Goal: Task Accomplishment & Management: Manage account settings

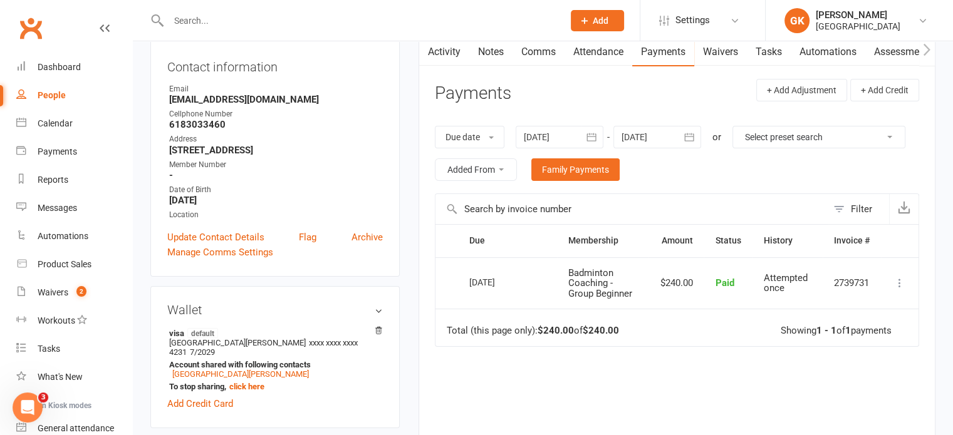
click at [242, 19] on input "text" at bounding box center [360, 21] width 390 height 18
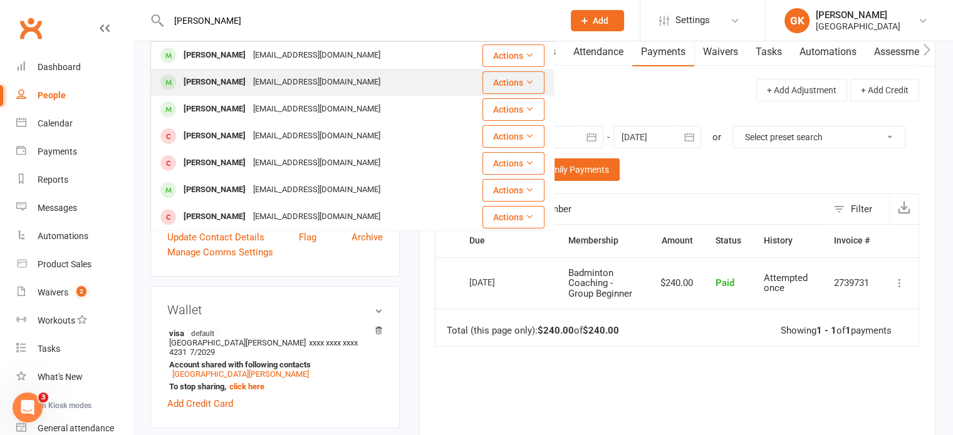
type input "[PERSON_NAME]"
click at [227, 88] on div "[PERSON_NAME]" at bounding box center [215, 82] width 70 height 18
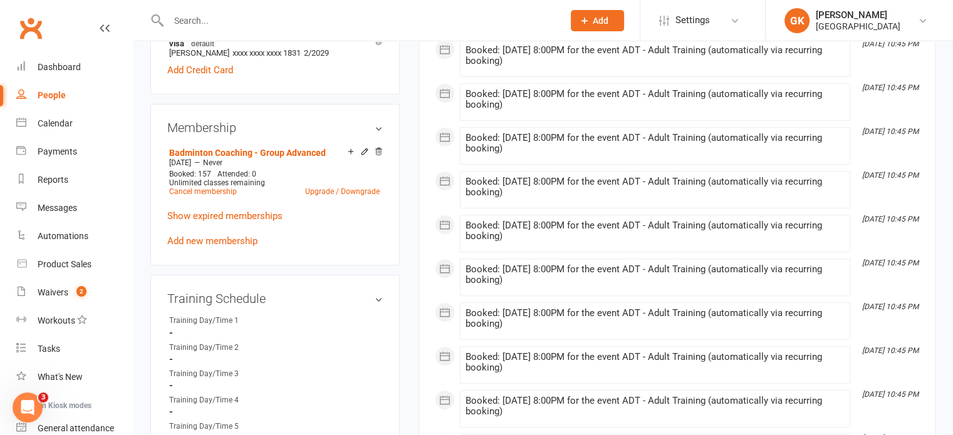
scroll to position [425, 0]
click at [288, 147] on li "Badminton Coaching - Group Advanced [DATE] — Never Booked: 157 Attended: 0 Unli…" at bounding box center [274, 172] width 217 height 55
click at [286, 153] on link "Badminton Coaching - Group Advanced" at bounding box center [247, 153] width 157 height 10
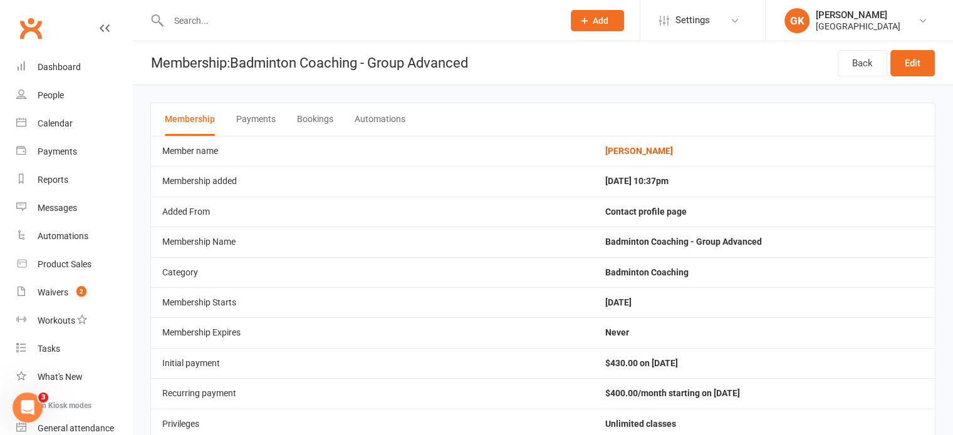
click at [239, 119] on button "Payments" at bounding box center [255, 119] width 39 height 33
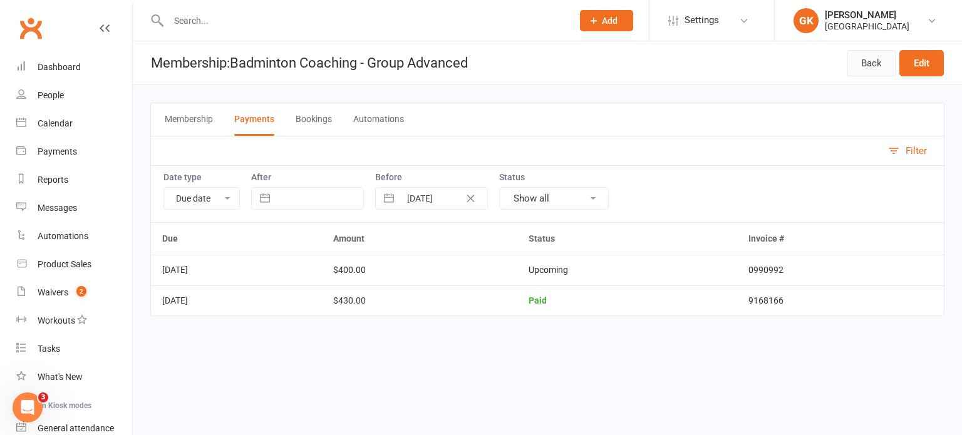
click at [870, 52] on link "Back" at bounding box center [871, 63] width 49 height 26
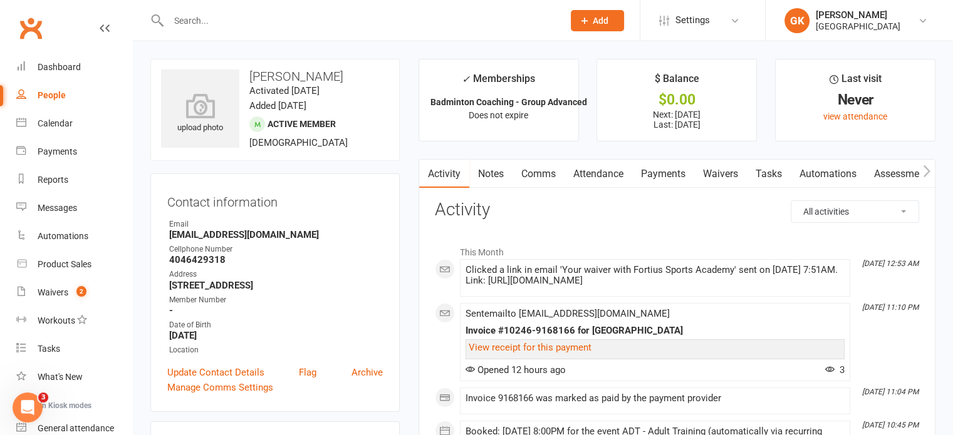
click at [675, 177] on link "Payments" at bounding box center [663, 174] width 62 height 29
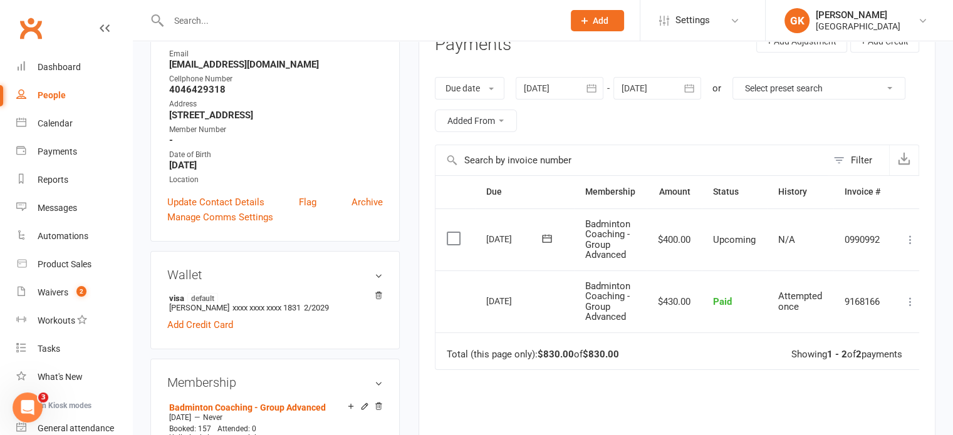
scroll to position [178, 0]
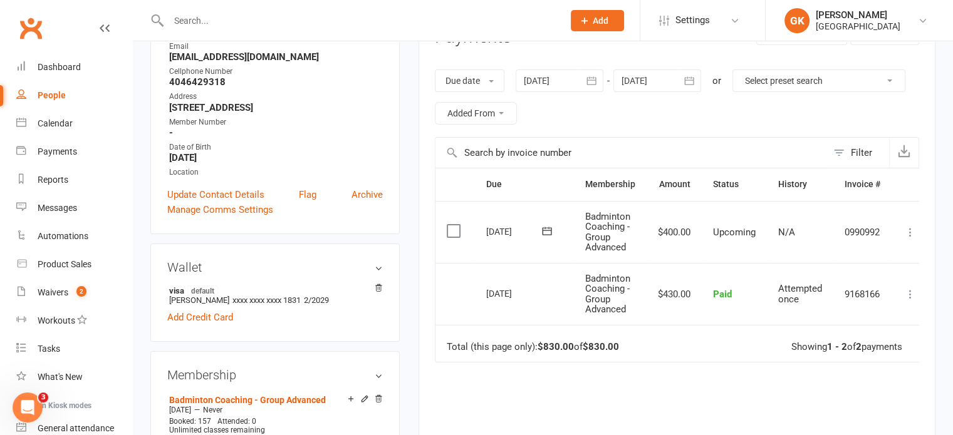
click at [536, 80] on div at bounding box center [560, 81] width 88 height 23
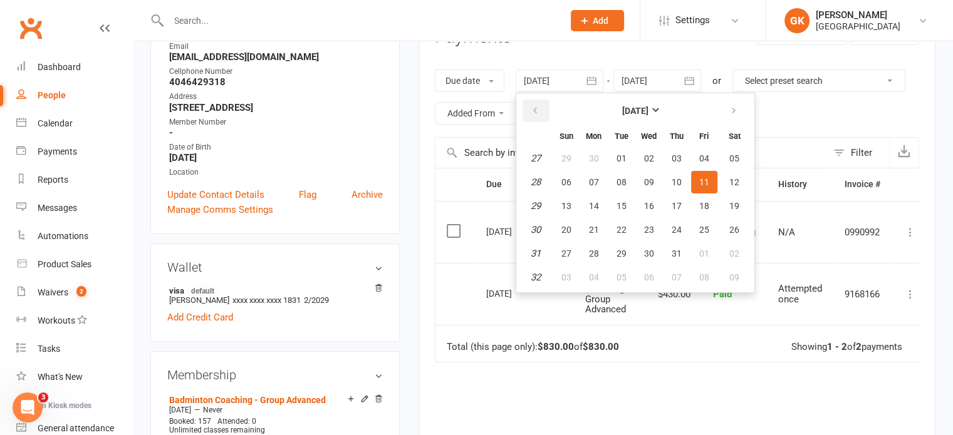
click at [538, 109] on icon "button" at bounding box center [535, 111] width 9 height 10
click at [566, 156] on span "01" at bounding box center [566, 158] width 10 height 10
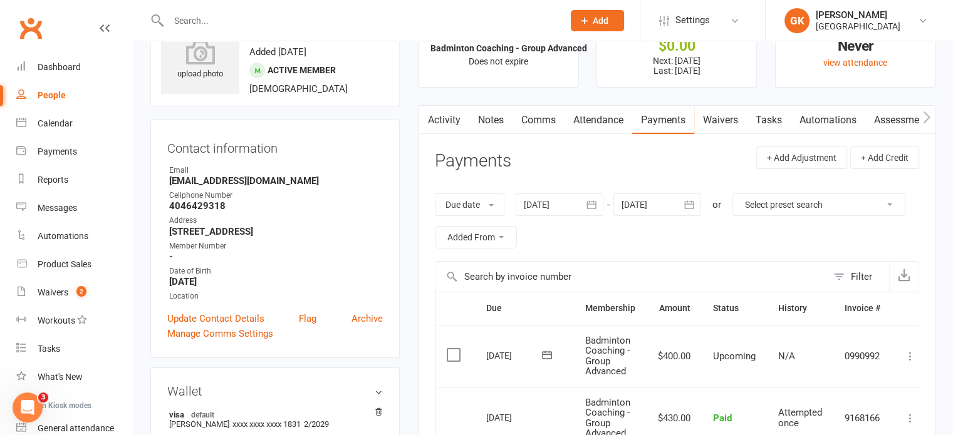
scroll to position [53, 0]
click at [540, 203] on div at bounding box center [560, 206] width 88 height 23
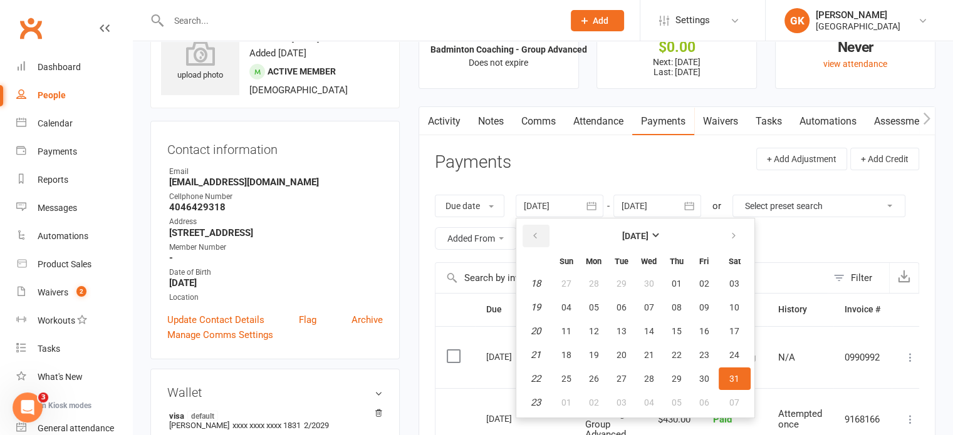
click at [533, 237] on icon "button" at bounding box center [535, 236] width 9 height 10
click at [623, 280] on span "01" at bounding box center [621, 284] width 10 height 10
type input "[DATE]"
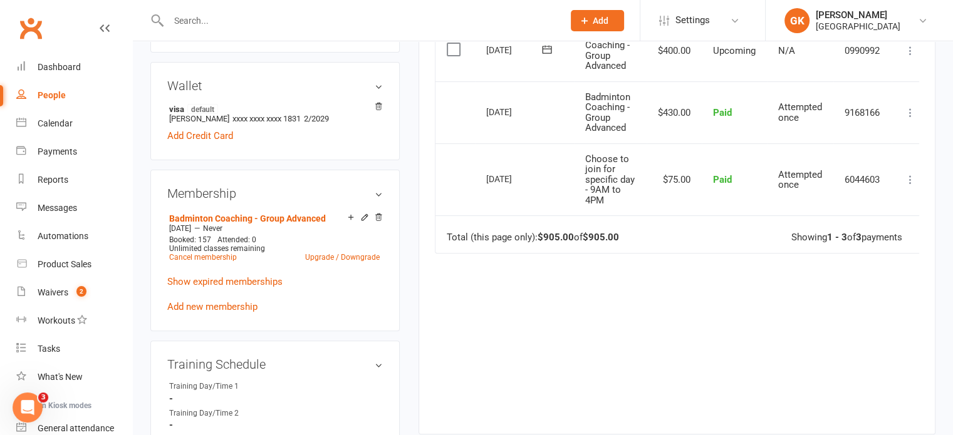
scroll to position [388, 0]
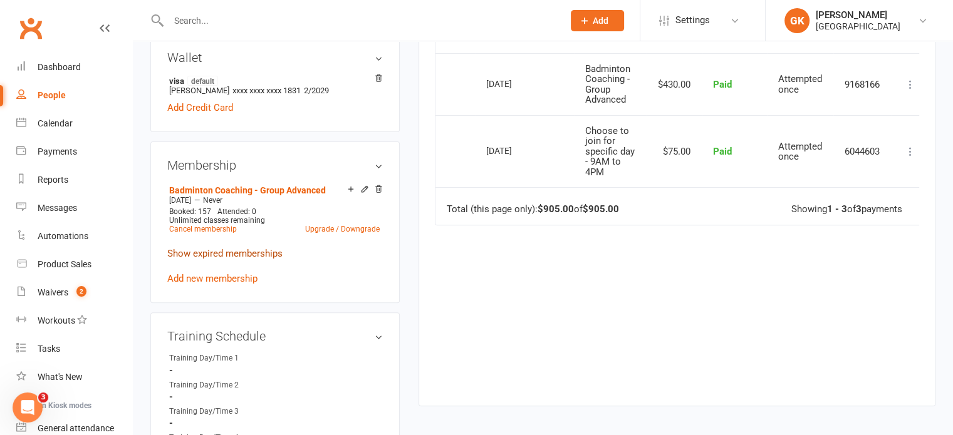
click at [256, 254] on link "Show expired memberships" at bounding box center [224, 253] width 115 height 11
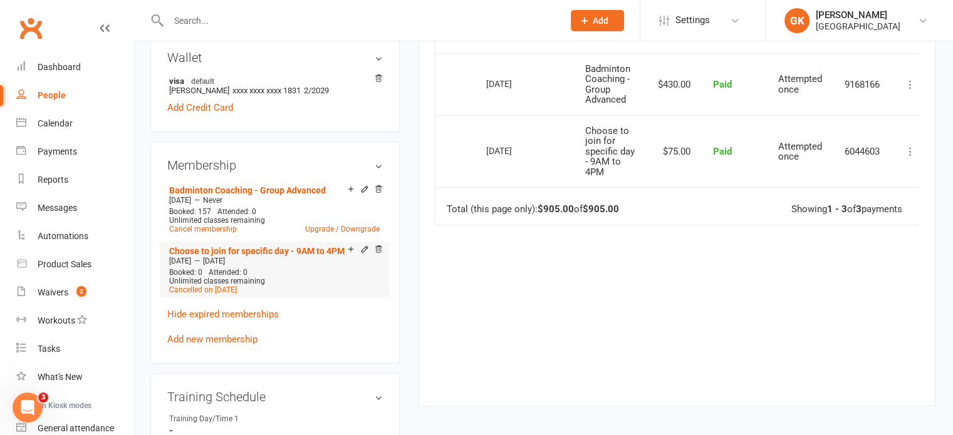
click at [320, 281] on div "Unlimited classes remaining" at bounding box center [274, 281] width 210 height 9
click at [297, 261] on div "[DATE] — [DATE]" at bounding box center [274, 261] width 217 height 10
click at [281, 250] on link "Choose to join for specific day - 9AM to 4PM" at bounding box center [256, 251] width 175 height 10
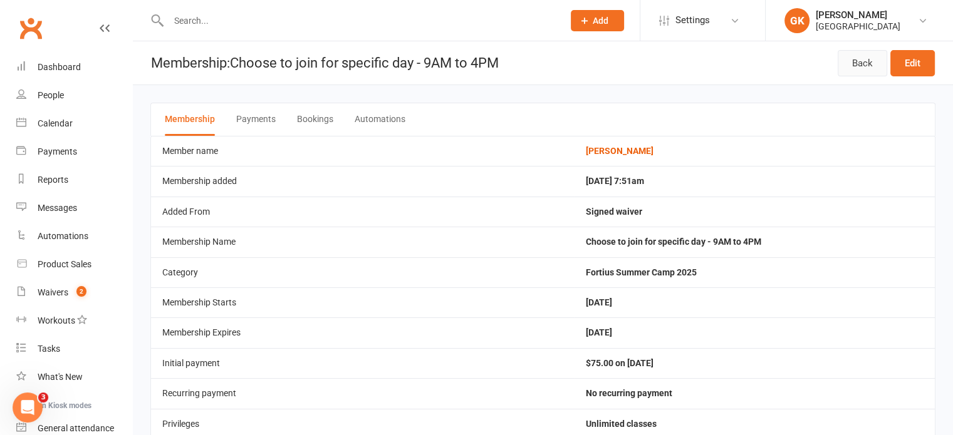
click at [871, 70] on link "Back" at bounding box center [862, 63] width 49 height 26
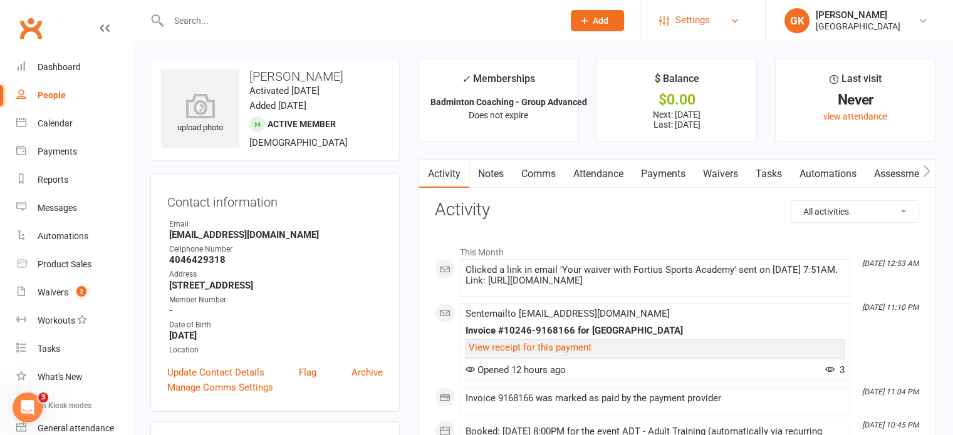
click at [704, 21] on span "Settings" at bounding box center [692, 20] width 34 height 28
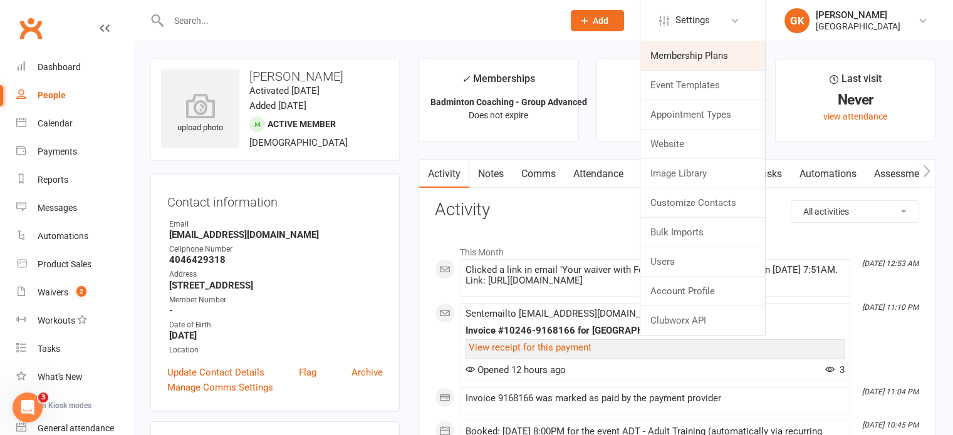
click at [701, 59] on link "Membership Plans" at bounding box center [702, 55] width 125 height 29
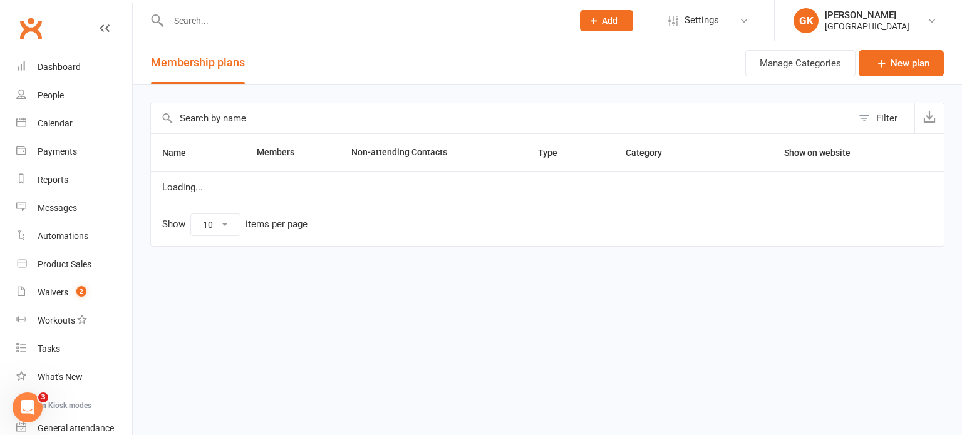
select select "50"
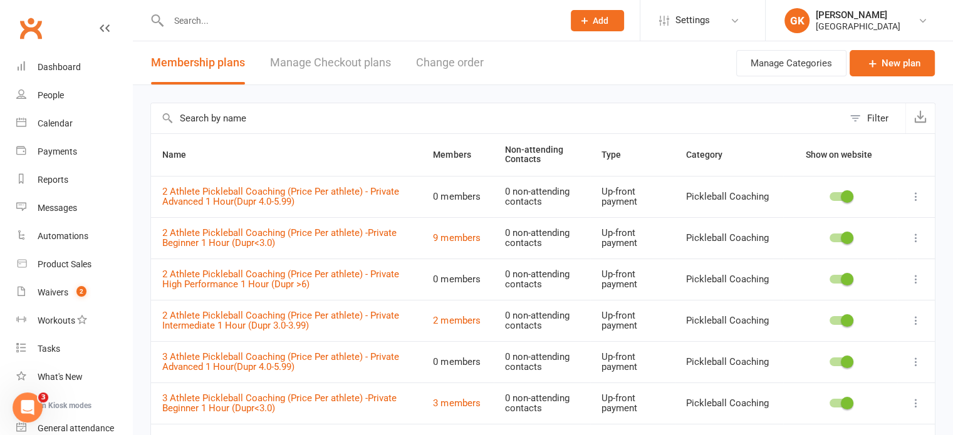
click at [203, 24] on input "text" at bounding box center [360, 21] width 390 height 18
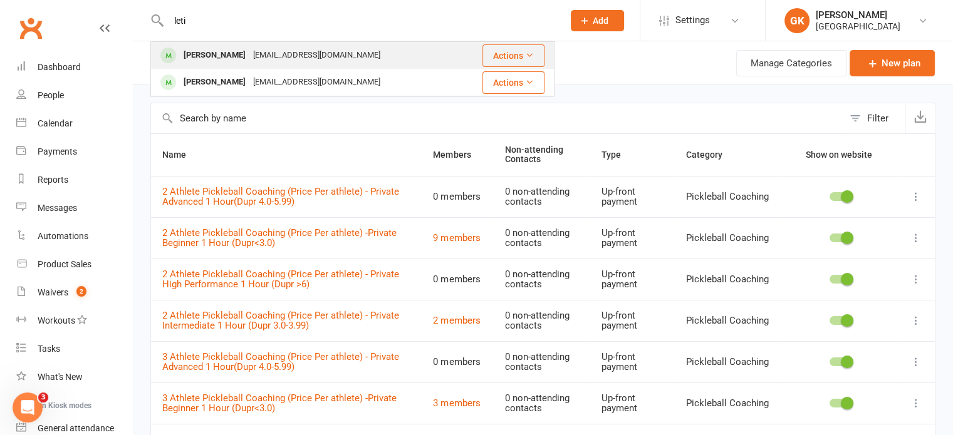
type input "leti"
click at [210, 54] on div "[PERSON_NAME]" at bounding box center [215, 55] width 70 height 18
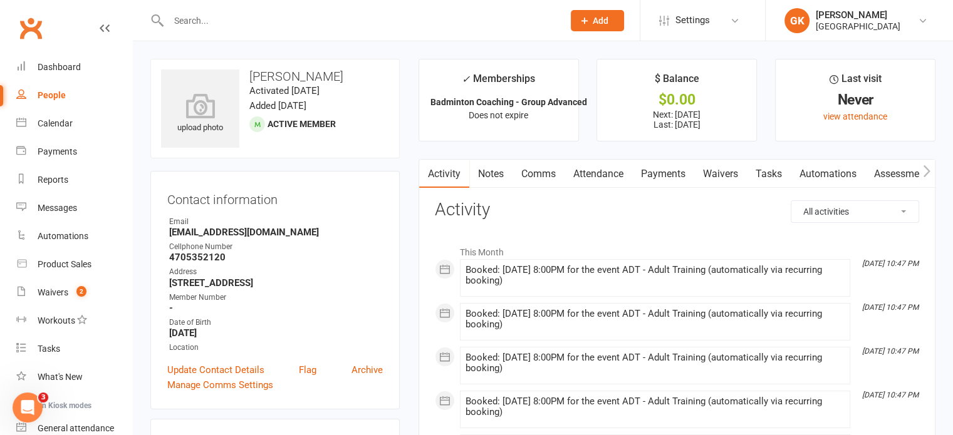
scroll to position [15, 0]
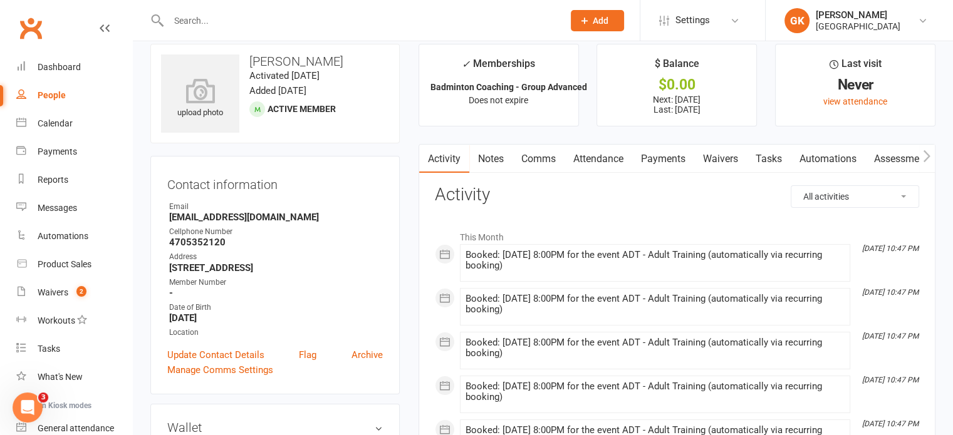
click at [658, 155] on link "Payments" at bounding box center [663, 159] width 62 height 29
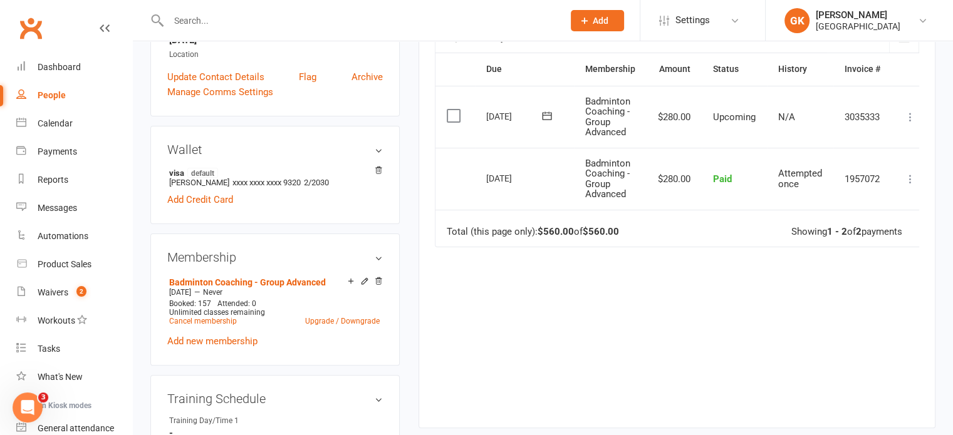
scroll to position [293, 0]
click at [514, 314] on div "Due Contact Membership Amount Status History Invoice # Select this [DATE] [PERS…" at bounding box center [677, 231] width 484 height 356
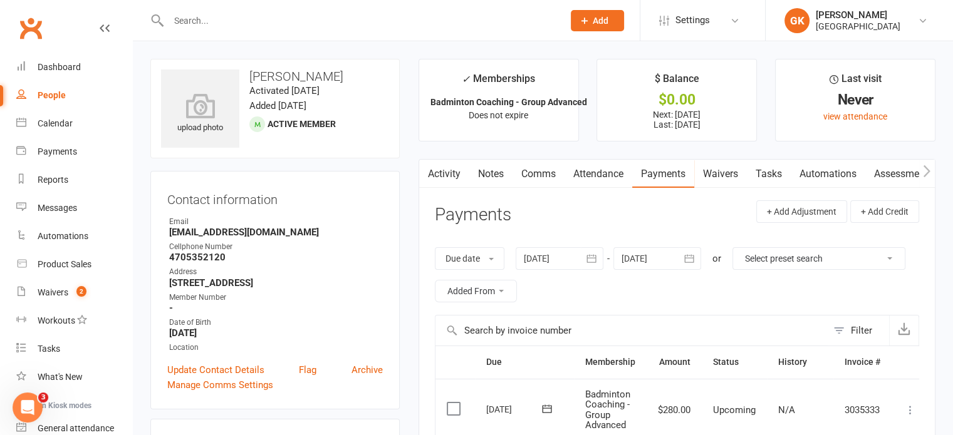
click at [261, 18] on input "text" at bounding box center [360, 21] width 390 height 18
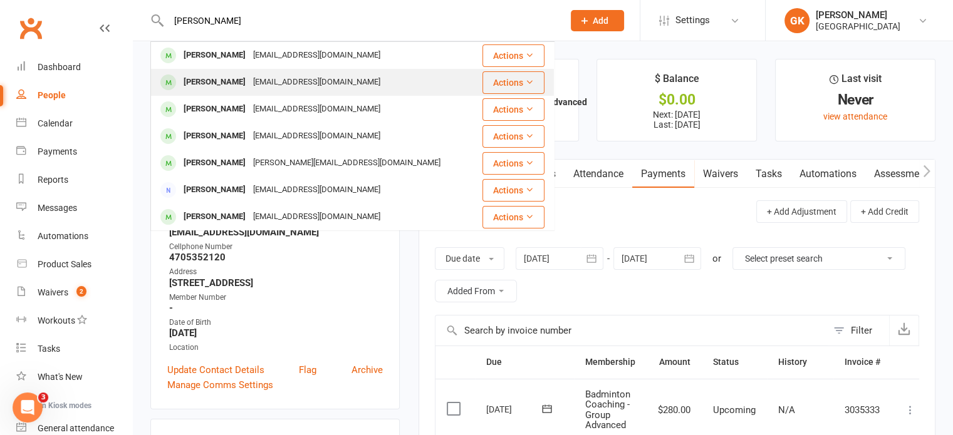
type input "[PERSON_NAME]"
click at [217, 85] on div "[PERSON_NAME]" at bounding box center [215, 82] width 70 height 18
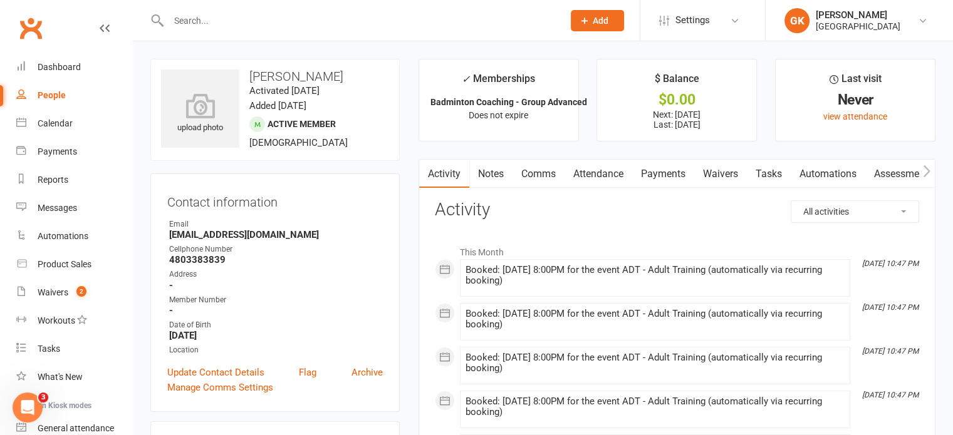
click at [667, 167] on link "Payments" at bounding box center [663, 174] width 62 height 29
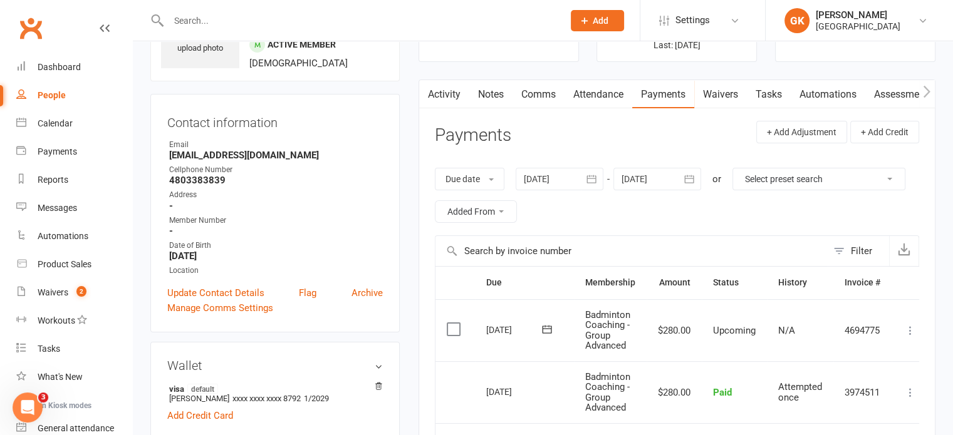
scroll to position [79, 0]
click at [214, 29] on div at bounding box center [352, 20] width 404 height 41
click at [215, 20] on input "text" at bounding box center [360, 21] width 390 height 18
click at [704, 177] on div "Due date Due date Date paid Date failed [DATE] [DATE] Sun Mon Tue Wed Thu Fri S…" at bounding box center [677, 196] width 484 height 80
click at [690, 179] on icon "button" at bounding box center [689, 180] width 13 height 13
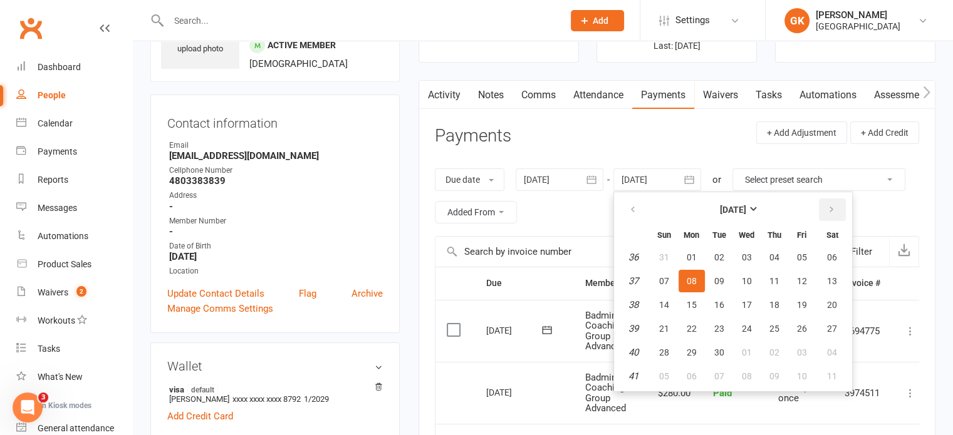
click at [823, 210] on button "button" at bounding box center [832, 210] width 27 height 23
click at [805, 341] on button "31" at bounding box center [802, 352] width 26 height 23
type input "[DATE]"
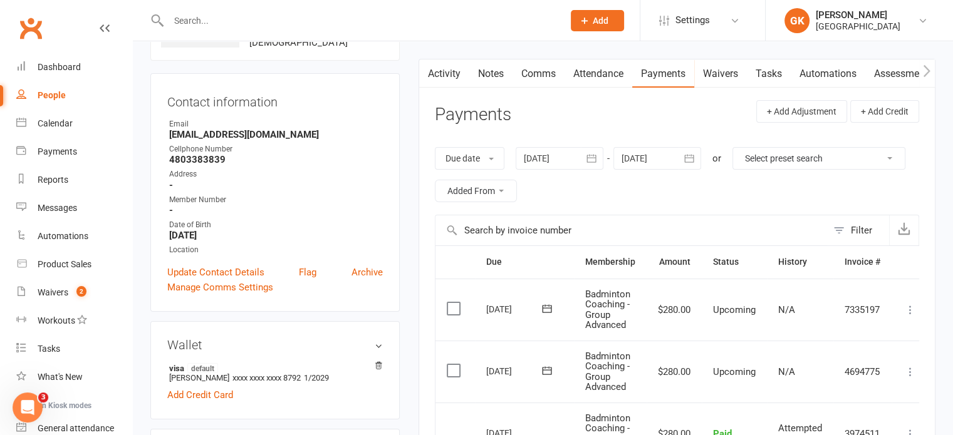
scroll to position [0, 0]
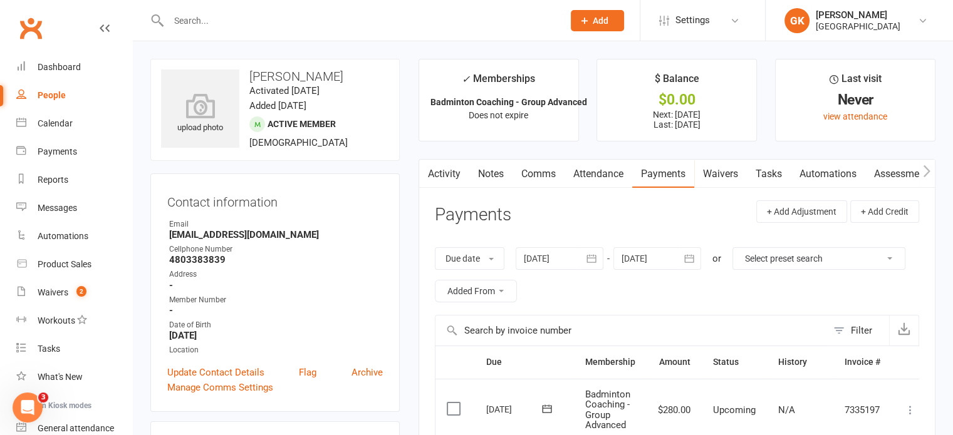
click at [203, 24] on input "text" at bounding box center [360, 21] width 390 height 18
click at [205, 14] on input "text" at bounding box center [360, 21] width 390 height 18
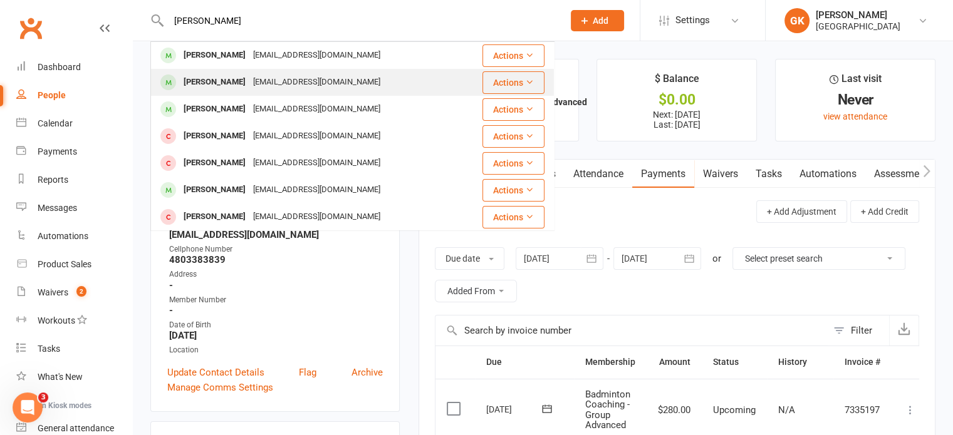
type input "[PERSON_NAME]"
click at [200, 77] on div "[PERSON_NAME]" at bounding box center [215, 82] width 70 height 18
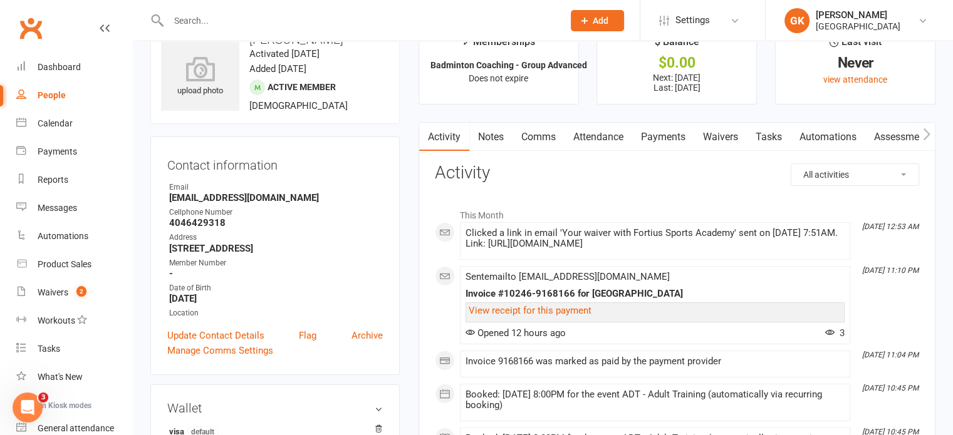
scroll to position [35, 0]
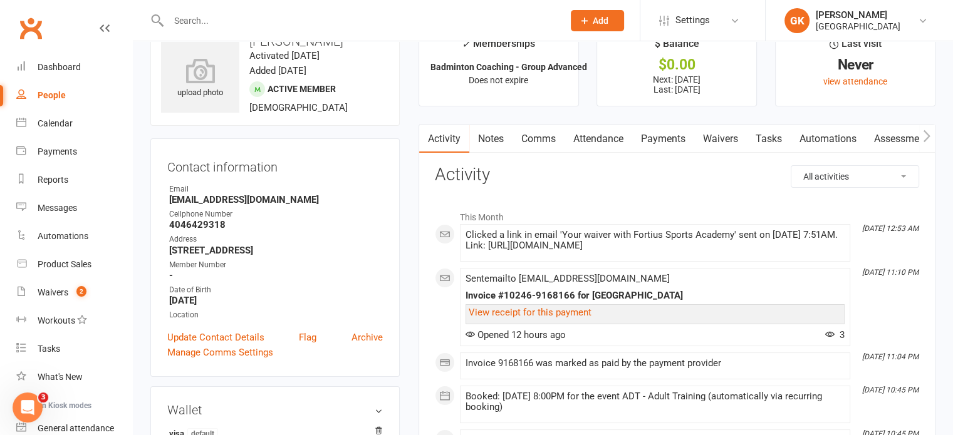
click at [602, 142] on link "Attendance" at bounding box center [598, 139] width 68 height 29
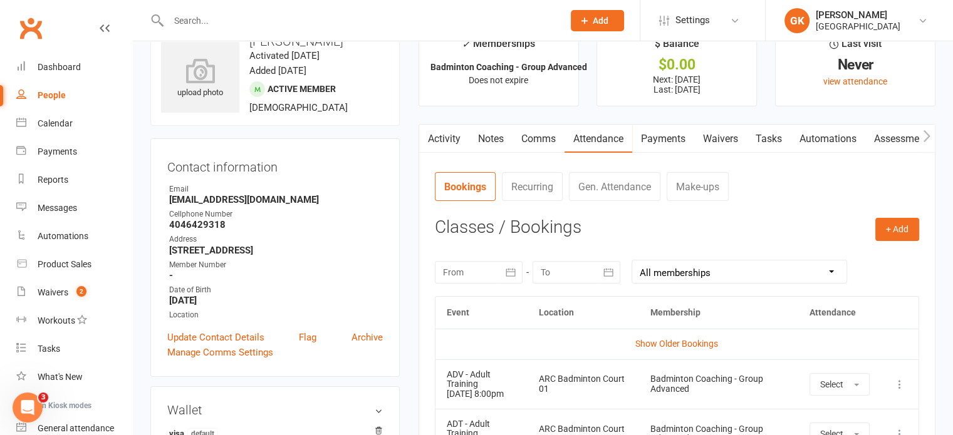
click at [658, 138] on link "Payments" at bounding box center [663, 139] width 62 height 29
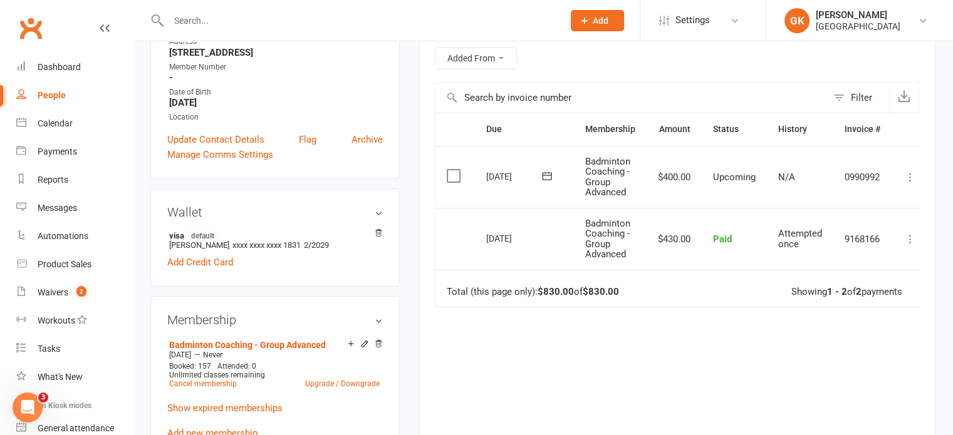
scroll to position [232, 0]
click at [36, 177] on link "Reports" at bounding box center [74, 180] width 116 height 28
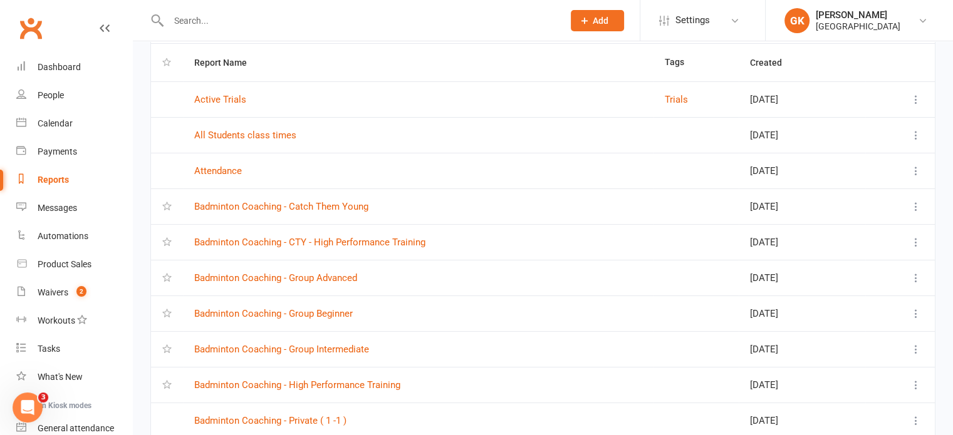
scroll to position [88, 0]
click at [291, 278] on link "Badminton Coaching - Group Advanced" at bounding box center [275, 279] width 163 height 11
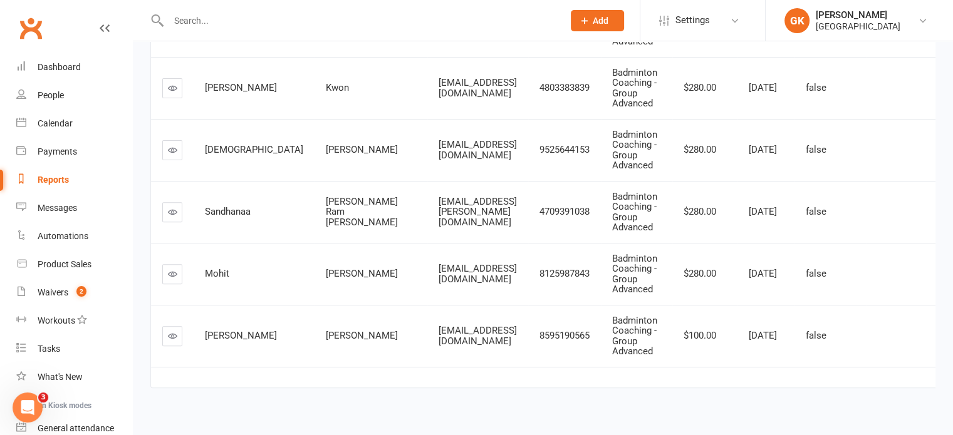
scroll to position [398, 0]
click at [283, 368] on td at bounding box center [544, 378] width 787 height 21
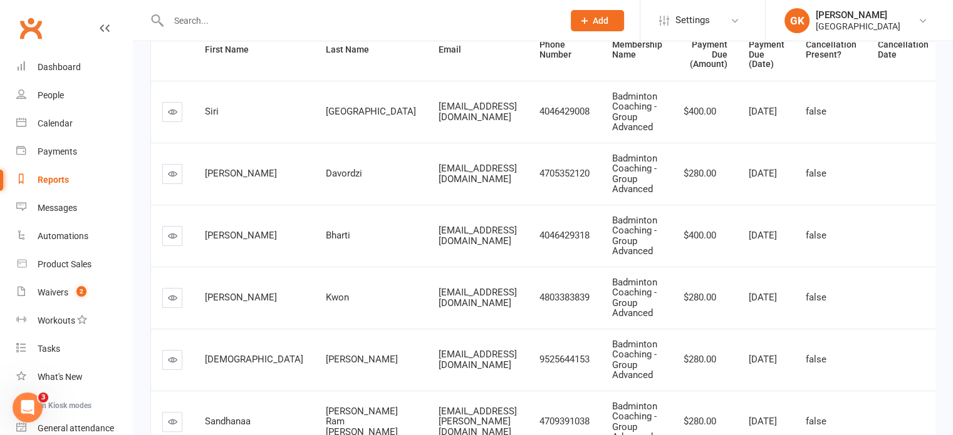
scroll to position [186, 0]
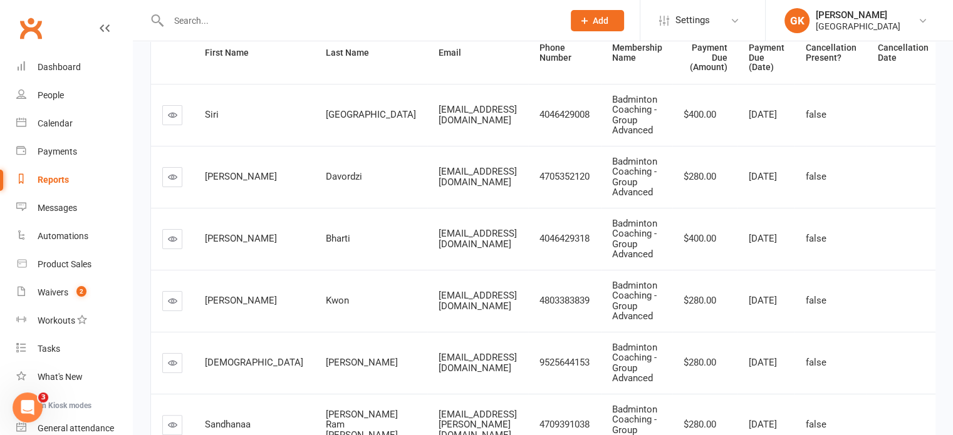
click at [172, 110] on icon at bounding box center [172, 114] width 9 height 9
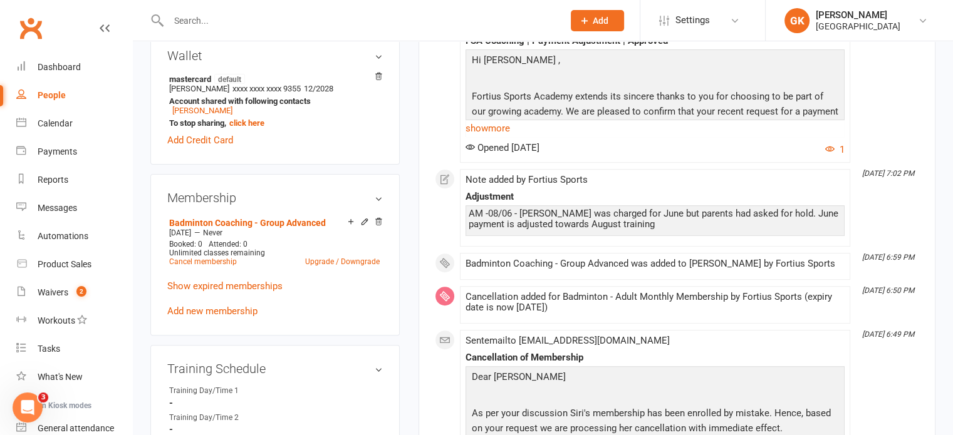
scroll to position [400, 0]
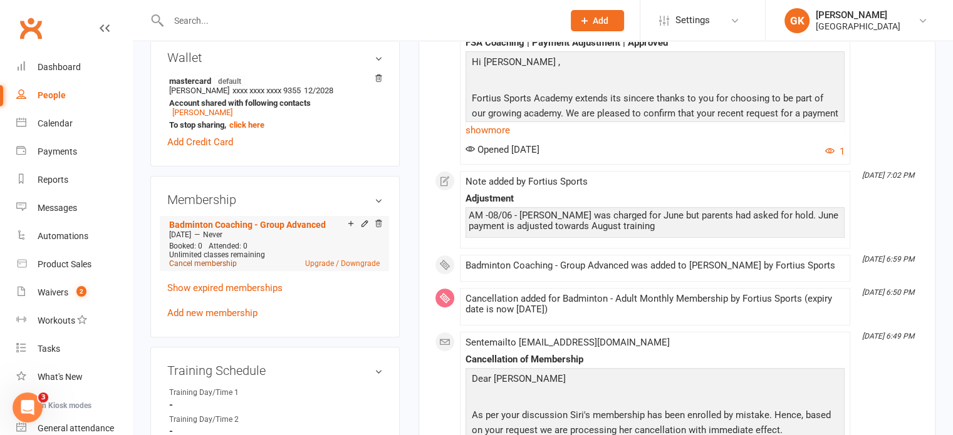
click at [228, 268] on link "Cancel membership" at bounding box center [203, 263] width 68 height 9
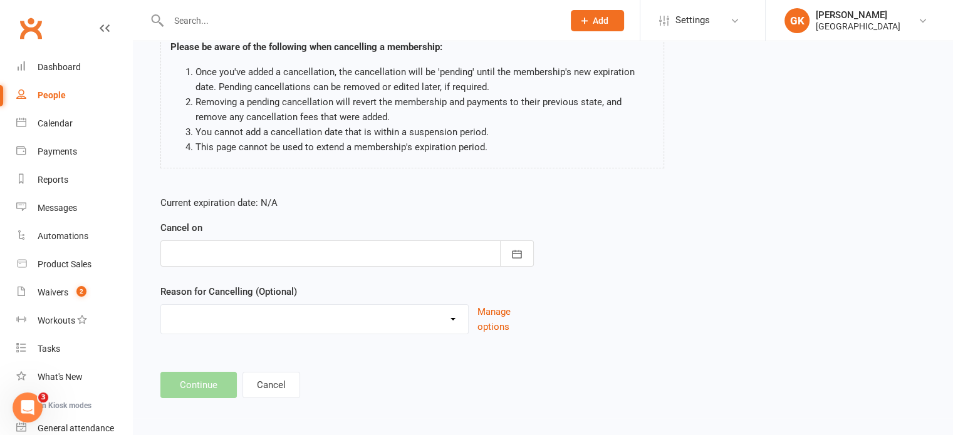
scroll to position [104, 0]
click at [335, 245] on div at bounding box center [346, 254] width 373 height 26
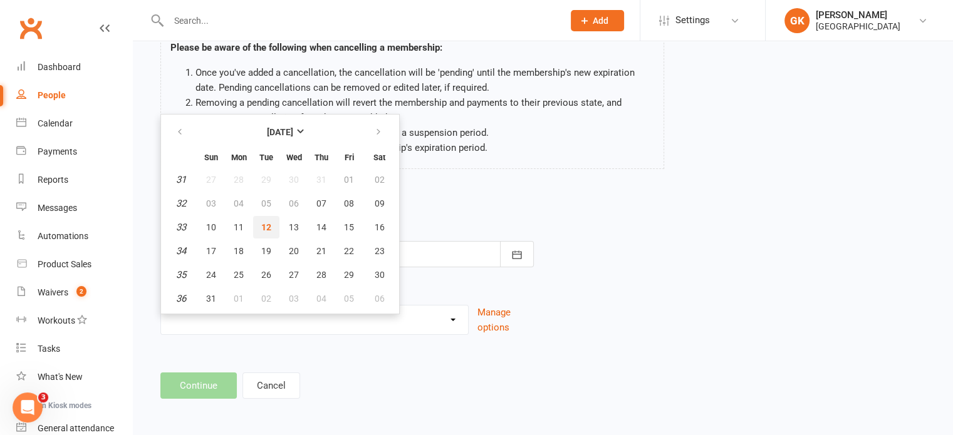
click at [262, 223] on span "12" at bounding box center [266, 227] width 10 height 10
type input "[DATE]"
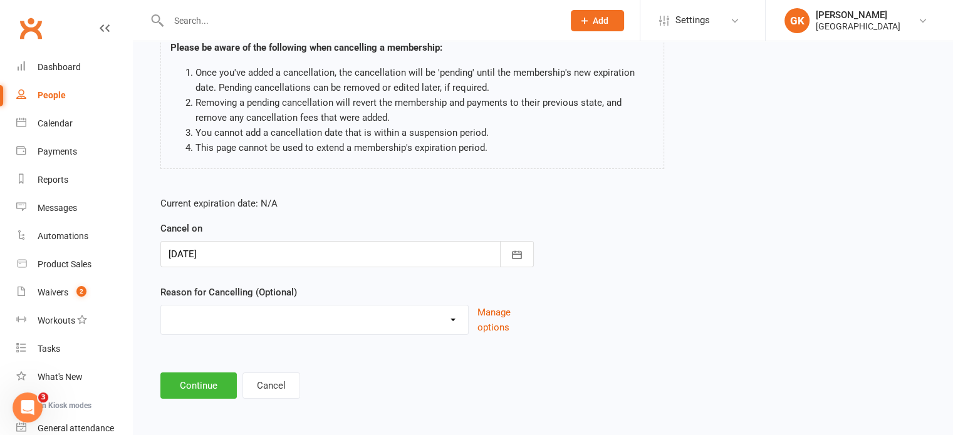
click at [227, 316] on select "Coaches Request Coach Request Customer requested via email to cancel End Of Sum…" at bounding box center [314, 318] width 307 height 25
select select "8"
click at [161, 306] on select "Coaches Request Coach Request Customer requested via email to cancel End Of Sum…" at bounding box center [314, 318] width 307 height 25
click at [198, 381] on button "Continue" at bounding box center [198, 386] width 76 height 26
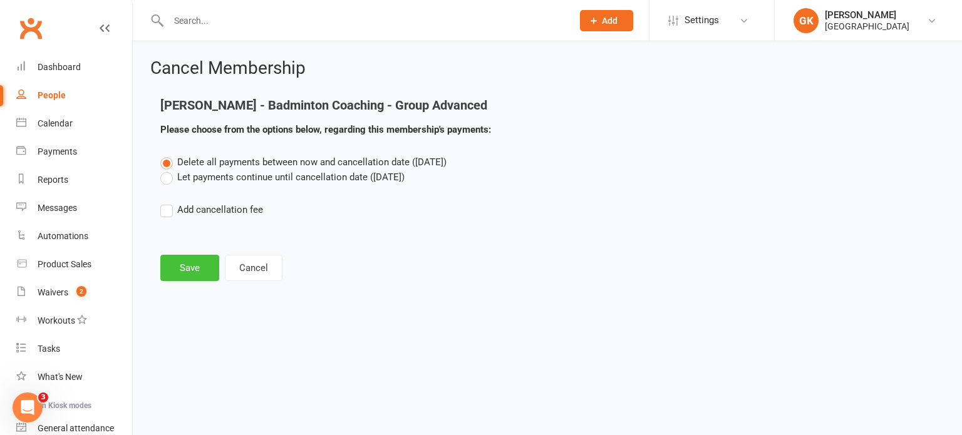
click at [202, 274] on button "Save" at bounding box center [189, 268] width 59 height 26
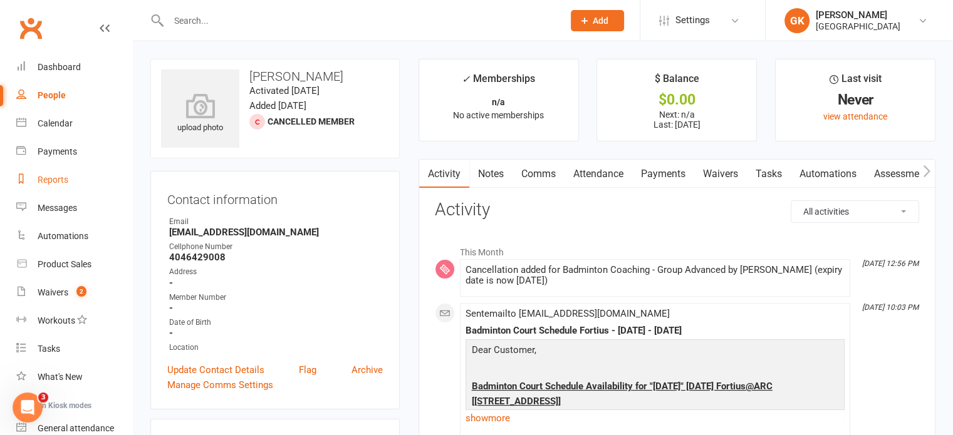
click at [69, 177] on link "Reports" at bounding box center [74, 180] width 116 height 28
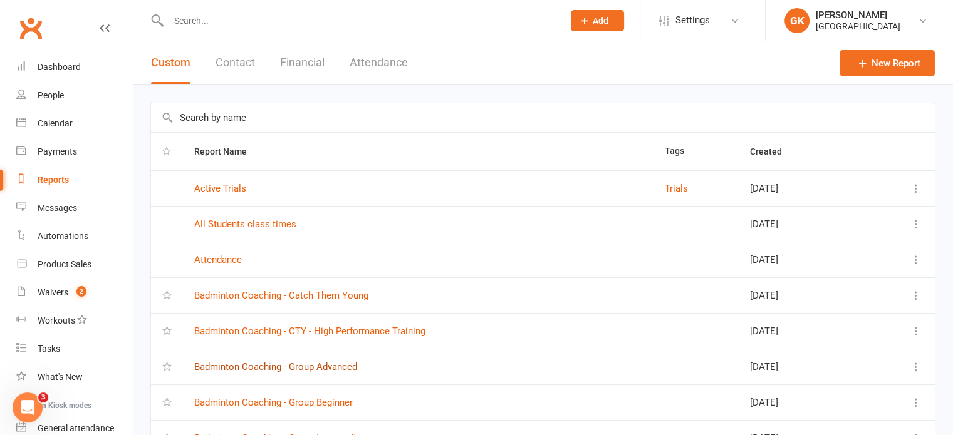
click at [257, 370] on link "Badminton Coaching - Group Advanced" at bounding box center [275, 366] width 163 height 11
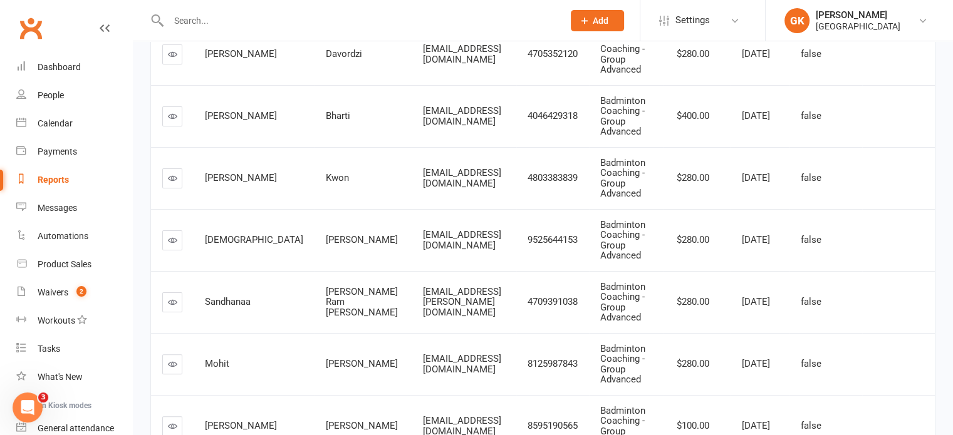
scroll to position [338, 0]
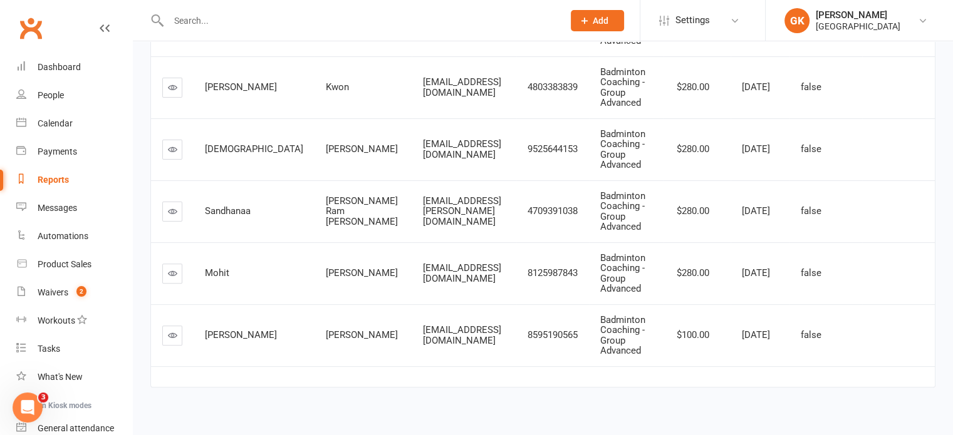
click at [201, 29] on input "text" at bounding box center [360, 21] width 390 height 18
paste input "[PERSON_NAME]"
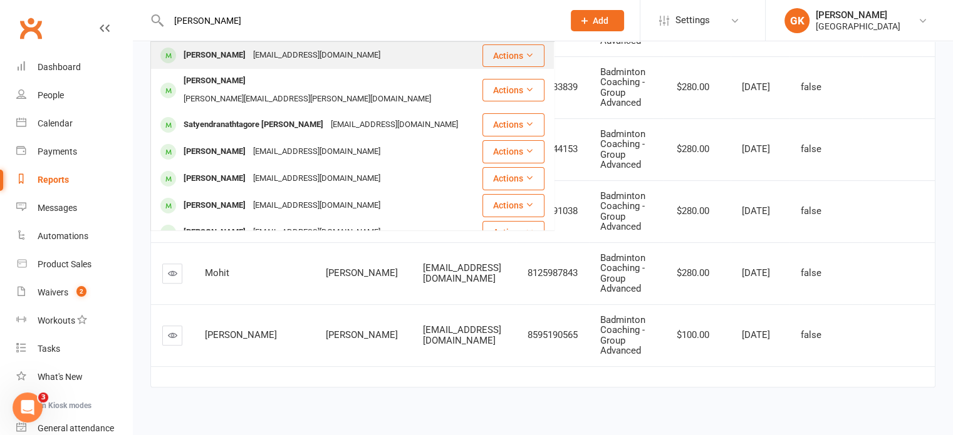
type input "[PERSON_NAME]"
click at [203, 51] on div "[PERSON_NAME]" at bounding box center [215, 55] width 70 height 18
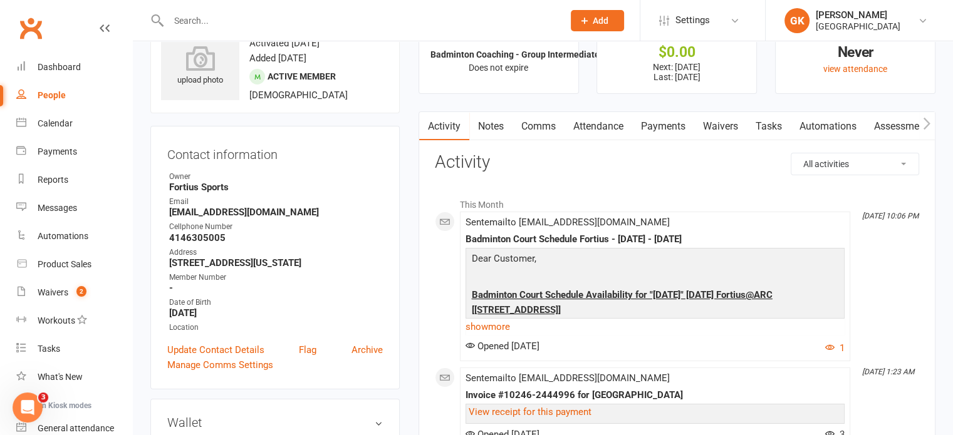
scroll to position [47, 0]
click at [669, 124] on link "Payments" at bounding box center [663, 127] width 62 height 29
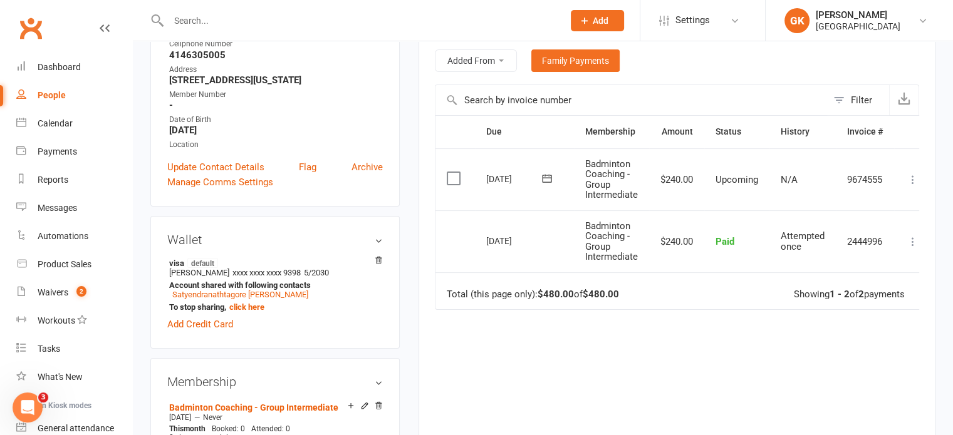
scroll to position [231, 0]
click at [58, 182] on div "Reports" at bounding box center [53, 180] width 31 height 10
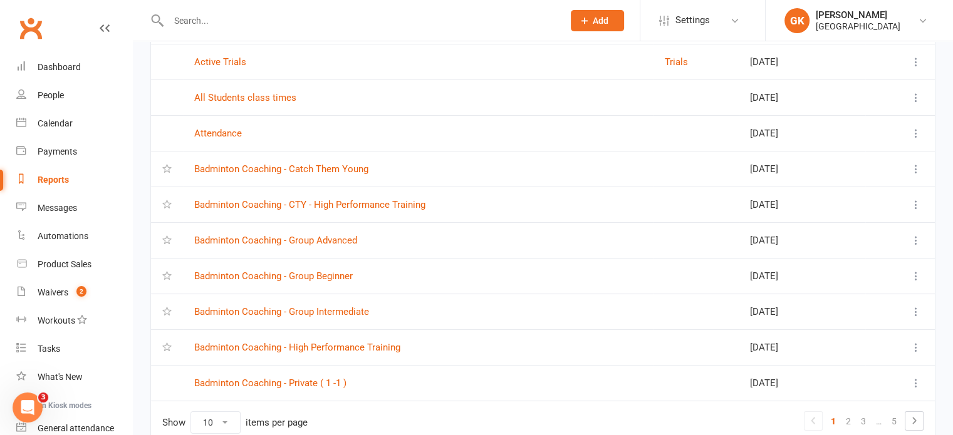
scroll to position [125, 0]
click at [318, 240] on link "Badminton Coaching - Group Advanced" at bounding box center [275, 241] width 163 height 11
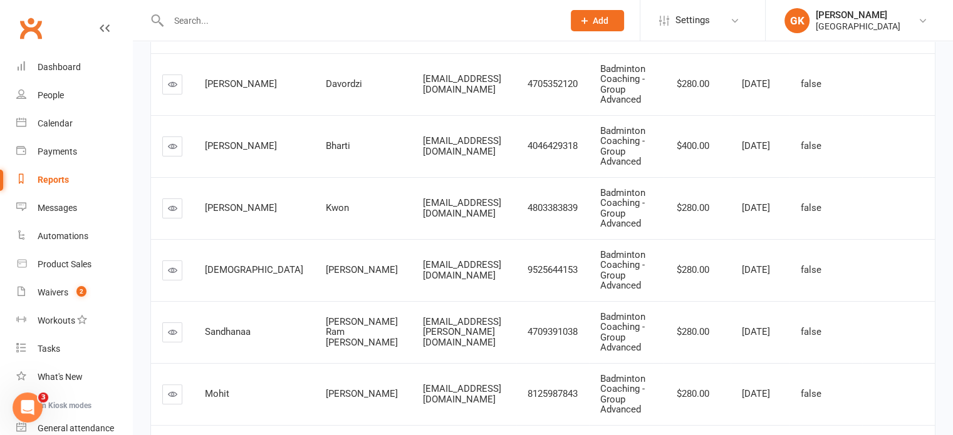
scroll to position [214, 0]
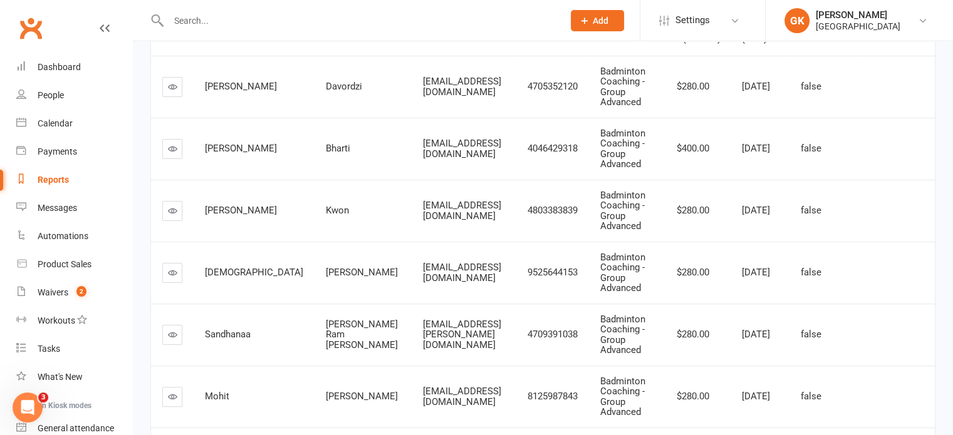
click at [177, 263] on link at bounding box center [172, 273] width 20 height 20
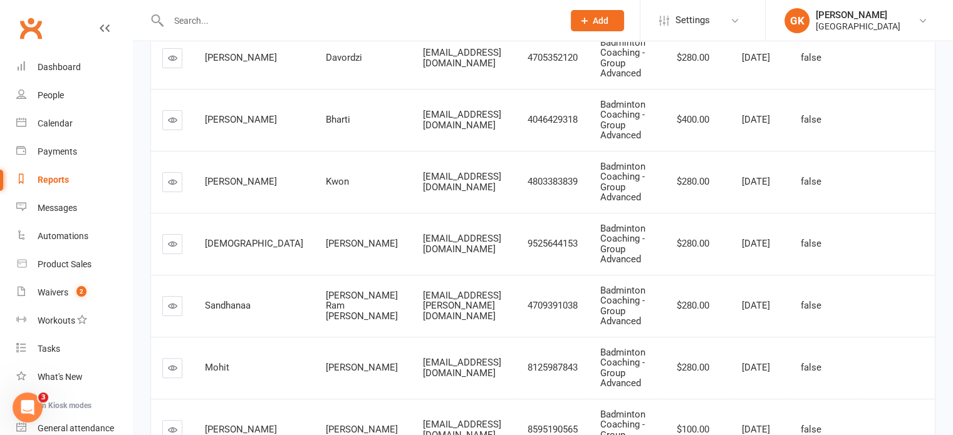
scroll to position [197, 0]
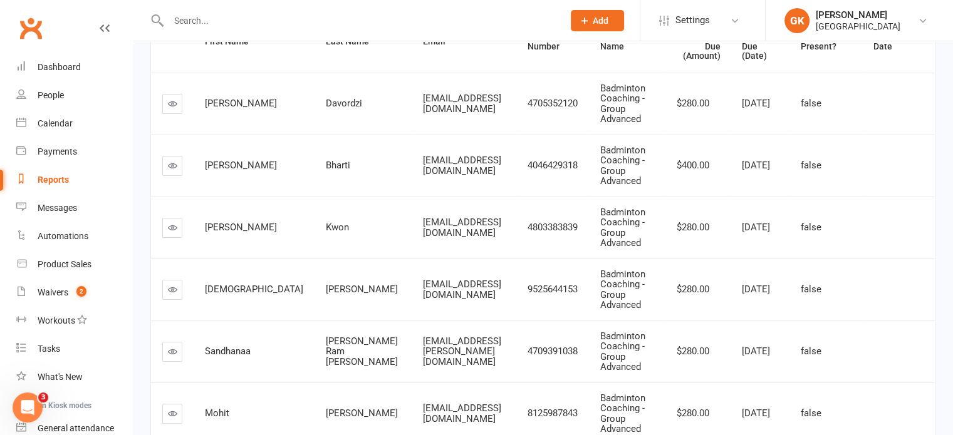
click at [184, 22] on input "text" at bounding box center [360, 21] width 390 height 18
paste input "[PERSON_NAME]"
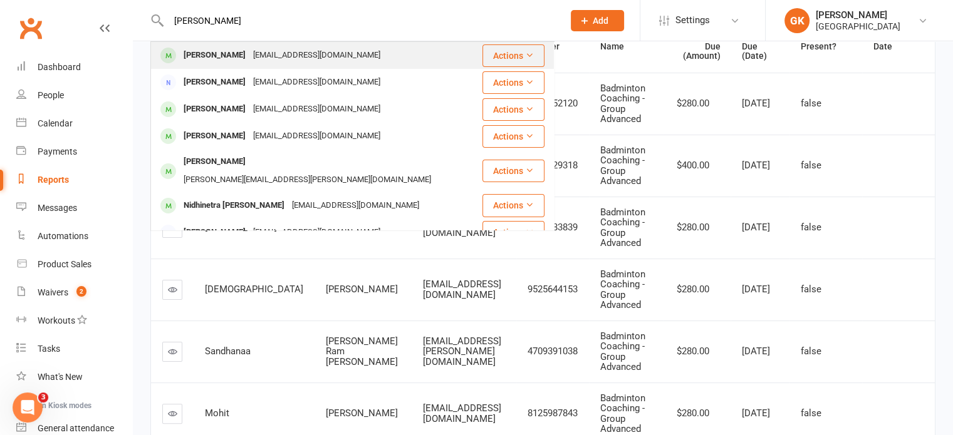
type input "[PERSON_NAME]"
click at [217, 60] on div "[PERSON_NAME]" at bounding box center [215, 55] width 70 height 18
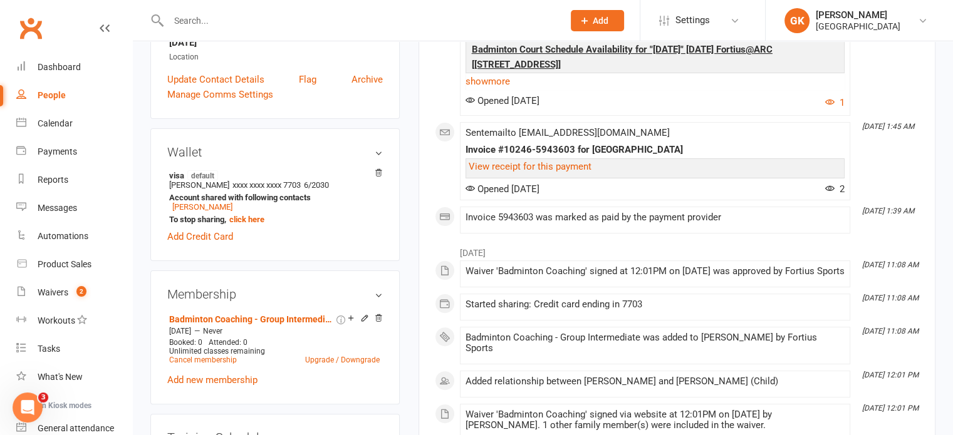
scroll to position [294, 0]
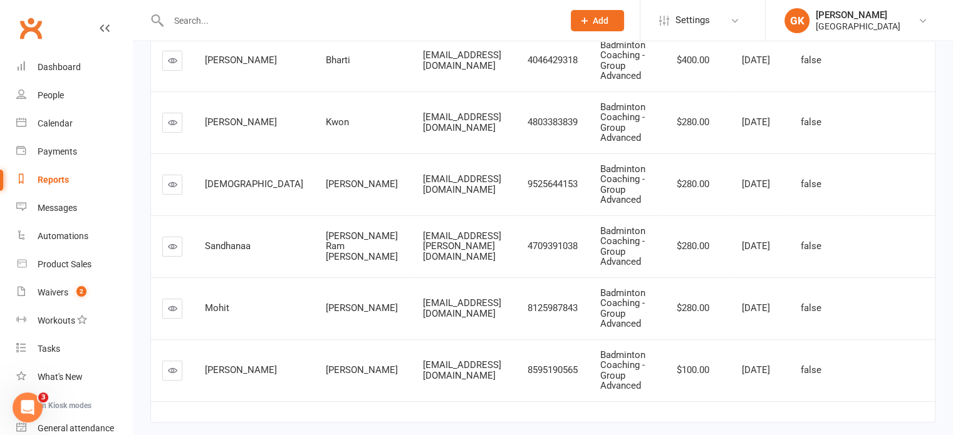
scroll to position [302, 0]
click at [215, 14] on input "text" at bounding box center [360, 21] width 390 height 18
paste input "[PERSON_NAME] [PERSON_NAME]"
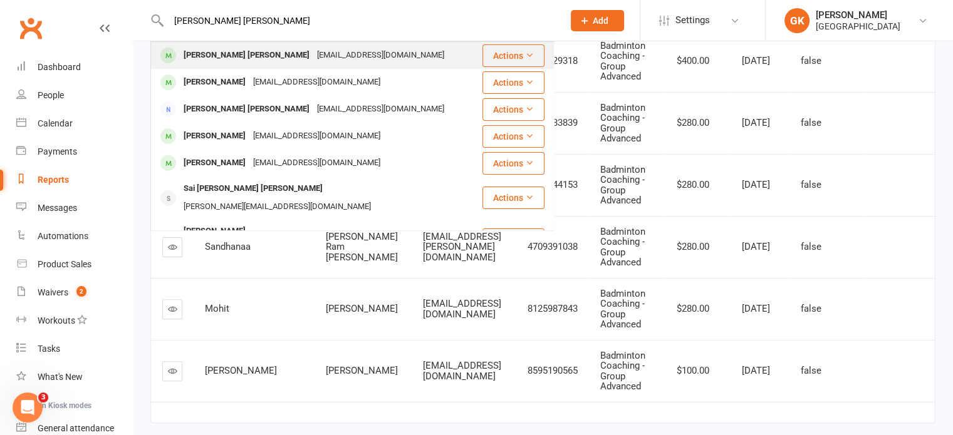
type input "[PERSON_NAME] [PERSON_NAME]"
click at [217, 53] on div "[PERSON_NAME] [PERSON_NAME]" at bounding box center [246, 55] width 133 height 18
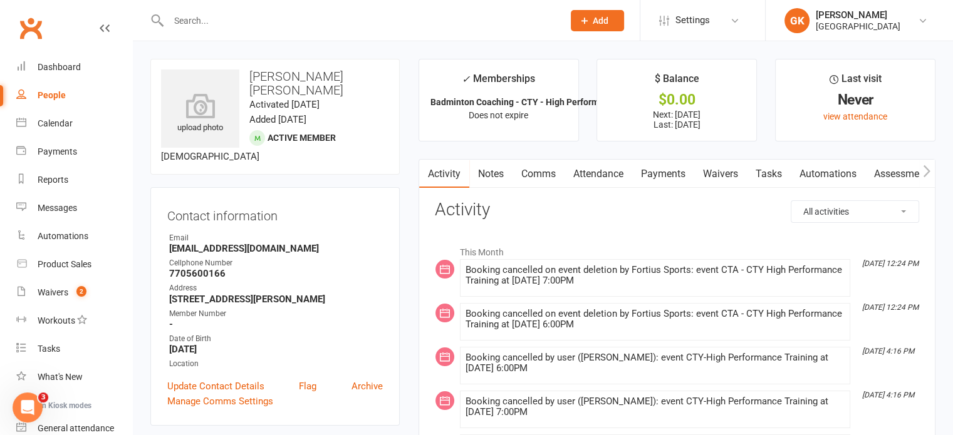
click at [674, 180] on link "Payments" at bounding box center [663, 174] width 62 height 29
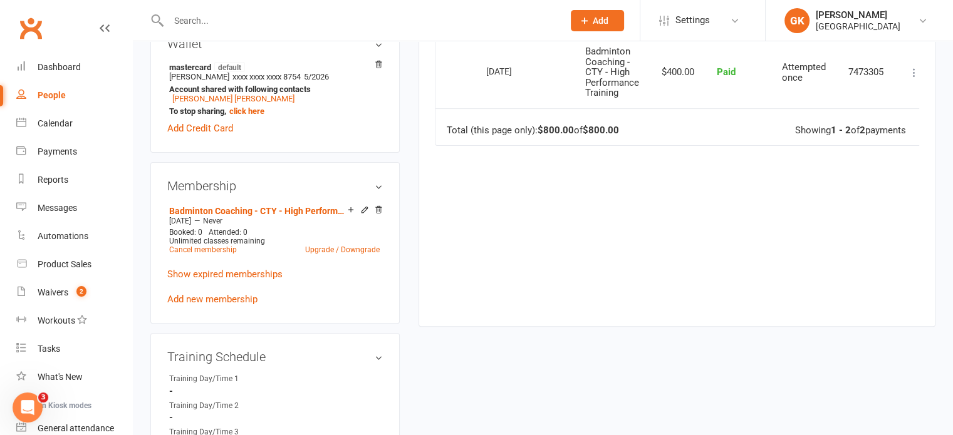
scroll to position [418, 0]
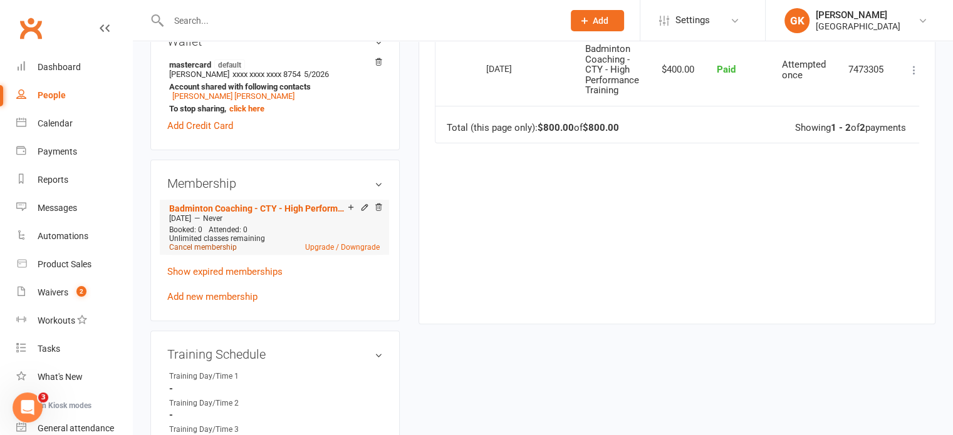
click at [229, 243] on link "Cancel membership" at bounding box center [203, 247] width 68 height 9
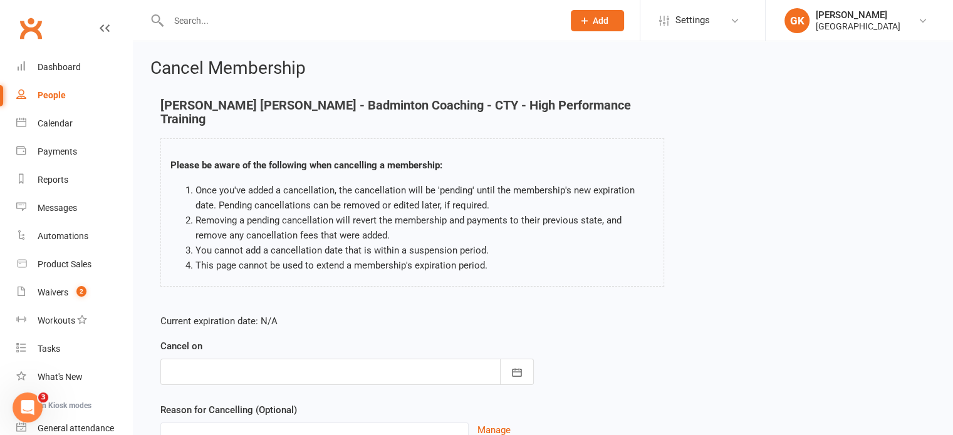
click at [343, 359] on div at bounding box center [346, 372] width 373 height 26
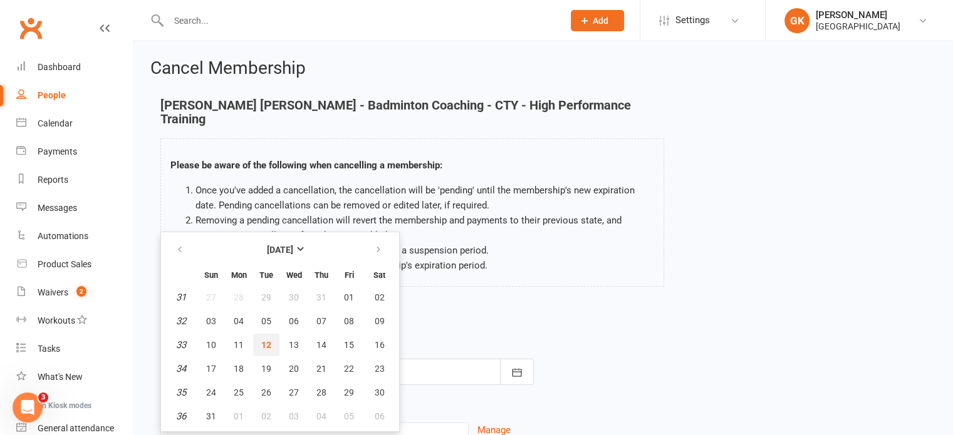
click at [267, 340] on span "12" at bounding box center [266, 345] width 10 height 10
type input "[DATE]"
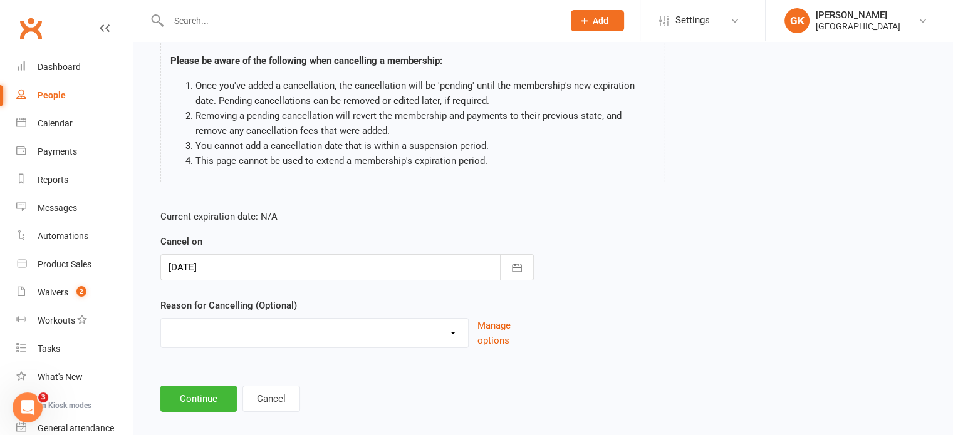
scroll to position [103, 0]
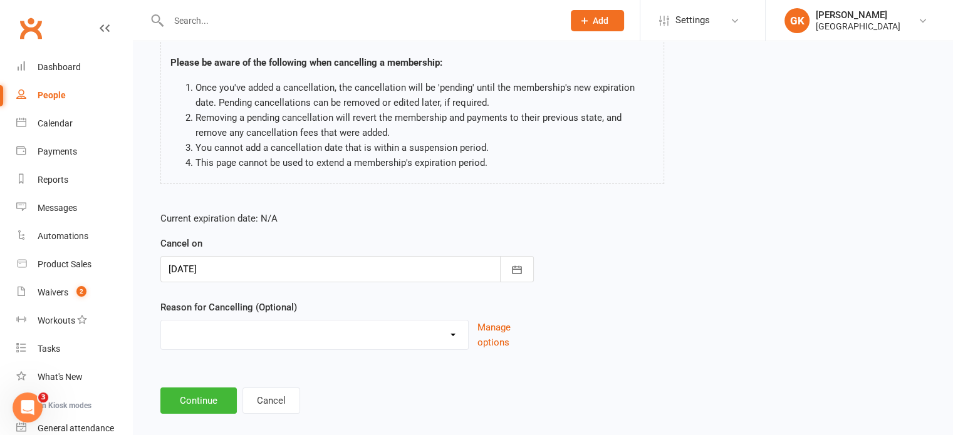
click at [265, 330] on select "Coaches Request Coach Request Customer requested via email to cancel End Of Sum…" at bounding box center [314, 333] width 307 height 25
select select "9"
click at [161, 321] on select "Coaches Request Coach Request Customer requested via email to cancel End Of Sum…" at bounding box center [314, 333] width 307 height 25
click at [193, 390] on button "Continue" at bounding box center [198, 401] width 76 height 26
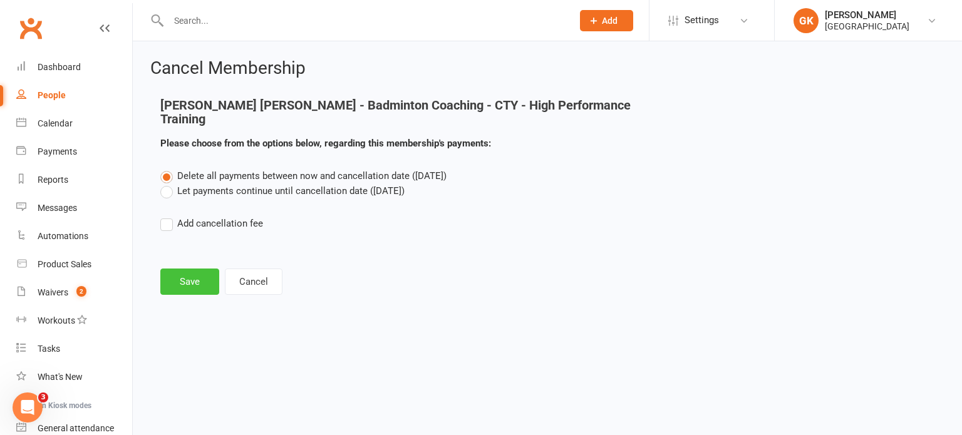
click at [210, 273] on button "Save" at bounding box center [189, 282] width 59 height 26
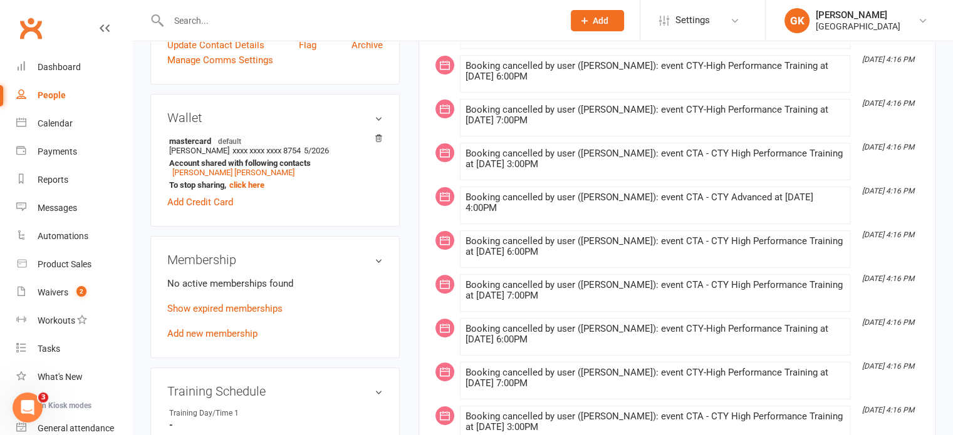
scroll to position [336, 0]
click at [232, 328] on link "Add new membership" at bounding box center [212, 333] width 90 height 11
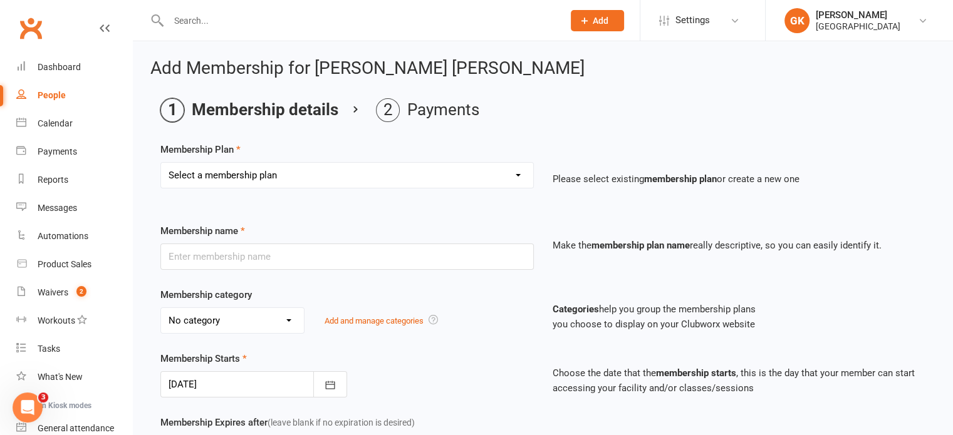
click at [396, 170] on select "Select a membership plan Create new Membership Plan Badminton - Adult Annual Me…" at bounding box center [347, 175] width 372 height 25
select select "42"
click at [161, 163] on select "Select a membership plan Create new Membership Plan Badminton - Adult Annual Me…" at bounding box center [347, 175] width 372 height 25
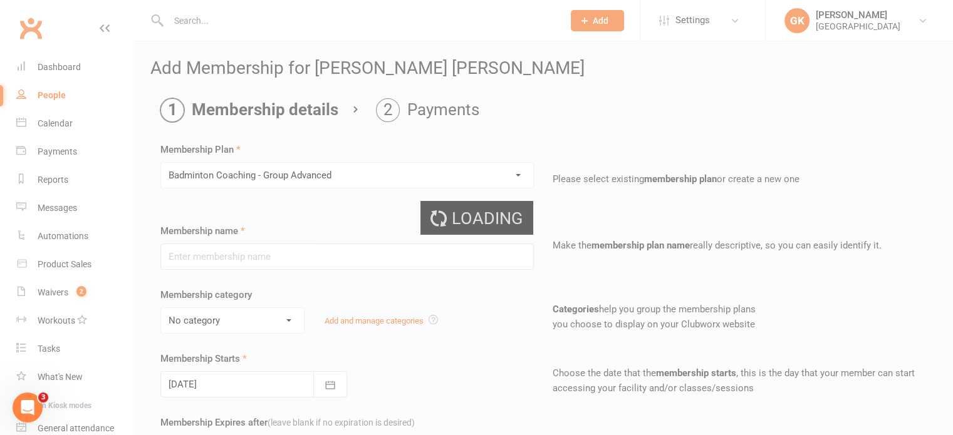
type input "Badminton Coaching - Group Advanced"
select select "2"
type input "0"
type input "[DATE]"
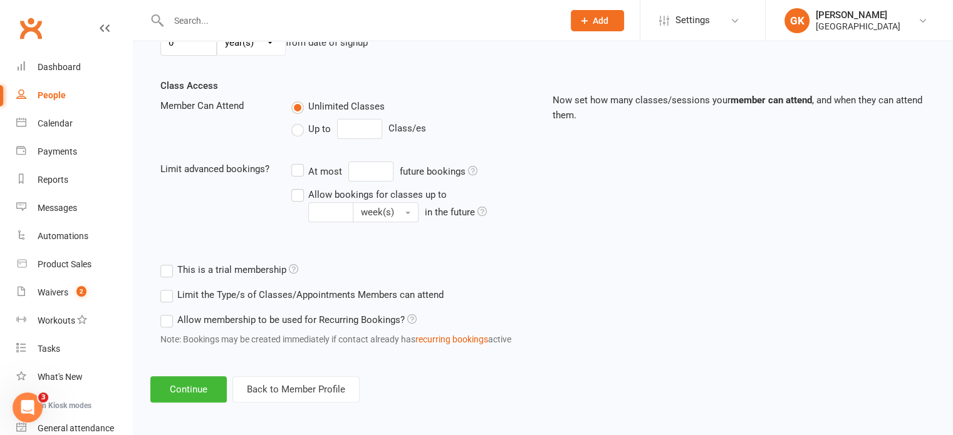
scroll to position [407, 0]
click at [195, 379] on button "Continue" at bounding box center [188, 389] width 76 height 26
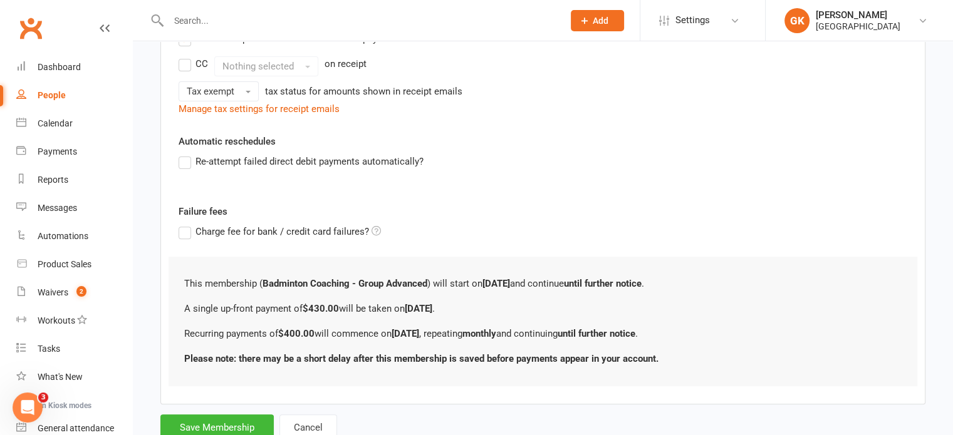
scroll to position [0, 0]
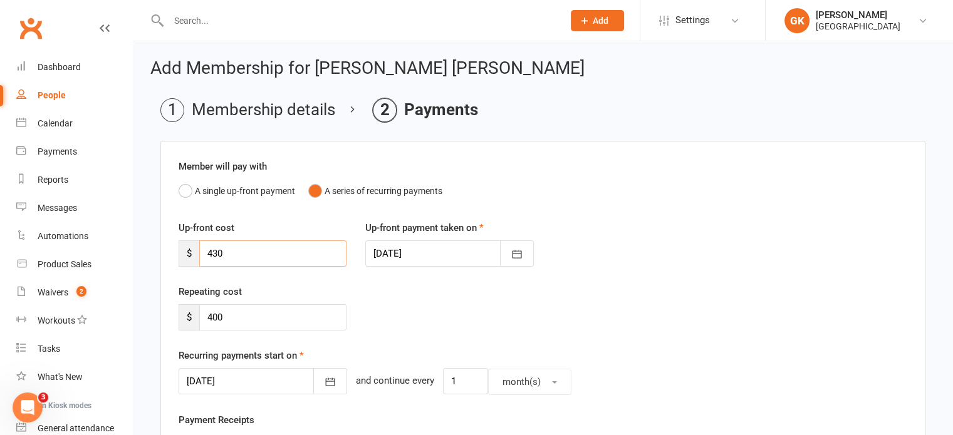
click at [294, 257] on input "430" at bounding box center [272, 254] width 147 height 26
type input "0"
click at [238, 378] on div at bounding box center [263, 381] width 169 height 26
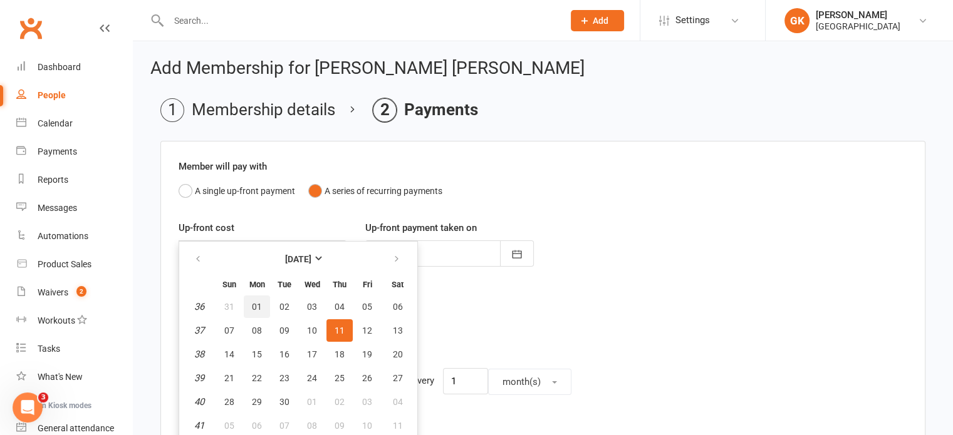
click at [252, 306] on span "01" at bounding box center [257, 307] width 10 height 10
type input "[DATE]"
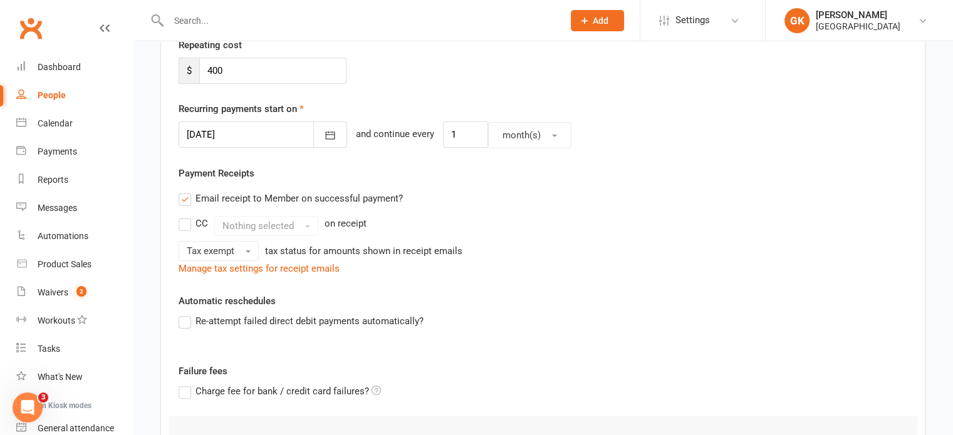
scroll to position [423, 0]
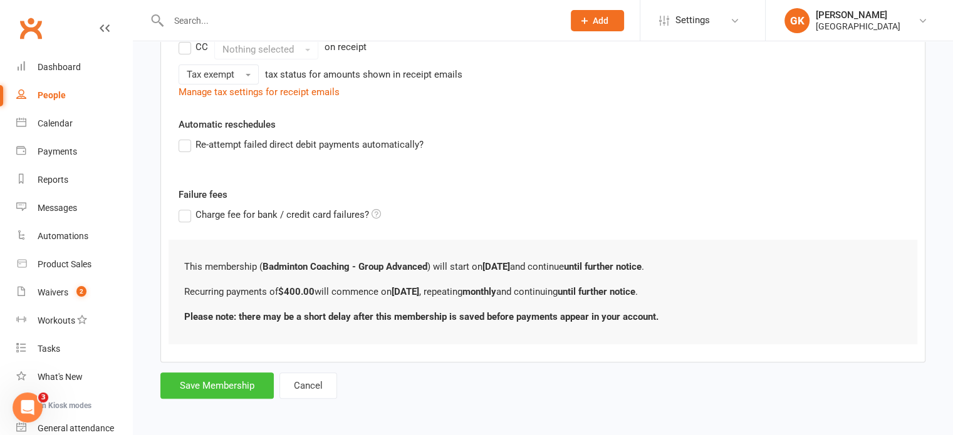
click at [238, 390] on button "Save Membership" at bounding box center [216, 386] width 113 height 26
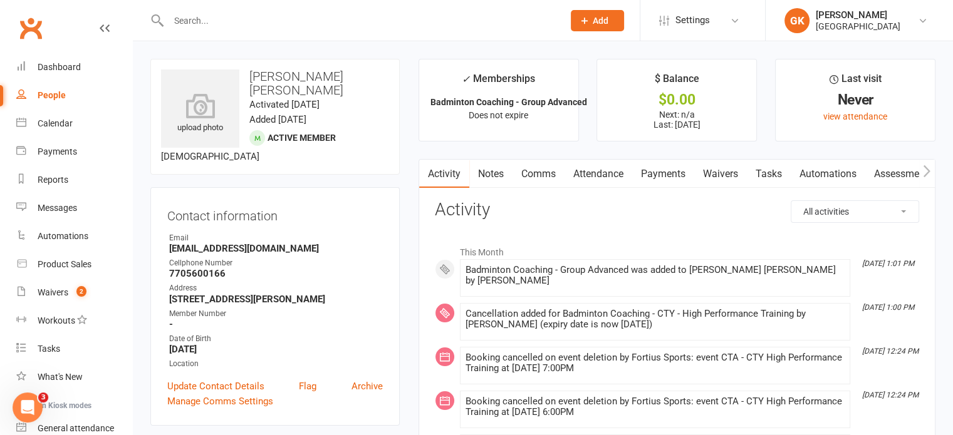
click at [231, 24] on input "text" at bounding box center [360, 21] width 390 height 18
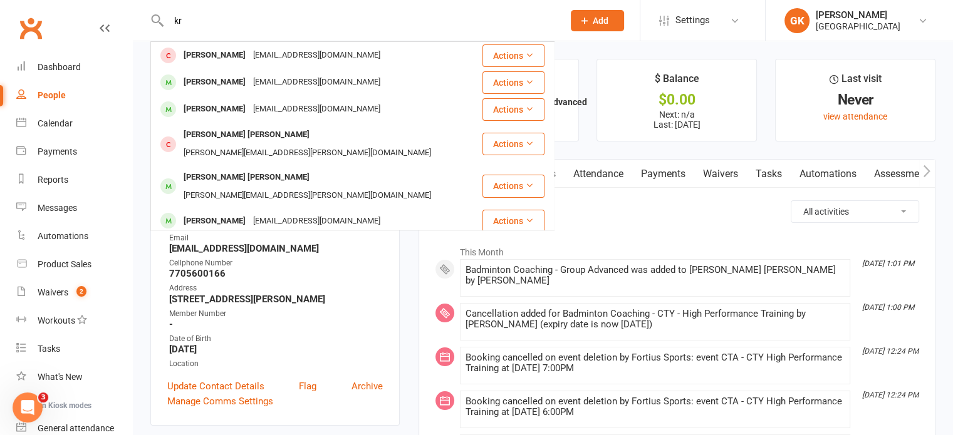
type input "k"
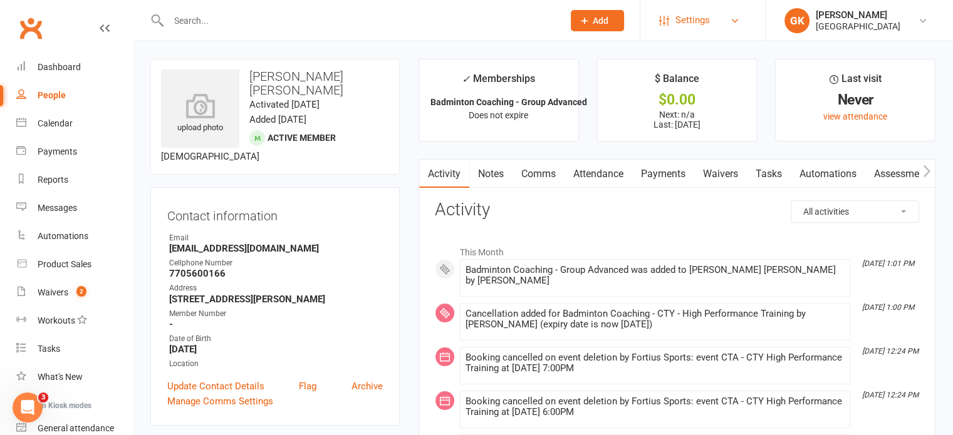
click at [714, 26] on link "Settings" at bounding box center [702, 20] width 87 height 28
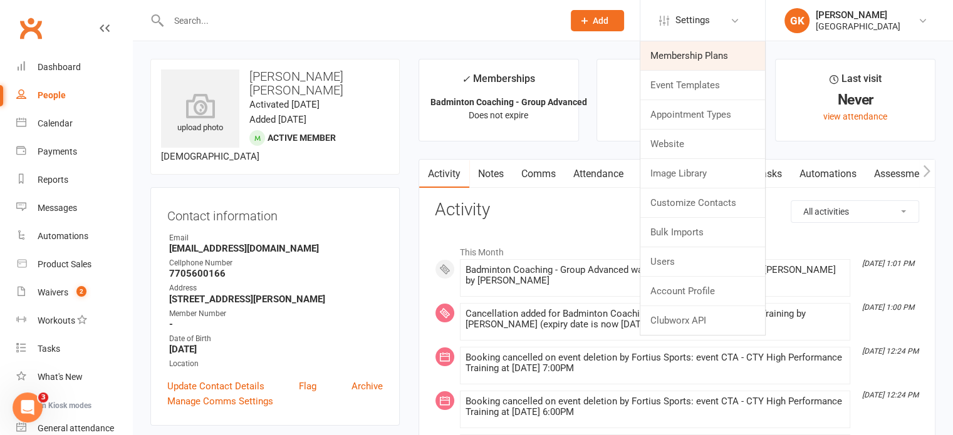
click at [678, 58] on link "Membership Plans" at bounding box center [702, 55] width 125 height 29
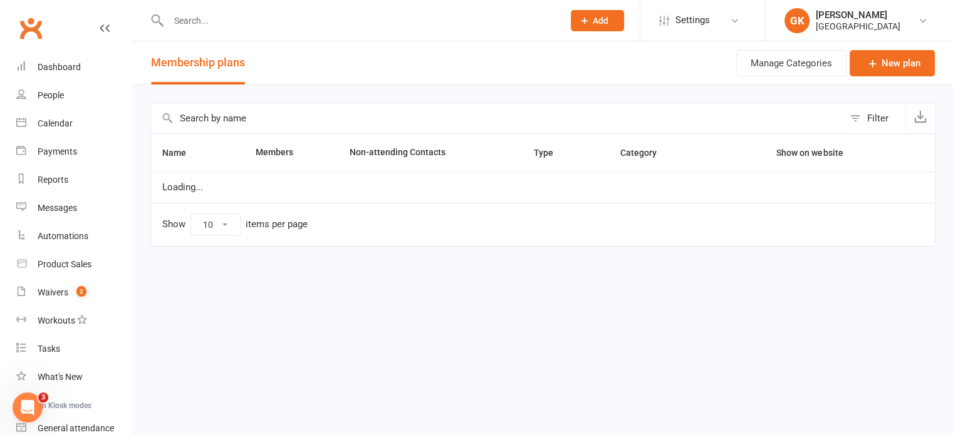
select select "50"
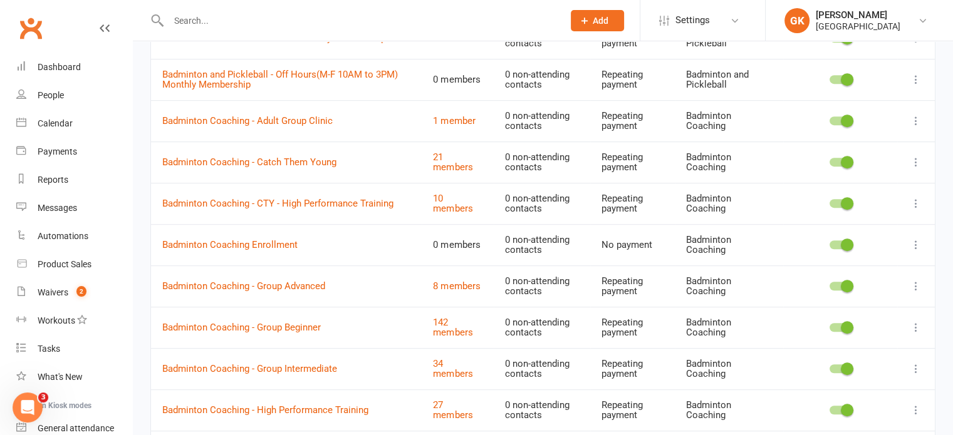
scroll to position [645, 0]
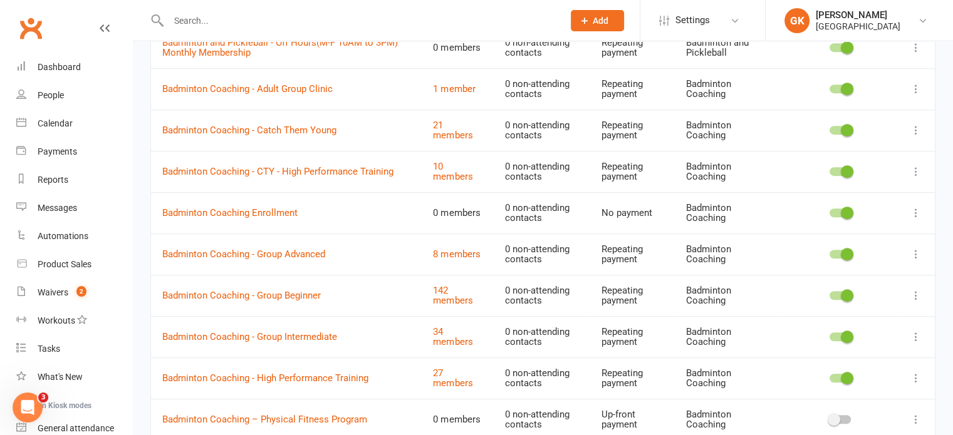
click at [913, 214] on icon at bounding box center [916, 213] width 13 height 13
click at [380, 288] on td "Badminton Coaching - Group Beginner" at bounding box center [286, 295] width 271 height 41
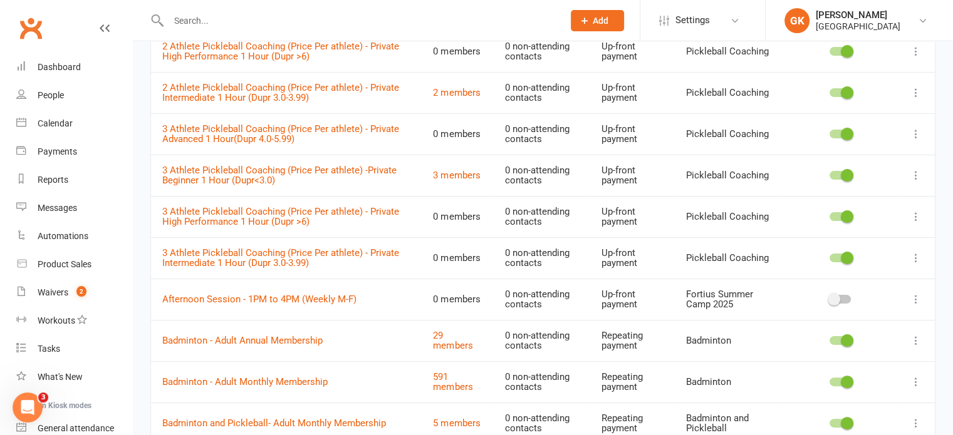
scroll to position [0, 0]
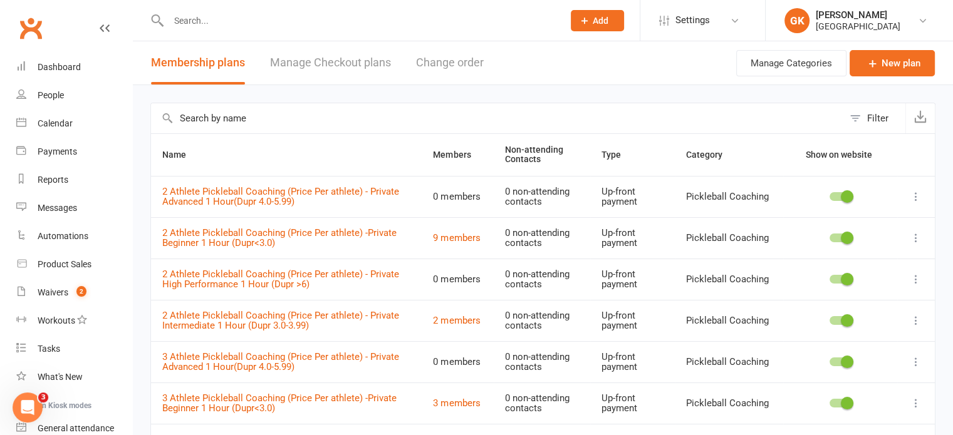
click at [351, 128] on input "text" at bounding box center [497, 118] width 692 height 30
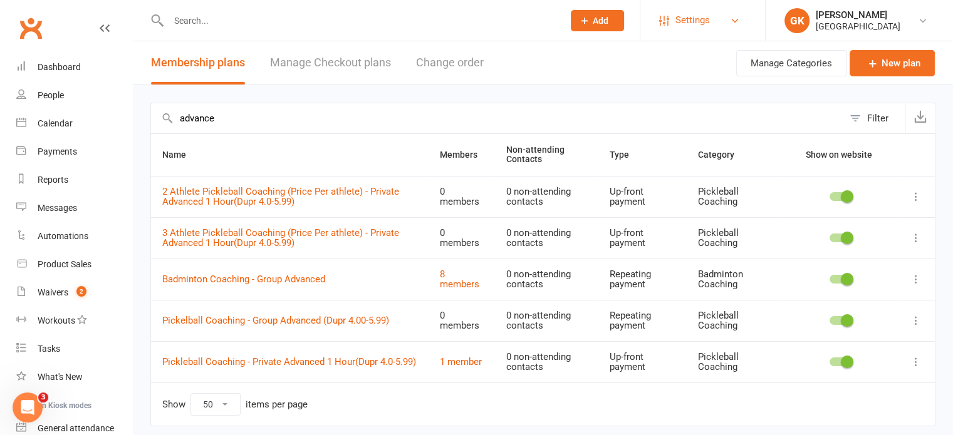
click at [705, 19] on span "Settings" at bounding box center [692, 20] width 34 height 28
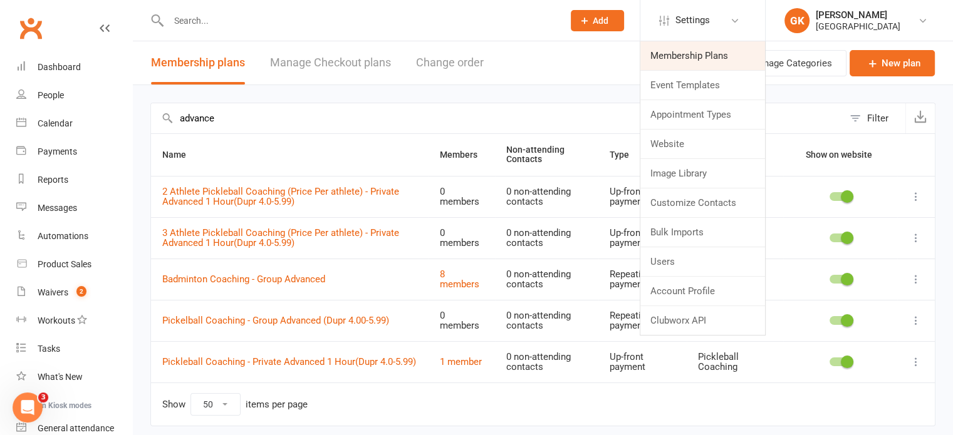
click at [693, 51] on link "Membership Plans" at bounding box center [702, 55] width 125 height 29
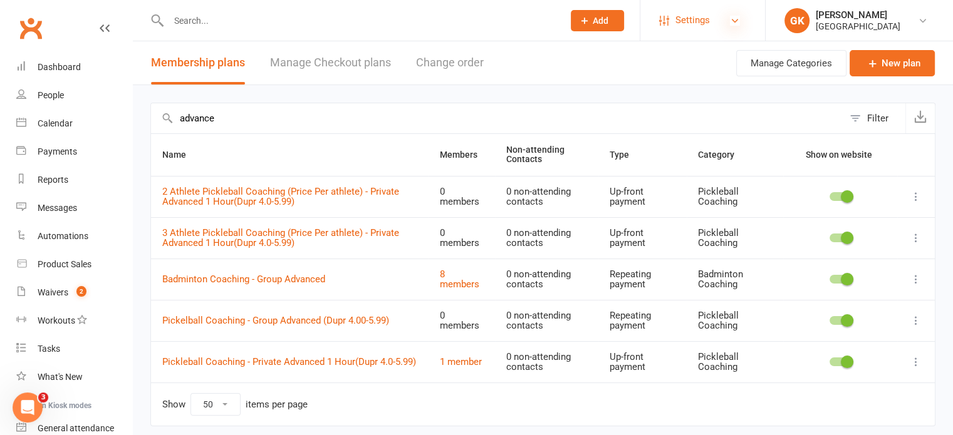
click at [733, 19] on icon at bounding box center [735, 21] width 10 height 10
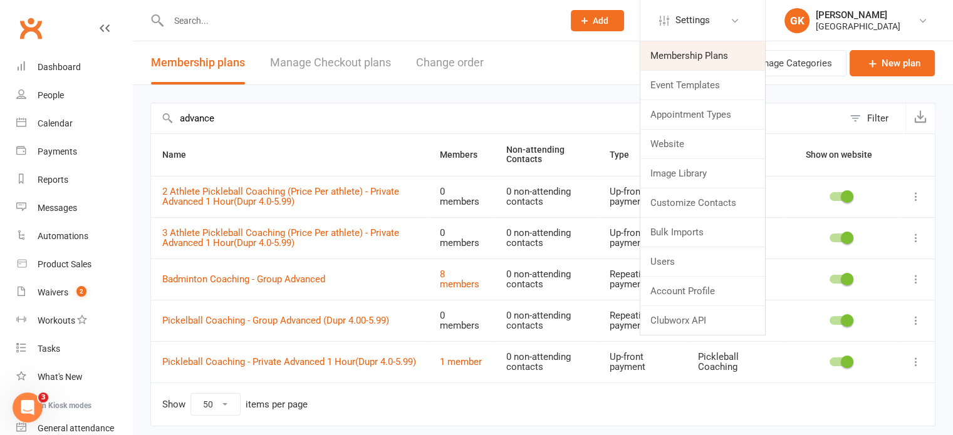
click at [704, 50] on link "Membership Plans" at bounding box center [702, 55] width 125 height 29
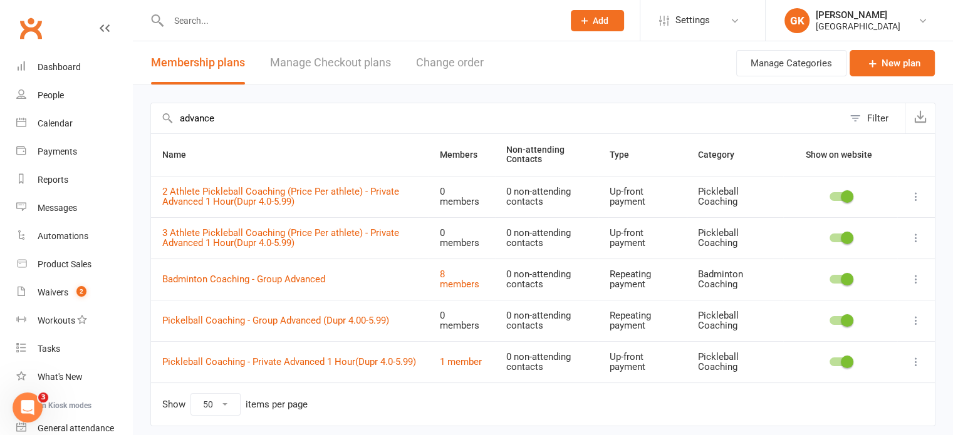
click at [524, 124] on input "advance" at bounding box center [497, 118] width 692 height 30
type input "a"
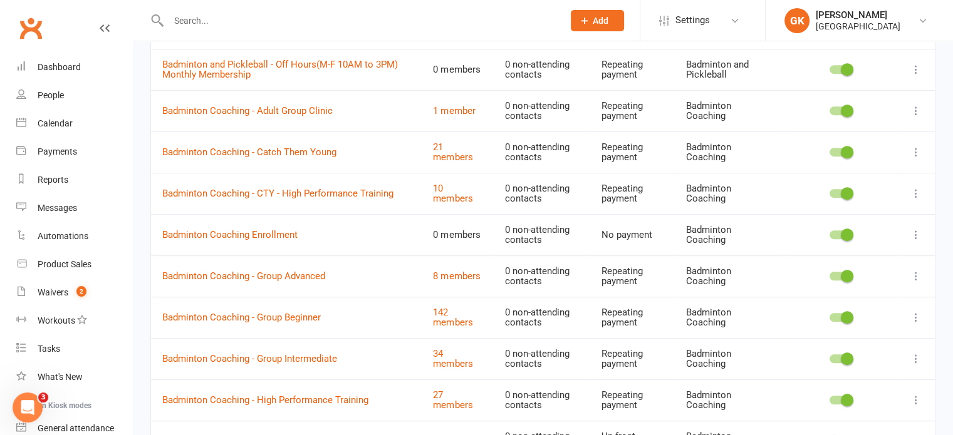
scroll to position [613, 0]
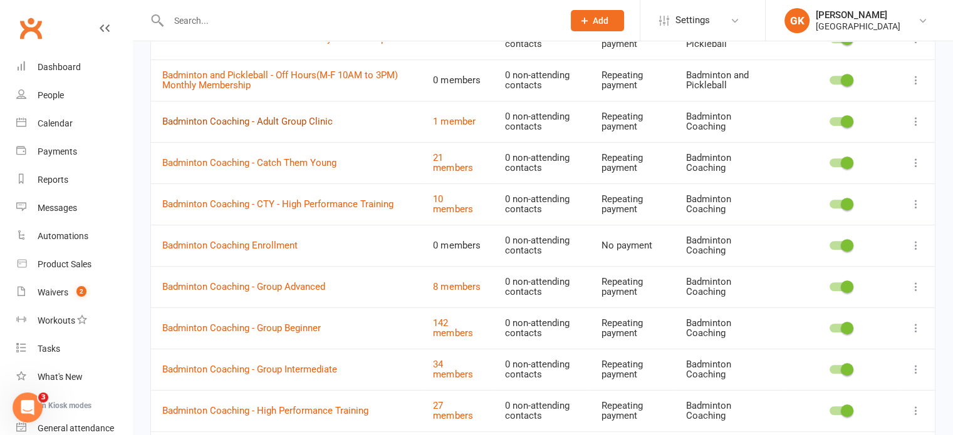
click at [300, 117] on link "Badminton Coaching - Adult Group Clinic" at bounding box center [247, 121] width 170 height 11
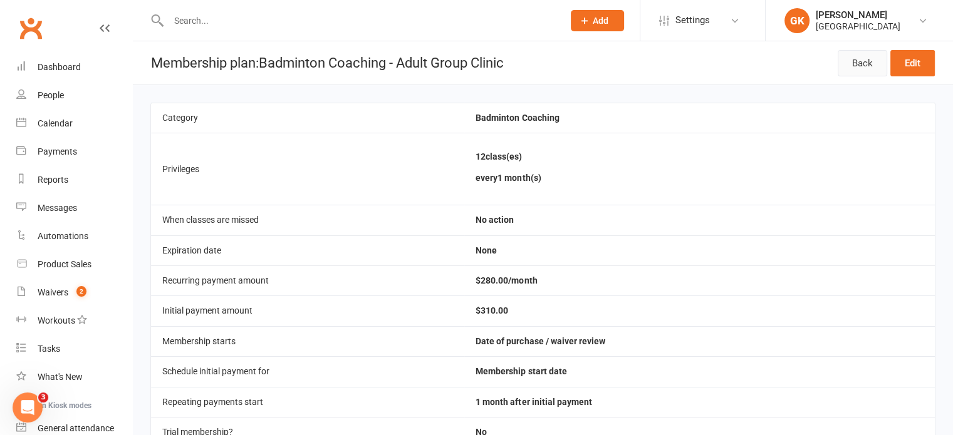
click at [866, 63] on link "Back" at bounding box center [862, 63] width 49 height 26
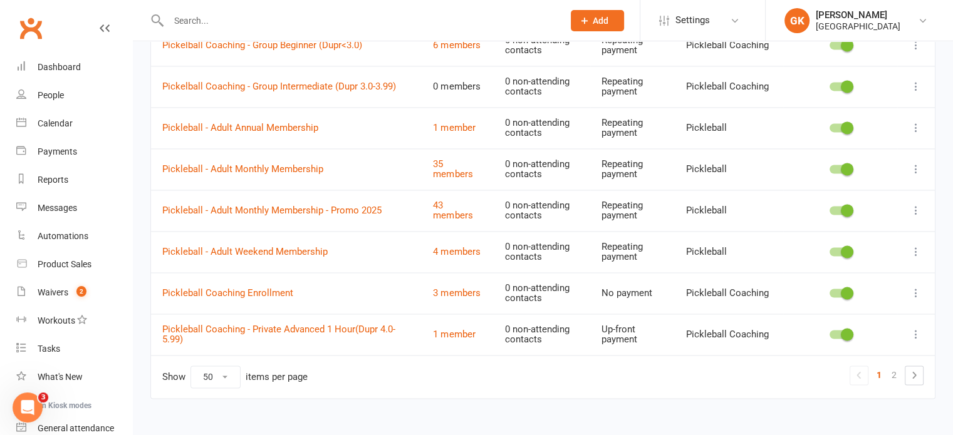
scroll to position [1897, 0]
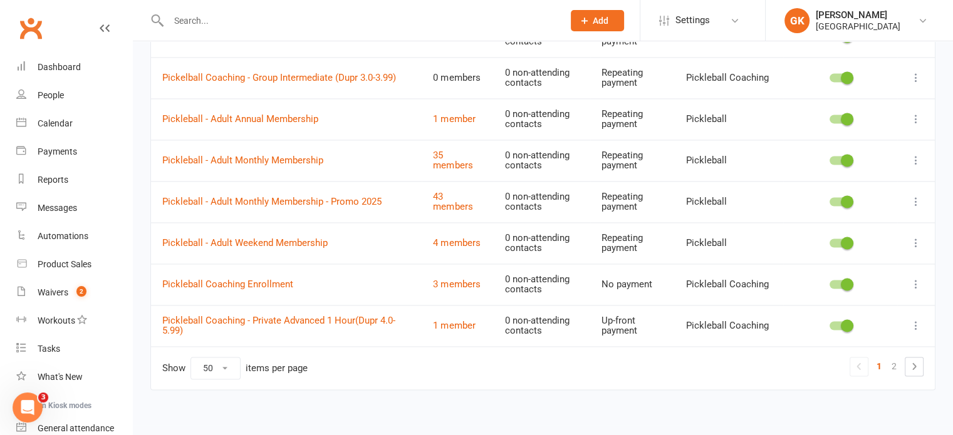
click at [213, 360] on select "10 25 50 100" at bounding box center [215, 368] width 49 height 21
select select "100"
click at [191, 358] on select "10 25 50 100" at bounding box center [215, 368] width 49 height 21
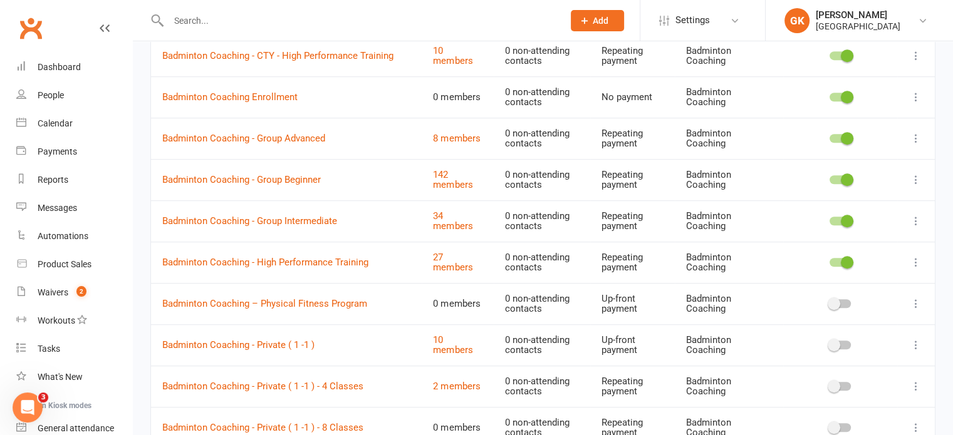
scroll to position [761, 0]
click at [913, 140] on icon at bounding box center [916, 139] width 13 height 13
click at [574, 256] on td "0 non-attending contacts" at bounding box center [542, 262] width 96 height 41
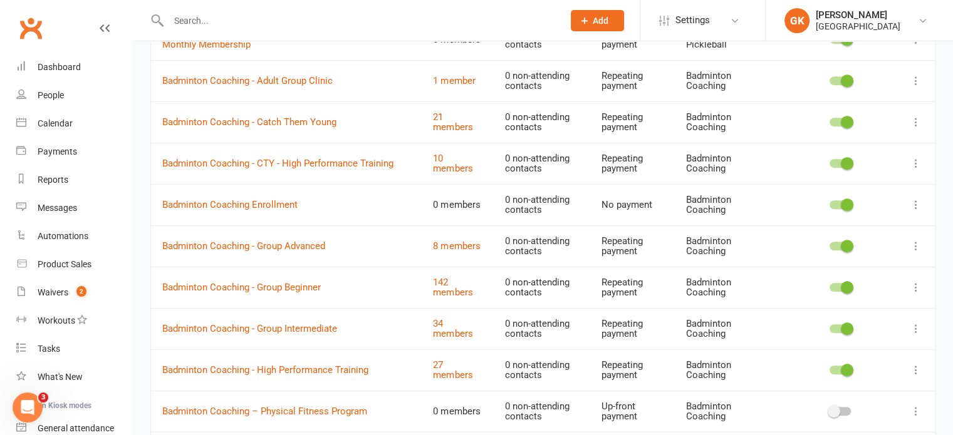
scroll to position [653, 0]
click at [917, 242] on icon at bounding box center [916, 247] width 13 height 13
click at [823, 293] on link "Duplicate" at bounding box center [851, 293] width 124 height 25
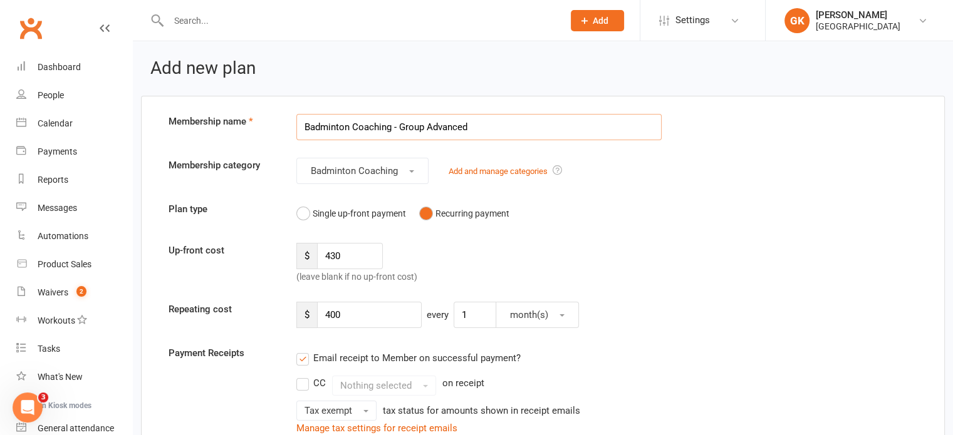
click at [401, 125] on input "Badminton Coaching - Group Advanced" at bounding box center [478, 127] width 365 height 26
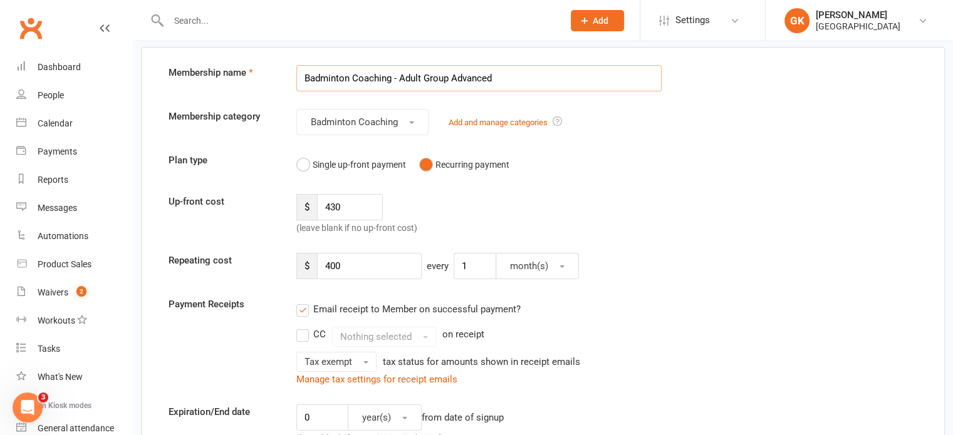
scroll to position [51, 0]
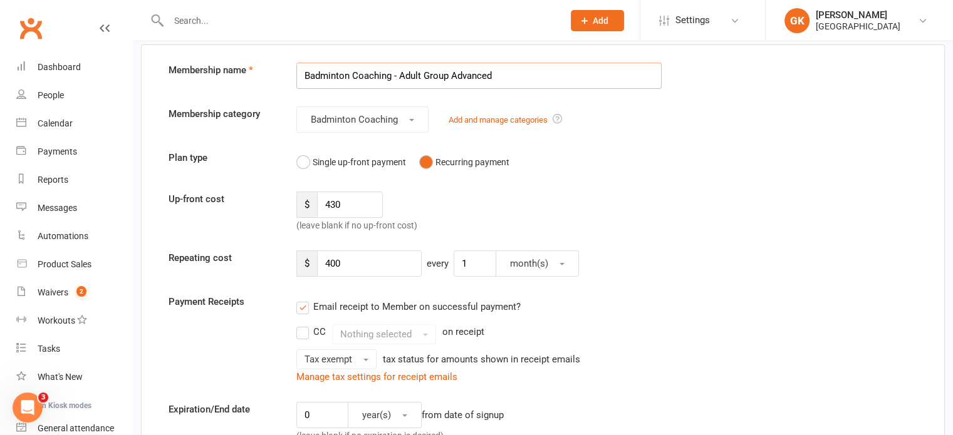
type input "Badminton Coaching - Adult Group Advanced"
drag, startPoint x: 366, startPoint y: 200, endPoint x: 303, endPoint y: 204, distance: 62.7
click at [303, 204] on div "$ 430" at bounding box center [339, 205] width 86 height 26
type input "310"
drag, startPoint x: 355, startPoint y: 264, endPoint x: 303, endPoint y: 265, distance: 52.0
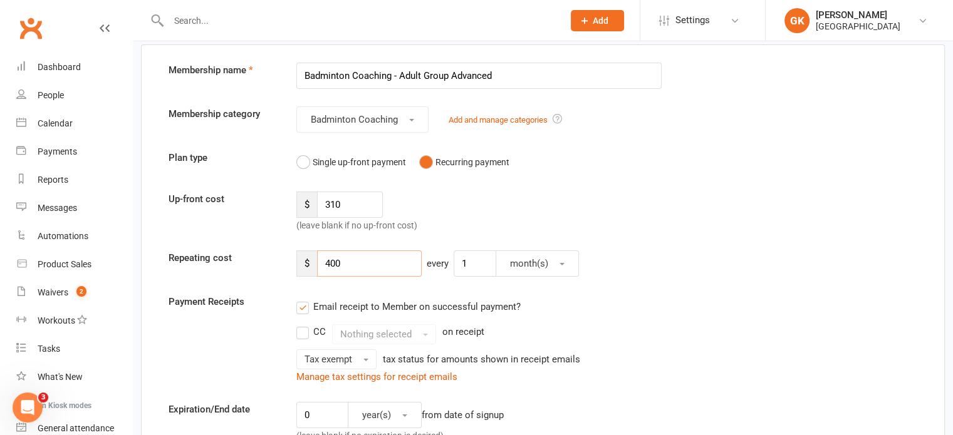
click at [303, 265] on div "$ 400" at bounding box center [358, 264] width 125 height 26
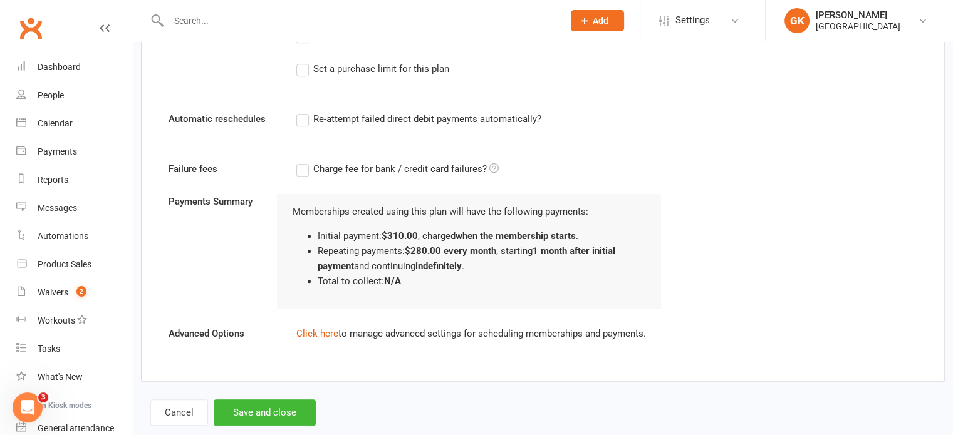
scroll to position [825, 0]
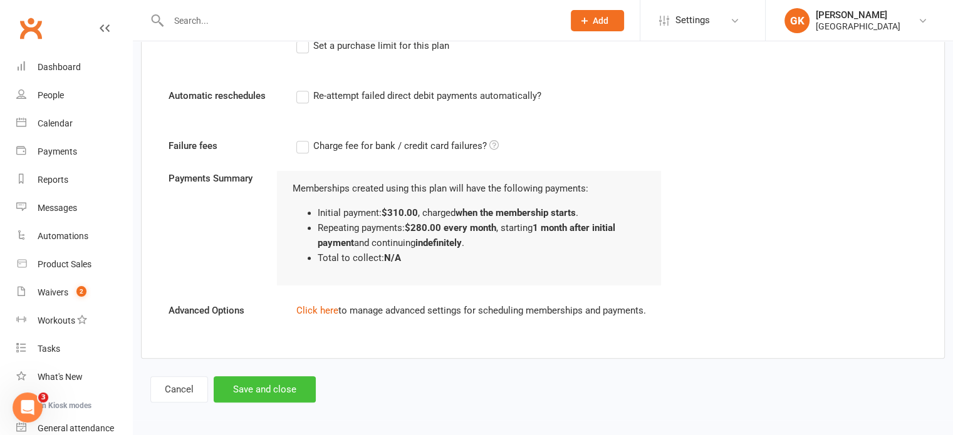
type input "280"
click at [262, 388] on button "Save and close" at bounding box center [265, 390] width 102 height 26
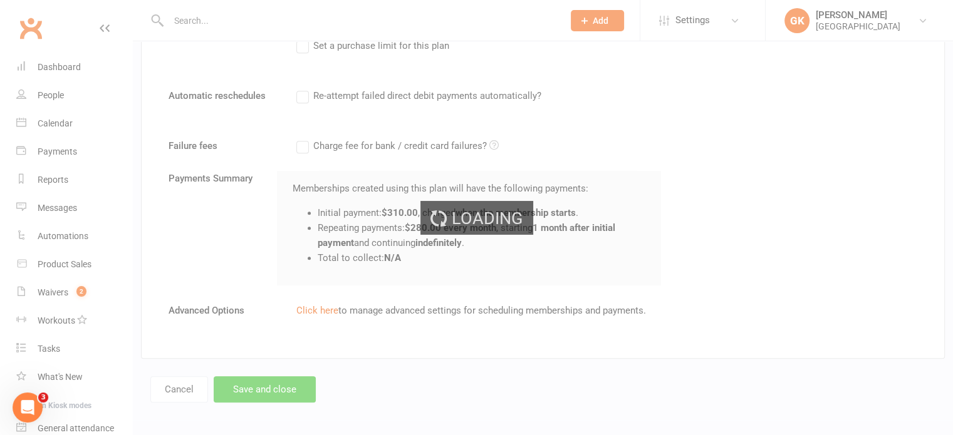
select select "100"
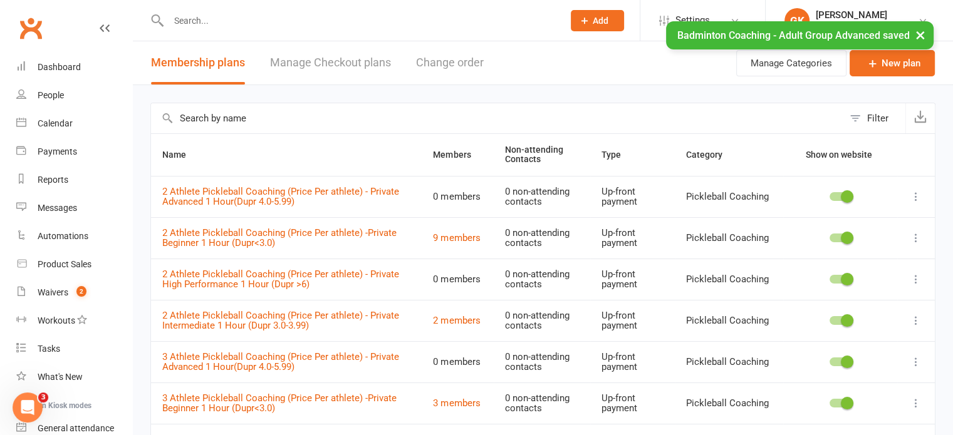
click at [180, 21] on div "× Badminton Coaching - Adult Group Advanced saved" at bounding box center [468, 21] width 937 height 0
click at [194, 18] on input "text" at bounding box center [360, 21] width 390 height 18
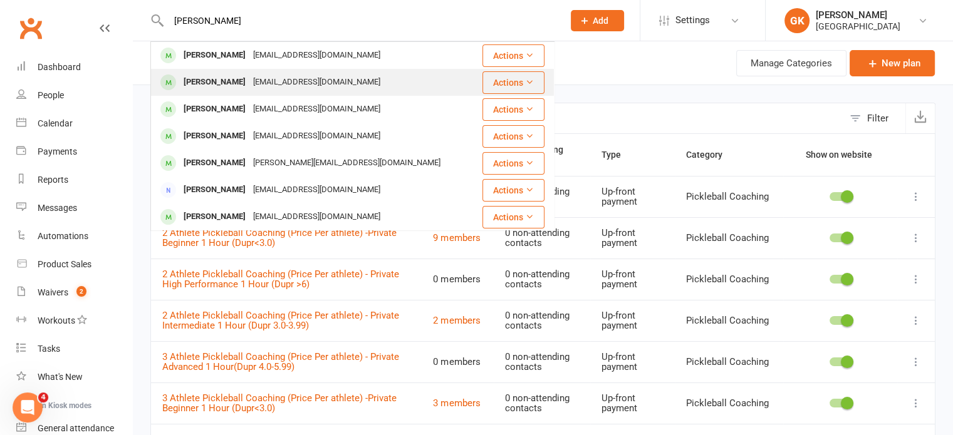
type input "[PERSON_NAME]"
click at [183, 92] on div "[PERSON_NAME] [EMAIL_ADDRESS][DOMAIN_NAME]" at bounding box center [313, 83] width 323 height 26
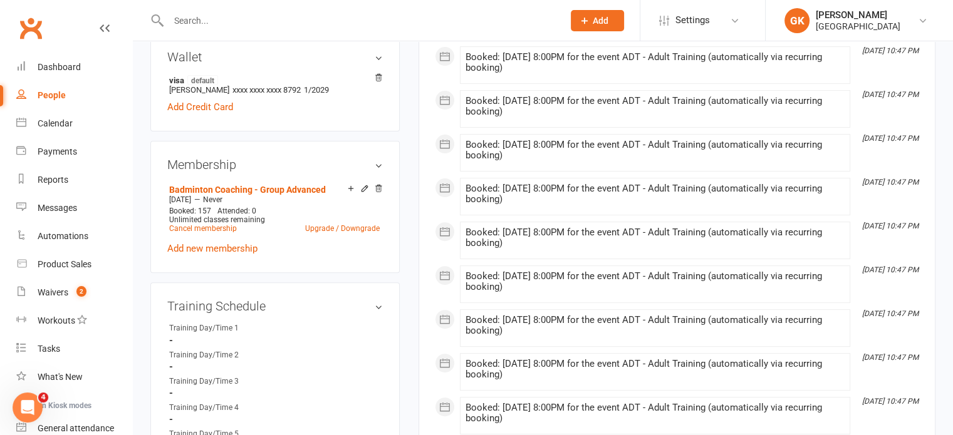
scroll to position [387, 0]
click at [226, 228] on link "Cancel membership" at bounding box center [203, 230] width 68 height 9
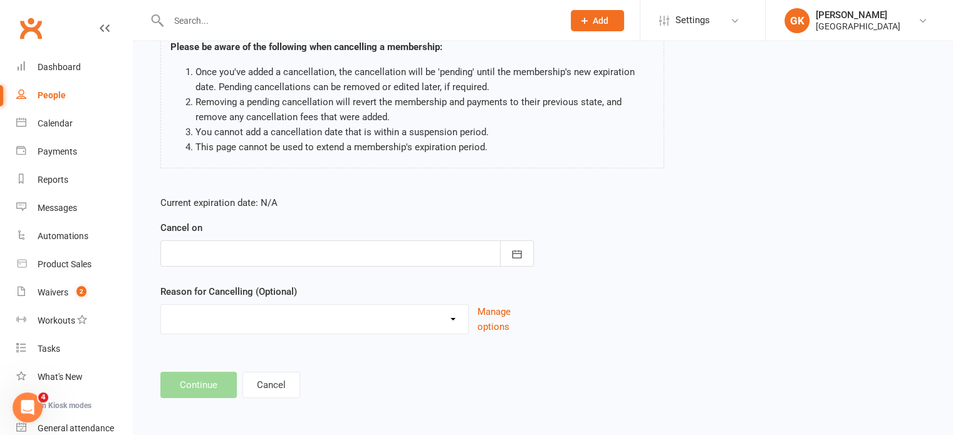
scroll to position [104, 0]
click at [517, 252] on icon "button" at bounding box center [517, 255] width 13 height 13
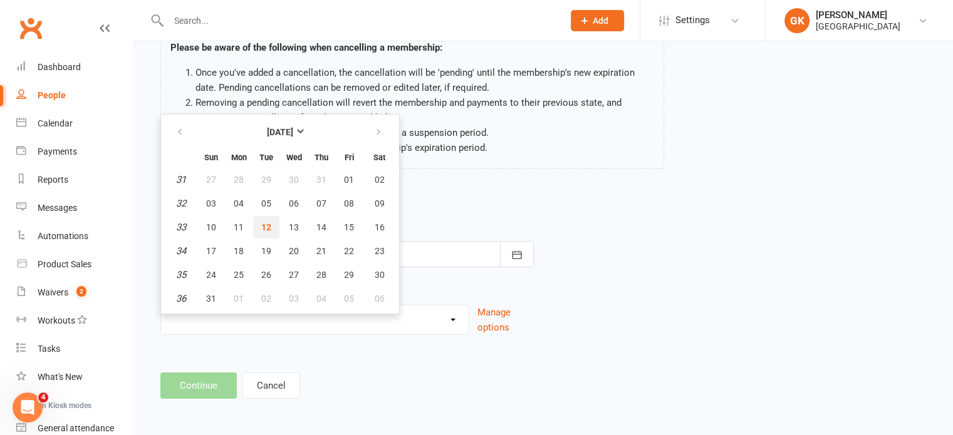
click at [268, 227] on span "12" at bounding box center [266, 227] width 10 height 10
type input "[DATE]"
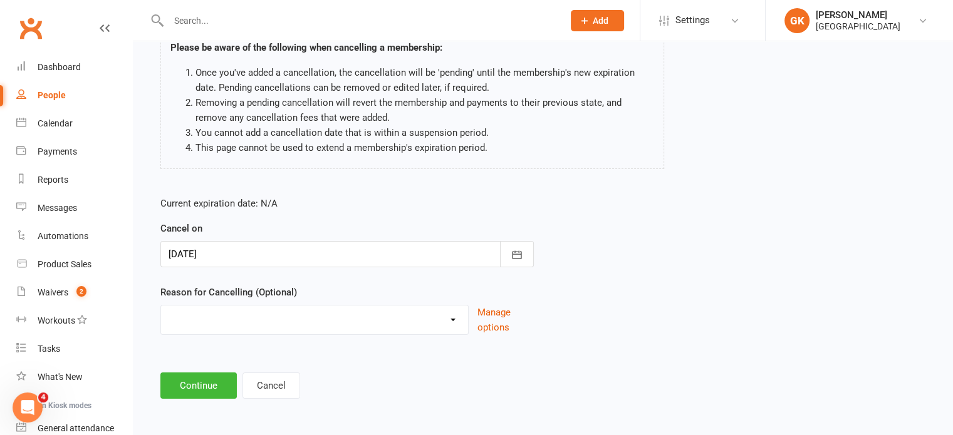
click at [465, 325] on select "Coaches Request Coach Request Customer requested via email to cancel End Of Sum…" at bounding box center [314, 318] width 307 height 25
select select "9"
click at [161, 306] on select "Coaches Request Coach Request Customer requested via email to cancel End Of Sum…" at bounding box center [314, 318] width 307 height 25
click at [207, 375] on button "Continue" at bounding box center [198, 386] width 76 height 26
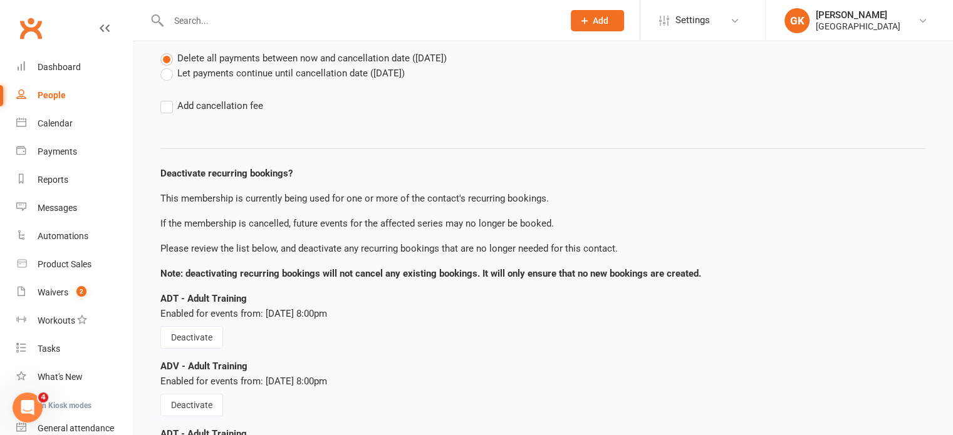
scroll to position [237, 0]
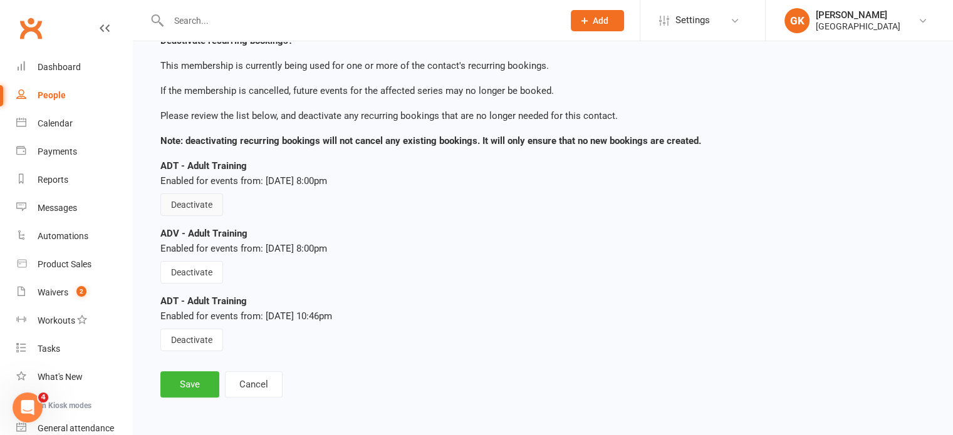
click at [198, 205] on button "Deactivate" at bounding box center [191, 205] width 63 height 23
click at [210, 276] on button "Deactivate" at bounding box center [191, 272] width 63 height 23
click at [198, 338] on button "Deactivate" at bounding box center [191, 340] width 63 height 23
click at [193, 383] on button "Save" at bounding box center [189, 384] width 59 height 26
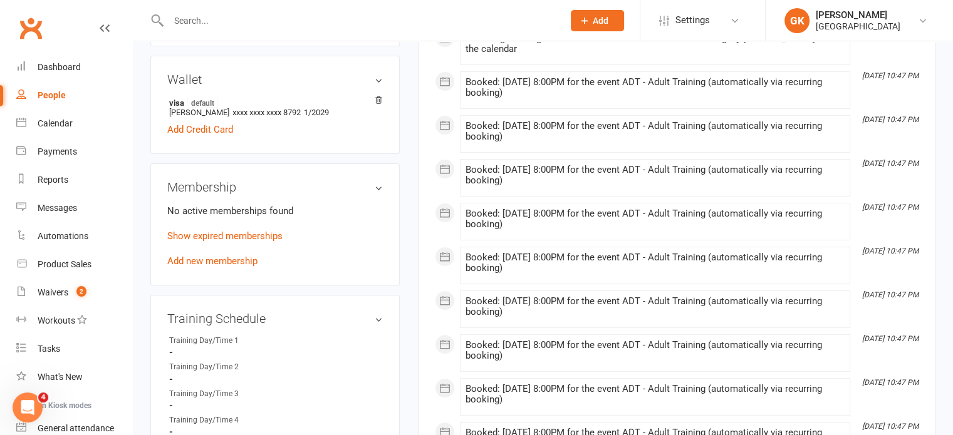
scroll to position [362, 0]
click at [226, 257] on link "Add new membership" at bounding box center [212, 262] width 90 height 11
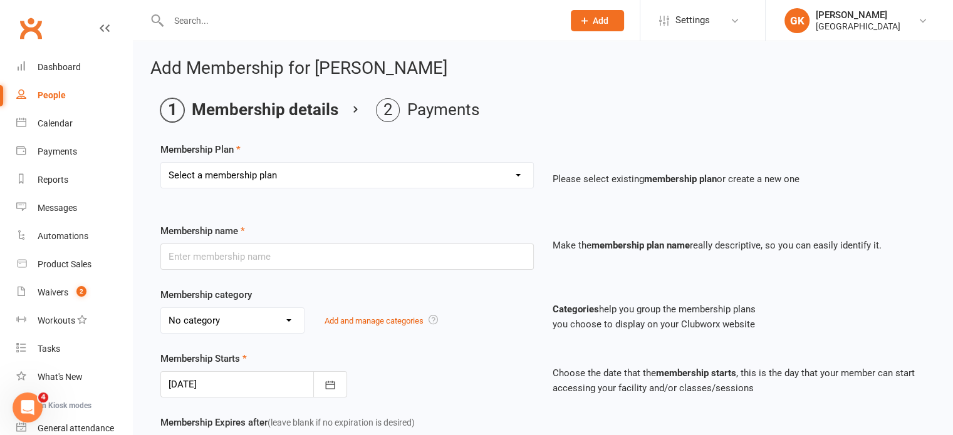
click at [340, 183] on select "Select a membership plan Create new Membership Plan Badminton - Adult Annual Me…" at bounding box center [347, 175] width 372 height 25
select select "65"
click at [161, 163] on select "Select a membership plan Create new Membership Plan Badminton - Adult Annual Me…" at bounding box center [347, 175] width 372 height 25
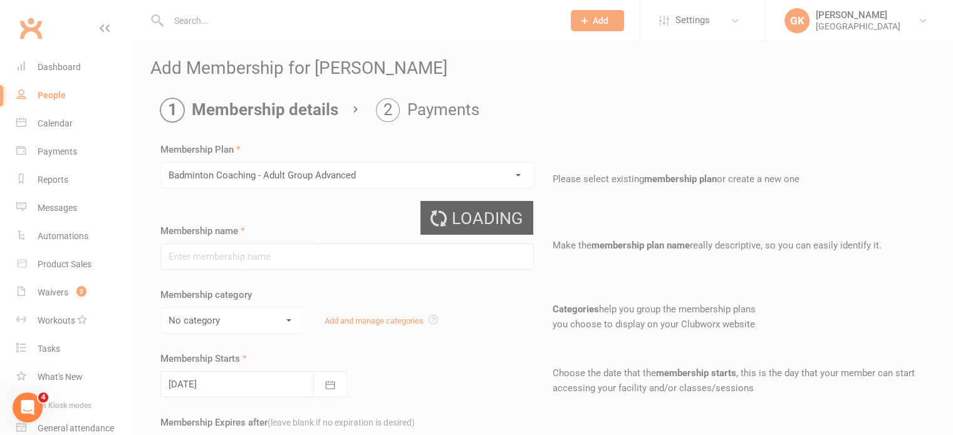
type input "Badminton Coaching - Adult Group Advanced"
select select "2"
type input "0"
type input "[DATE]"
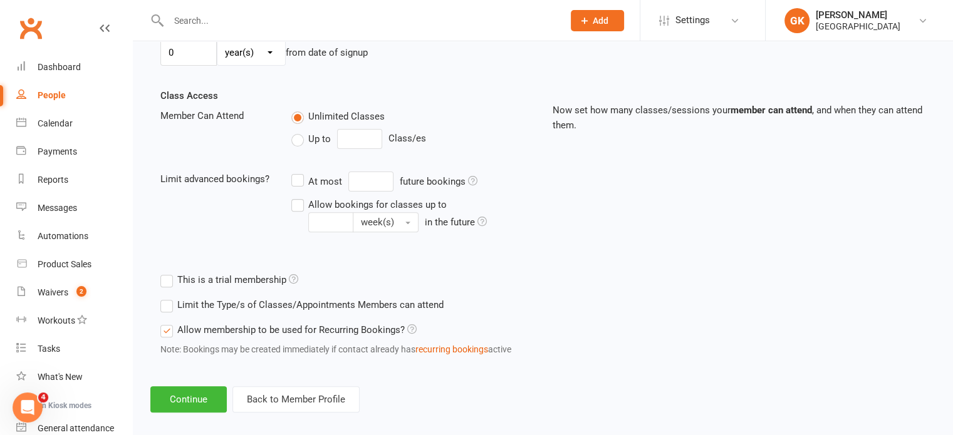
scroll to position [407, 0]
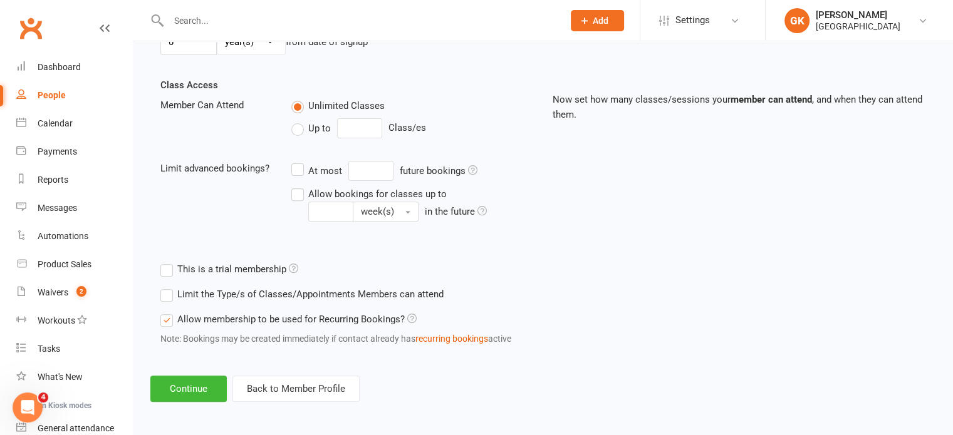
click at [199, 373] on div "Add Membership for [PERSON_NAME] Membership details Payments Membership Plan Se…" at bounding box center [543, 27] width 820 height 785
click at [197, 379] on button "Continue" at bounding box center [188, 389] width 76 height 26
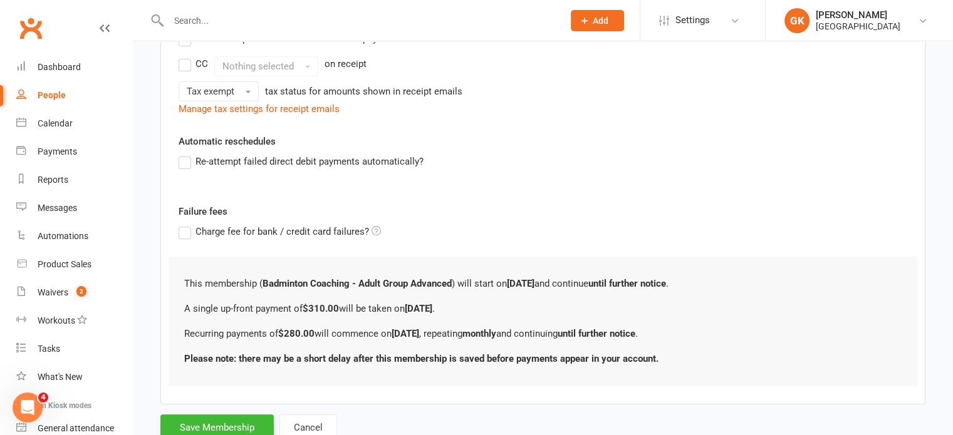
scroll to position [0, 0]
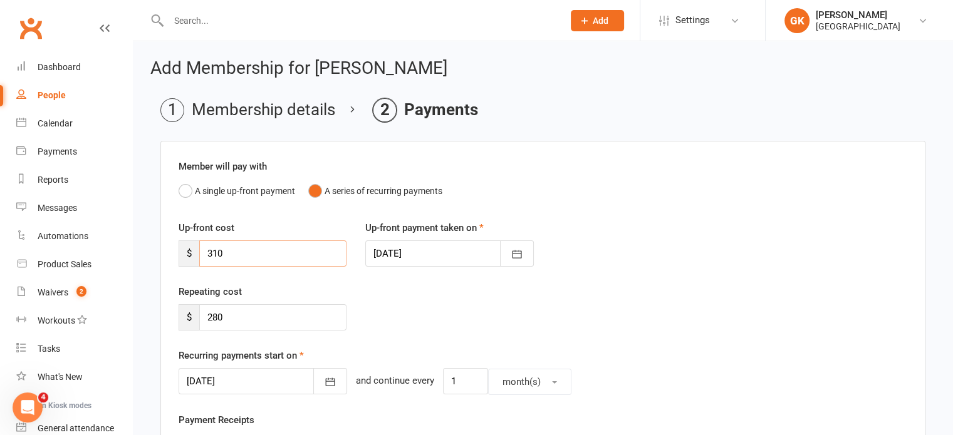
drag, startPoint x: 255, startPoint y: 260, endPoint x: 182, endPoint y: 261, distance: 73.3
click at [182, 261] on div "$ 310" at bounding box center [263, 254] width 168 height 26
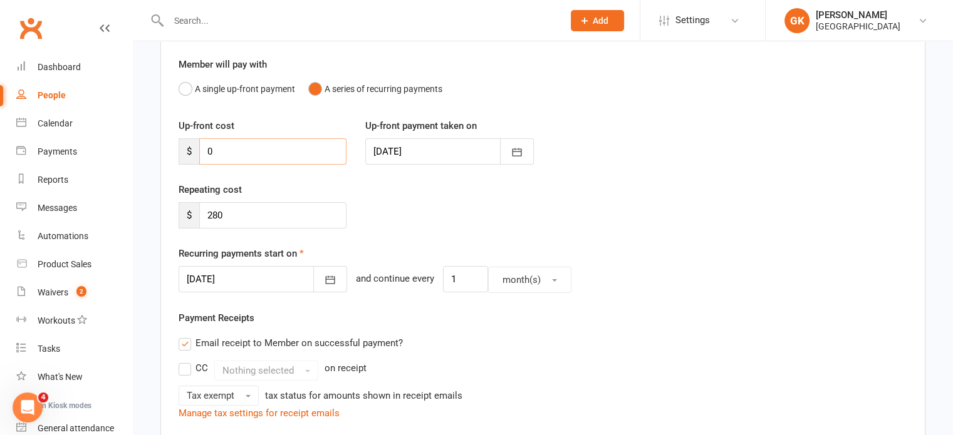
scroll to position [101, 0]
type input "0"
click at [313, 275] on button "button" at bounding box center [330, 280] width 34 height 26
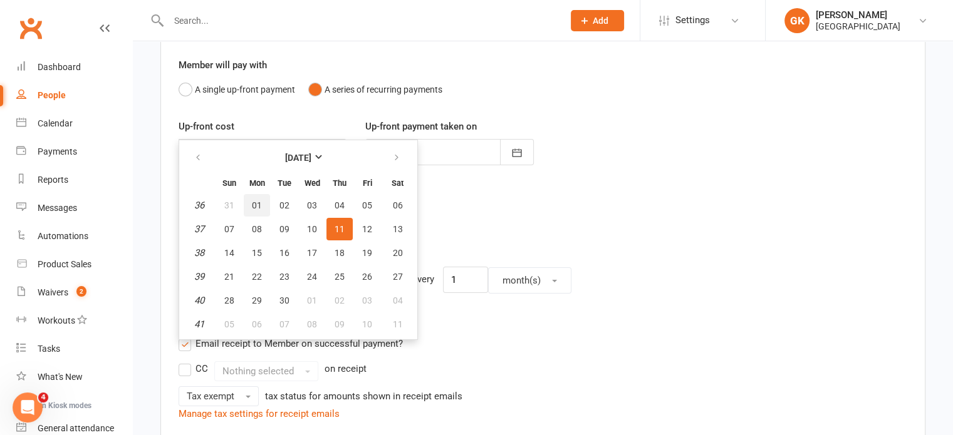
click at [254, 196] on button "01" at bounding box center [257, 205] width 26 height 23
type input "[DATE]"
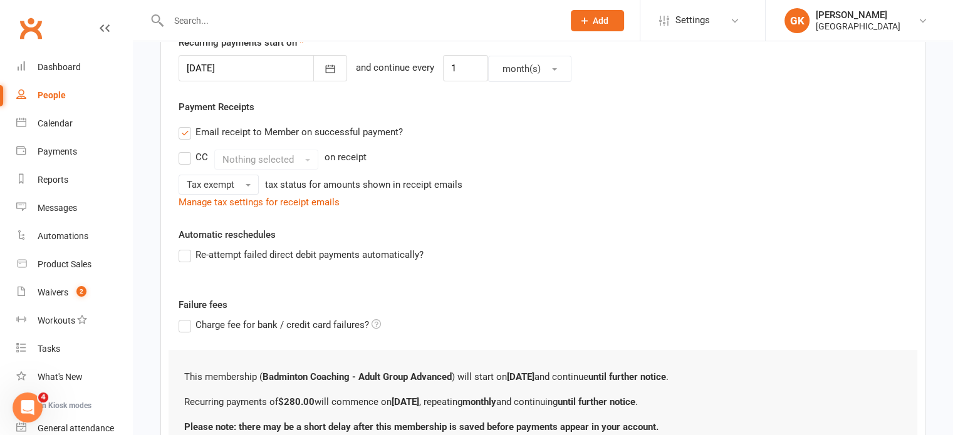
scroll to position [423, 0]
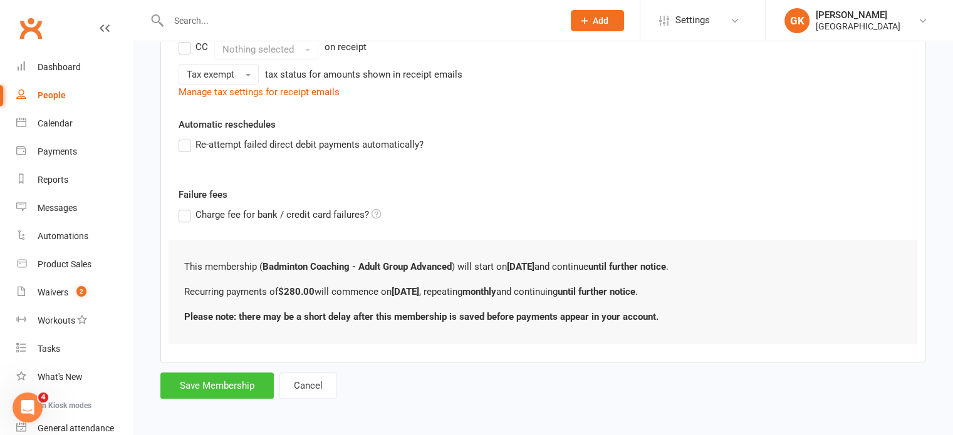
click at [224, 373] on button "Save Membership" at bounding box center [216, 386] width 113 height 26
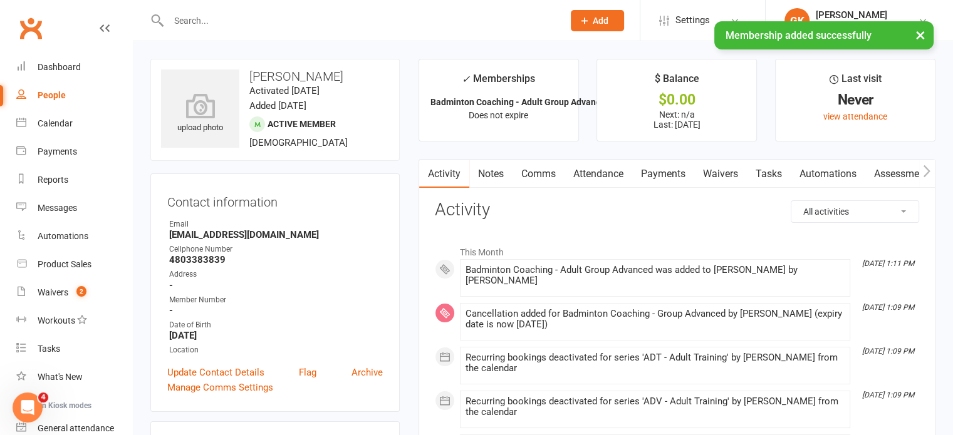
click at [281, 14] on input "text" at bounding box center [360, 21] width 390 height 18
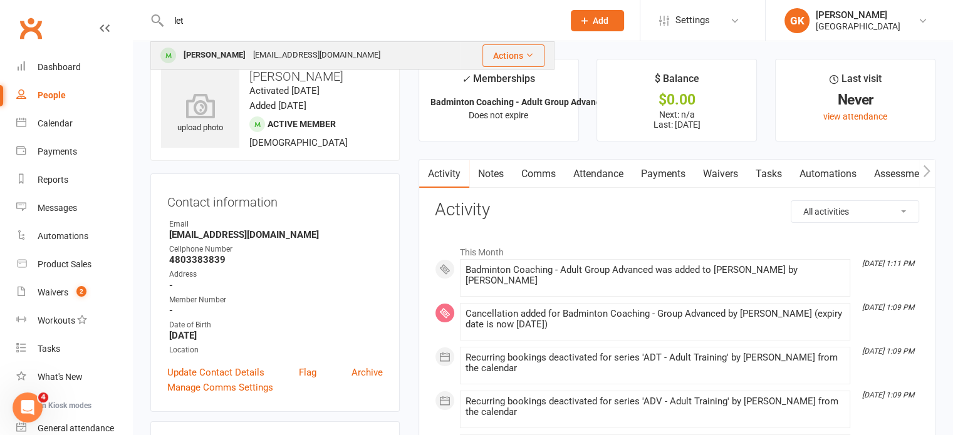
type input "let"
click at [261, 48] on div "[EMAIL_ADDRESS][DOMAIN_NAME]" at bounding box center [316, 55] width 135 height 18
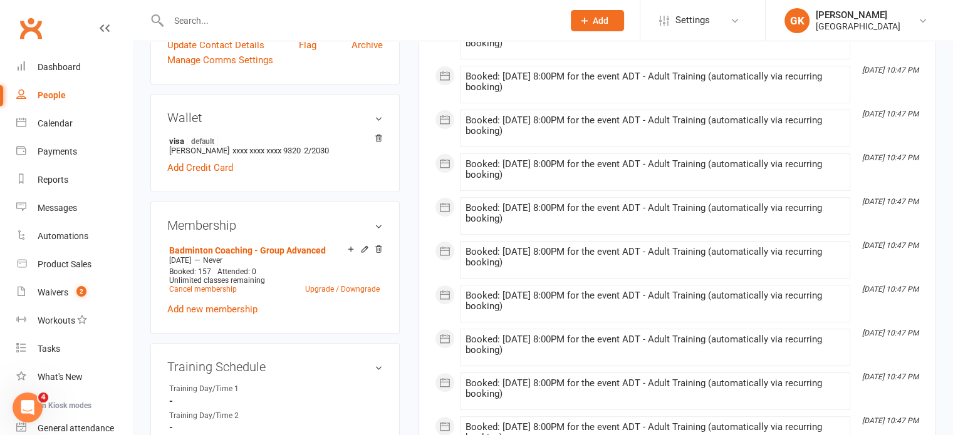
scroll to position [328, 0]
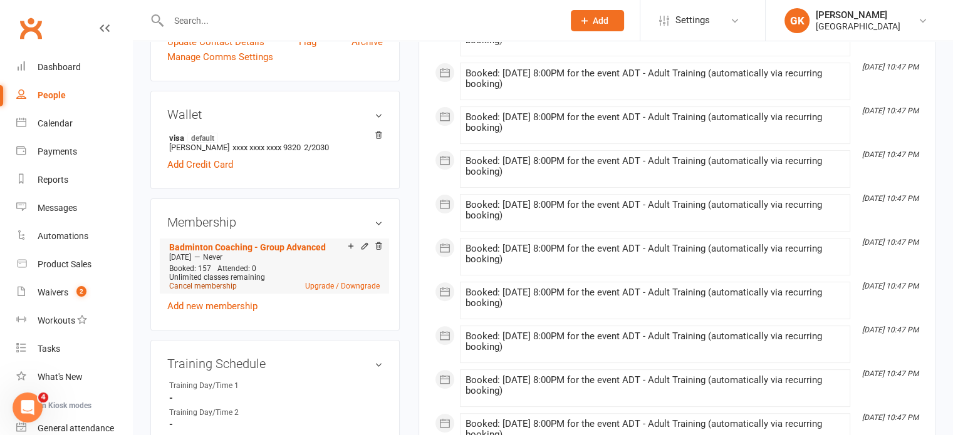
click at [210, 288] on link "Cancel membership" at bounding box center [203, 286] width 68 height 9
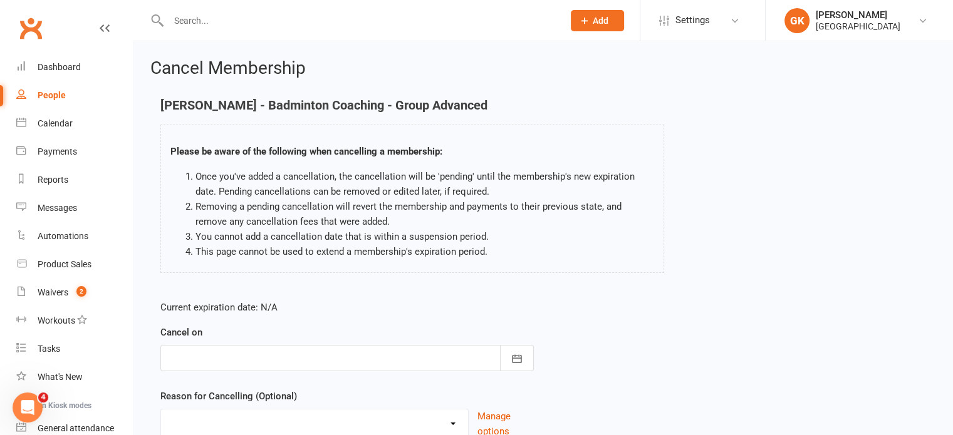
scroll to position [105, 0]
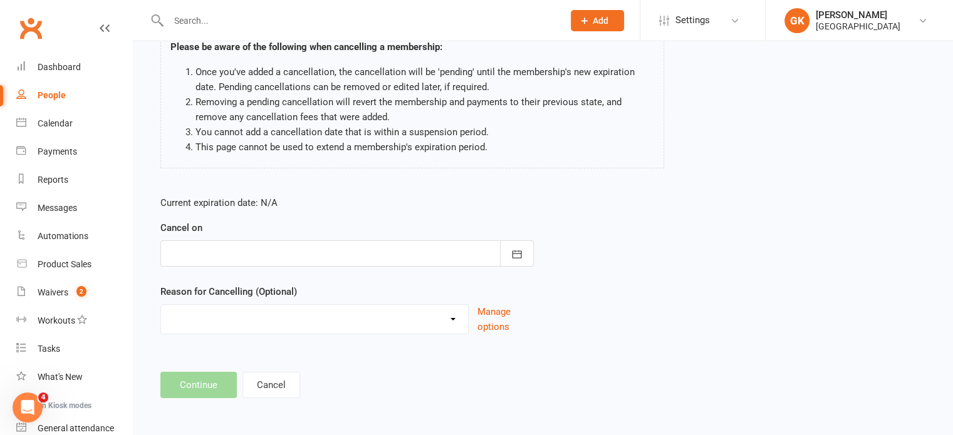
click at [293, 248] on div at bounding box center [346, 254] width 373 height 26
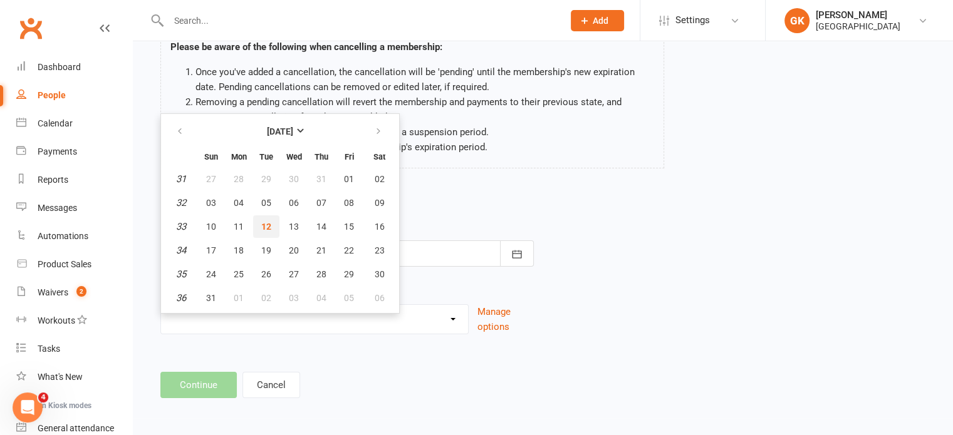
click at [261, 222] on span "12" at bounding box center [266, 227] width 10 height 10
type input "[DATE]"
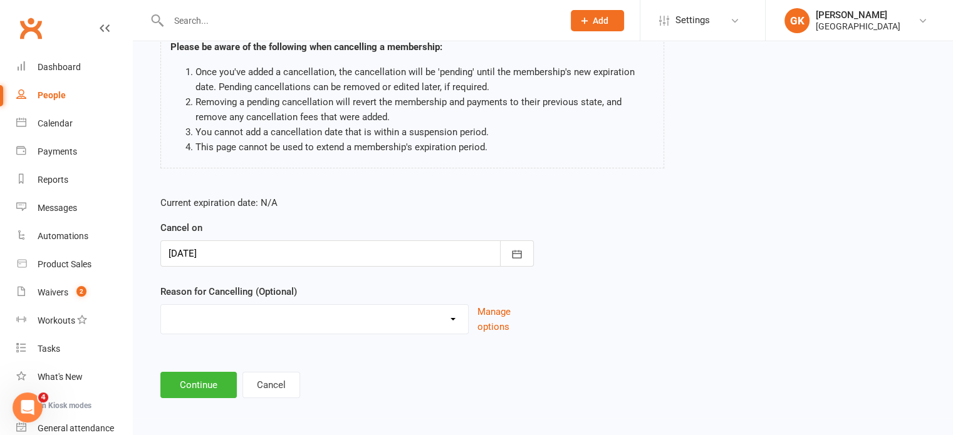
click at [223, 313] on select "Coaches Request Coach Request Customer requested via email to cancel End Of Sum…" at bounding box center [314, 317] width 307 height 25
select select "9"
click at [161, 305] on select "Coaches Request Coach Request Customer requested via email to cancel End Of Sum…" at bounding box center [314, 317] width 307 height 25
click at [198, 377] on button "Continue" at bounding box center [198, 385] width 76 height 26
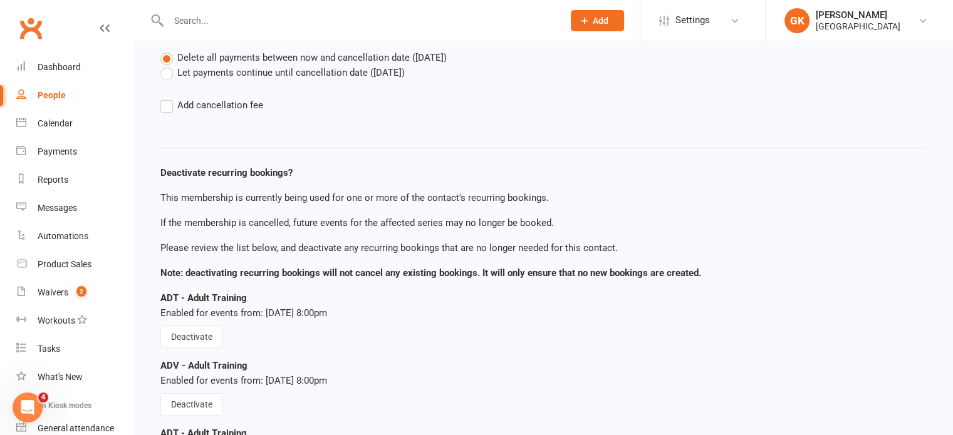
scroll to position [237, 0]
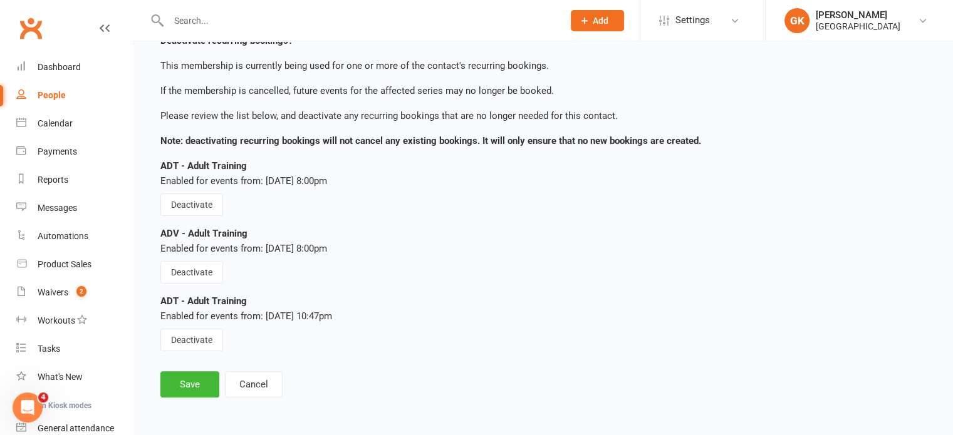
click at [205, 218] on div "Deactivate recurring bookings? This membership is currently being used for one …" at bounding box center [542, 179] width 765 height 343
click at [205, 205] on button "Deactivate" at bounding box center [191, 205] width 63 height 23
click at [195, 270] on button "Deactivate" at bounding box center [191, 272] width 63 height 23
click at [189, 340] on button "Deactivate" at bounding box center [191, 340] width 63 height 23
click at [190, 388] on button "Save" at bounding box center [189, 384] width 59 height 26
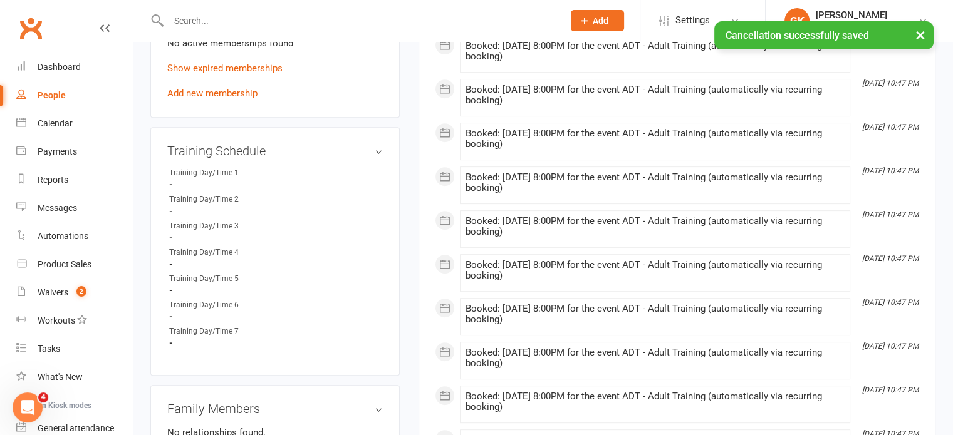
scroll to position [534, 0]
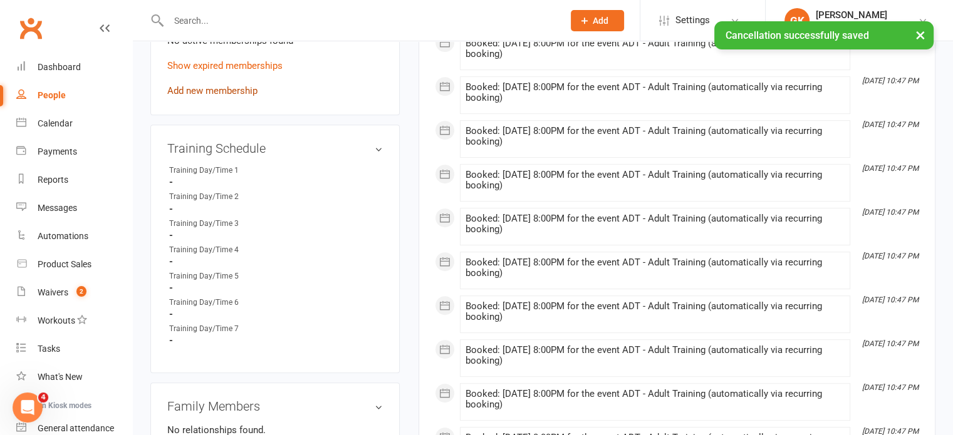
click at [243, 90] on link "Add new membership" at bounding box center [212, 90] width 90 height 11
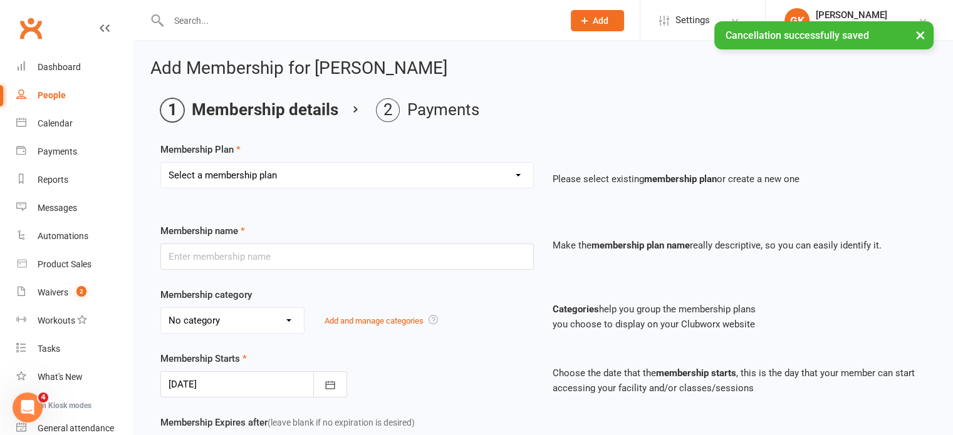
click at [288, 182] on select "Select a membership plan Create new Membership Plan Badminton - Adult Annual Me…" at bounding box center [347, 175] width 372 height 25
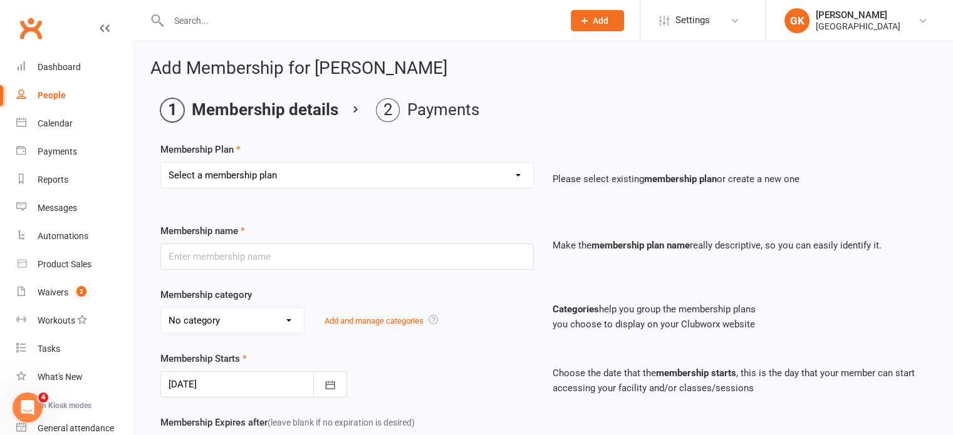
select select "65"
click at [161, 163] on select "Select a membership plan Create new Membership Plan Badminton - Adult Annual Me…" at bounding box center [347, 175] width 372 height 25
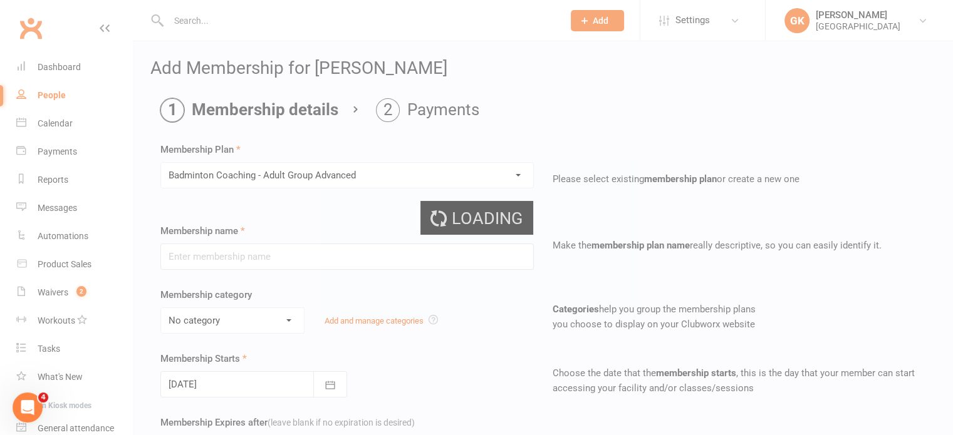
type input "Badminton Coaching - Adult Group Advanced"
select select "2"
type input "0"
type input "[DATE]"
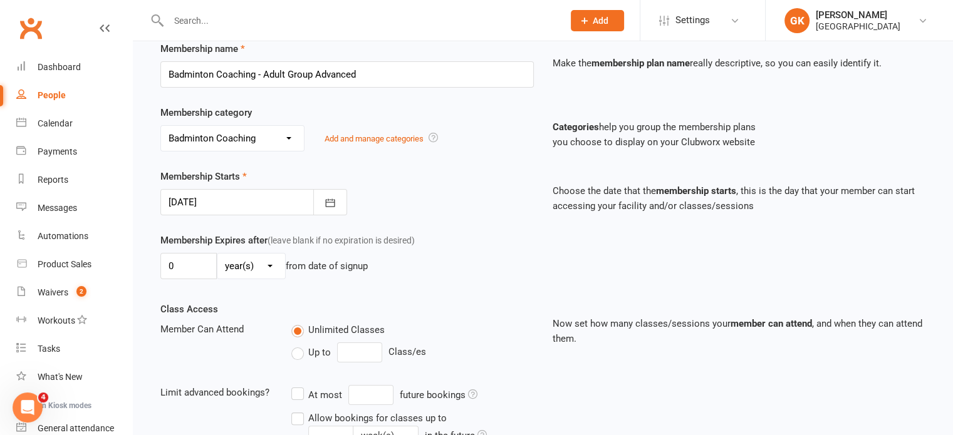
scroll to position [407, 0]
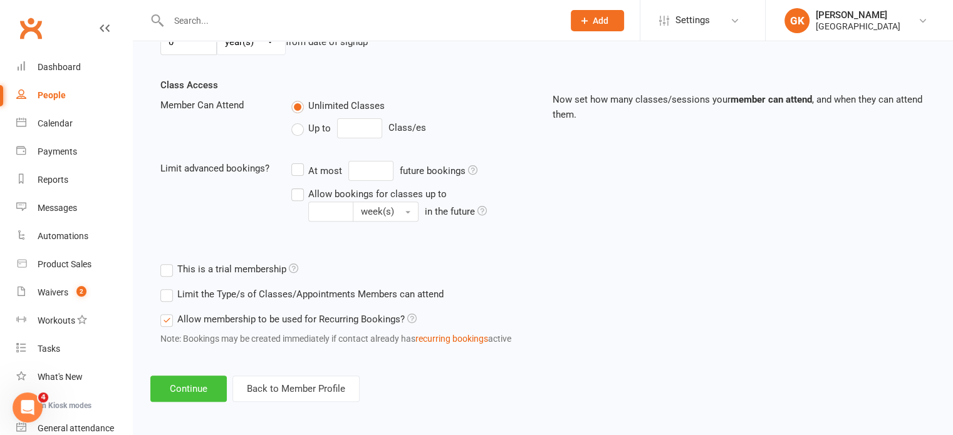
click at [190, 384] on button "Continue" at bounding box center [188, 389] width 76 height 26
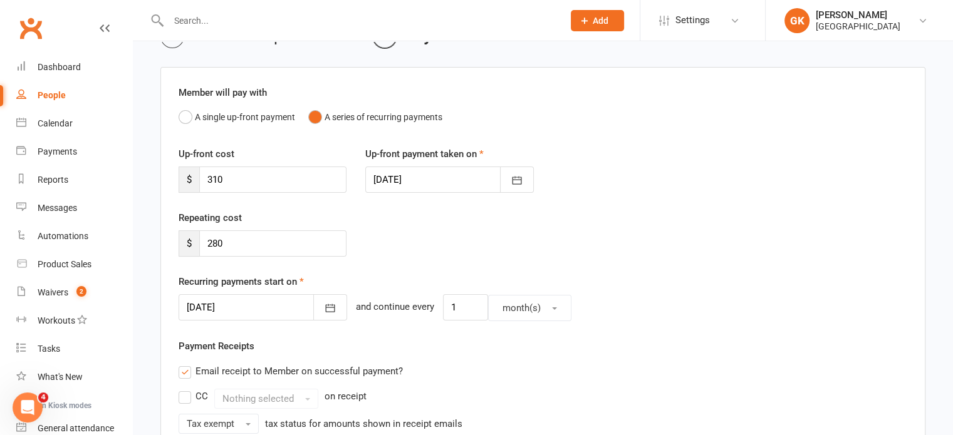
scroll to position [103, 0]
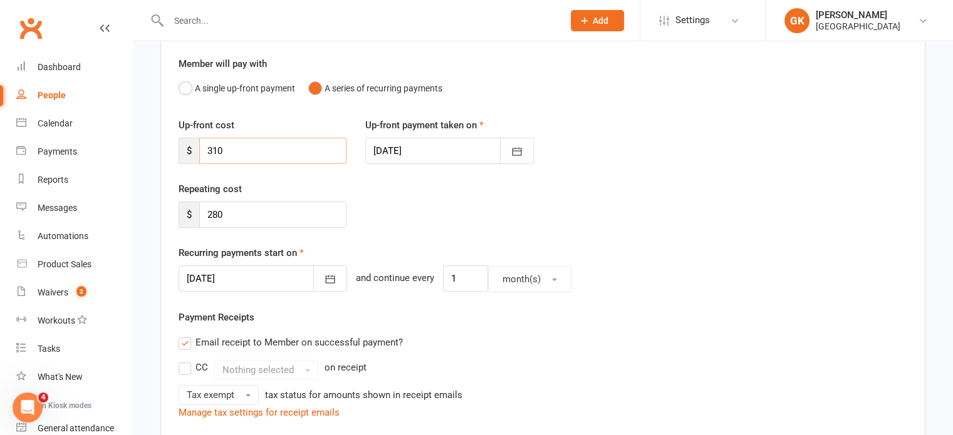
drag, startPoint x: 294, startPoint y: 147, endPoint x: 189, endPoint y: 155, distance: 105.5
click at [189, 155] on div "$ 310" at bounding box center [263, 151] width 168 height 26
type input "0"
click at [209, 287] on div at bounding box center [263, 279] width 169 height 26
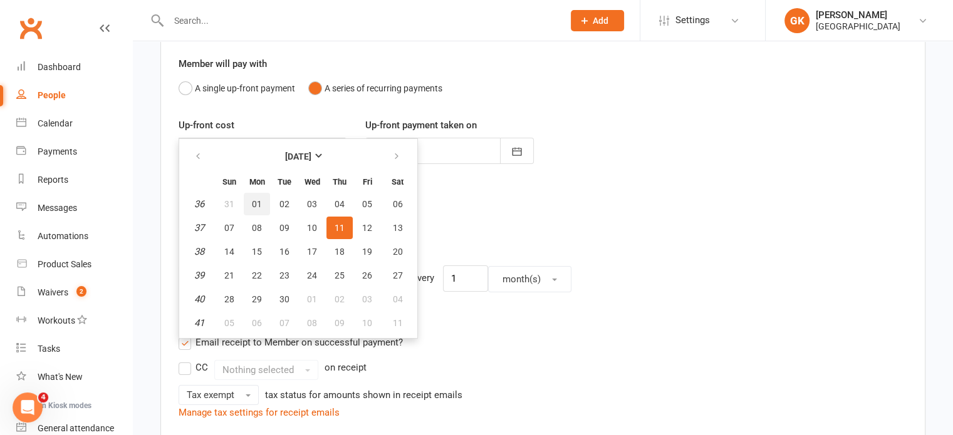
click at [252, 199] on span "01" at bounding box center [257, 204] width 10 height 10
type input "[DATE]"
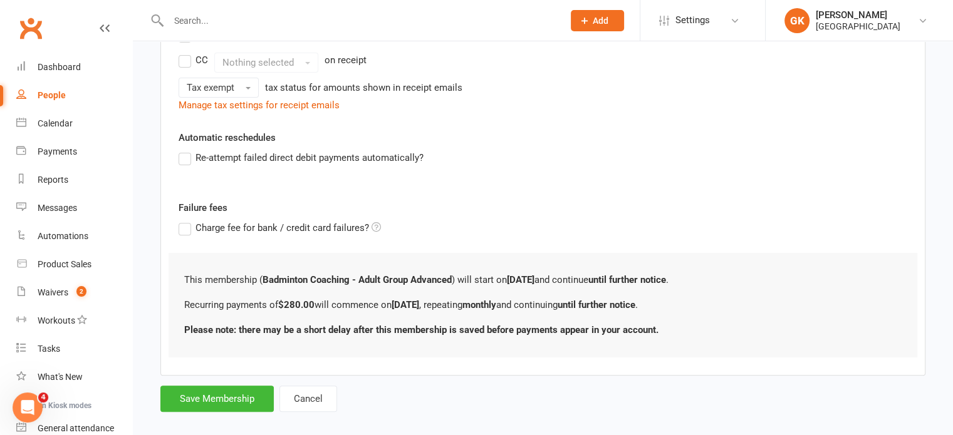
scroll to position [423, 0]
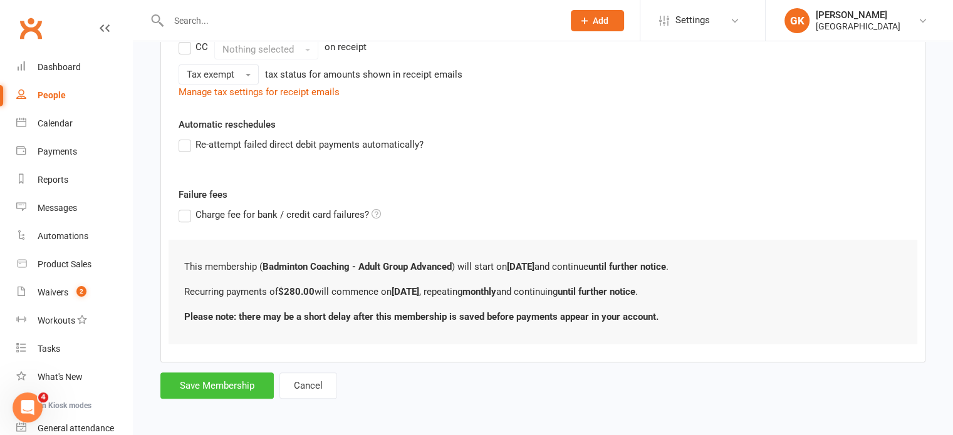
click at [195, 388] on button "Save Membership" at bounding box center [216, 386] width 113 height 26
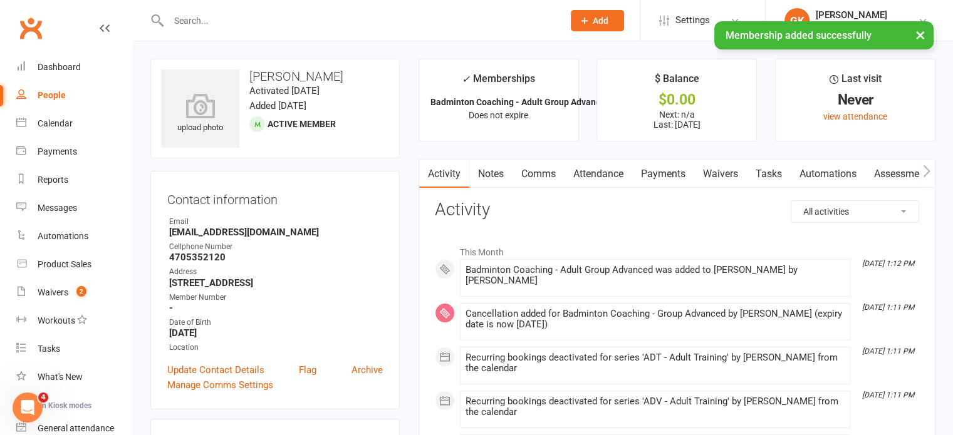
click at [312, 21] on div "× Membership added successfully" at bounding box center [468, 21] width 937 height 0
click at [263, 21] on div "× Membership added successfully" at bounding box center [468, 21] width 937 height 0
click at [198, 21] on div "× Membership added successfully" at bounding box center [468, 21] width 937 height 0
click at [194, 14] on input "text" at bounding box center [360, 21] width 390 height 18
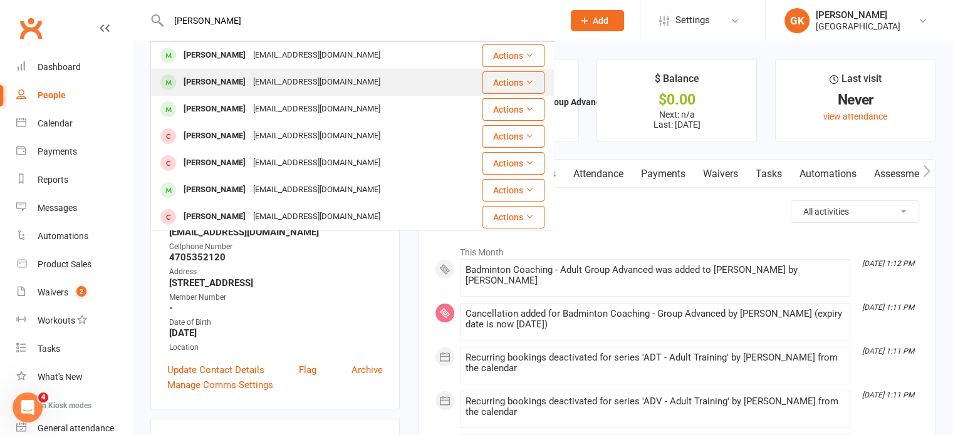
type input "[PERSON_NAME]"
click at [204, 77] on div "[PERSON_NAME]" at bounding box center [215, 82] width 70 height 18
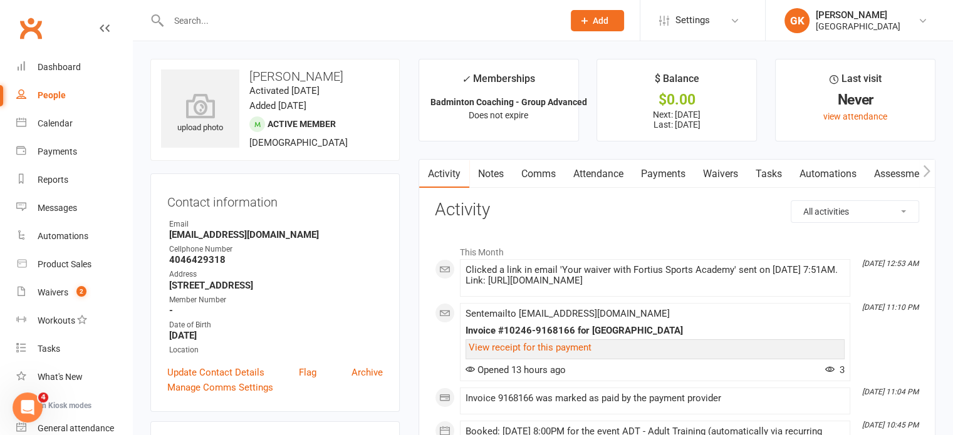
click at [664, 172] on link "Payments" at bounding box center [663, 174] width 62 height 29
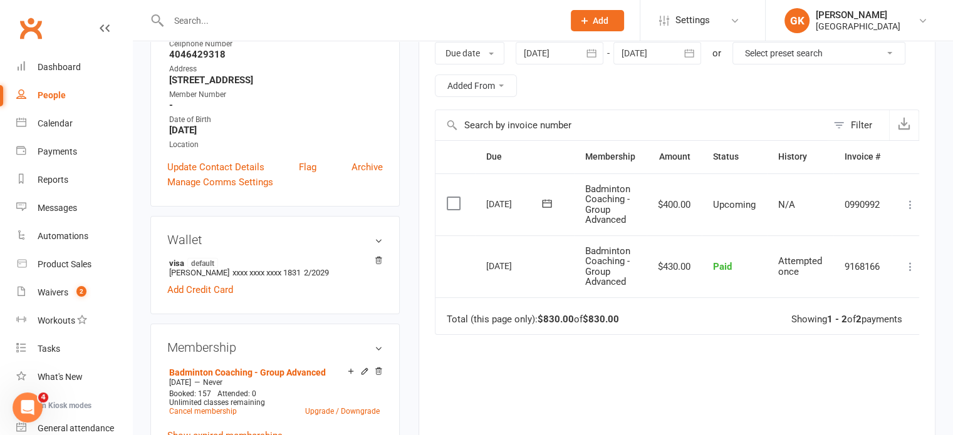
scroll to position [205, 0]
click at [546, 49] on div at bounding box center [560, 54] width 88 height 23
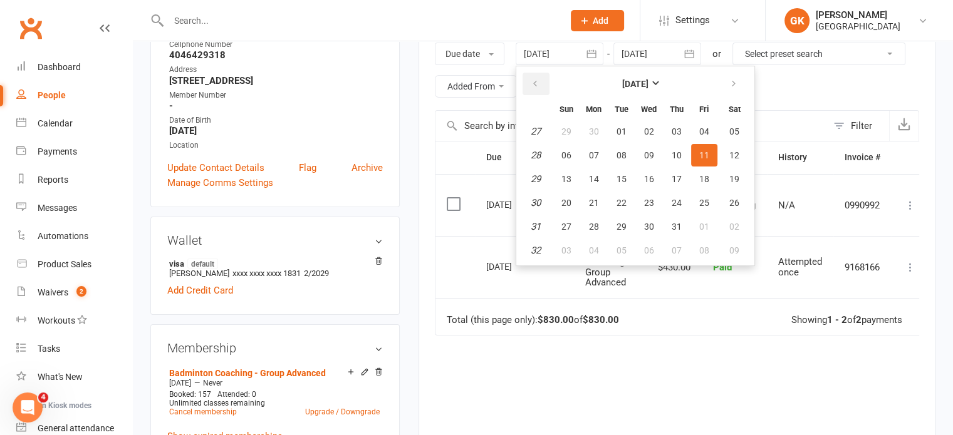
click at [536, 85] on icon "button" at bounding box center [535, 84] width 9 height 10
drag, startPoint x: 536, startPoint y: 85, endPoint x: 527, endPoint y: 77, distance: 11.1
click at [527, 77] on button "button" at bounding box center [535, 84] width 27 height 23
click at [667, 133] on button "01" at bounding box center [676, 131] width 26 height 23
type input "[DATE]"
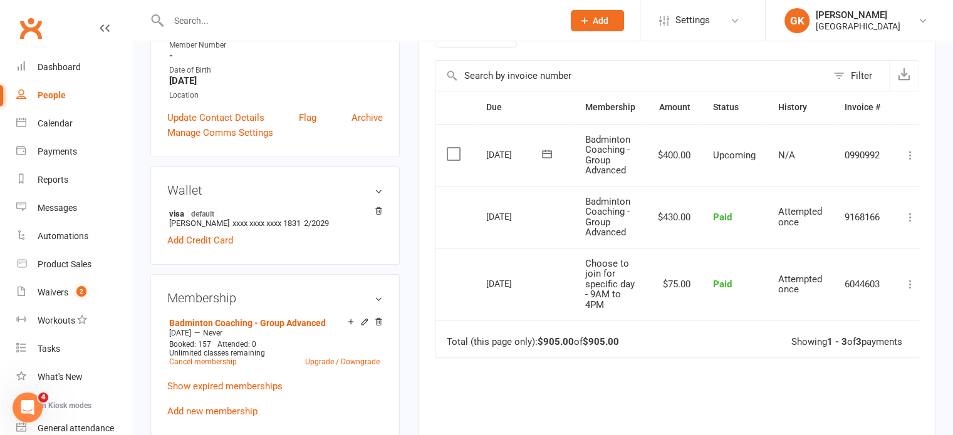
scroll to position [316, 0]
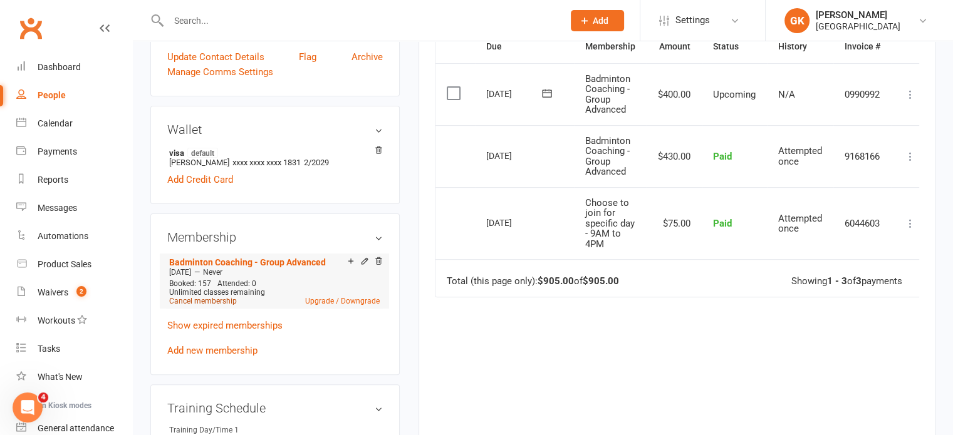
click at [232, 299] on link "Cancel membership" at bounding box center [203, 301] width 68 height 9
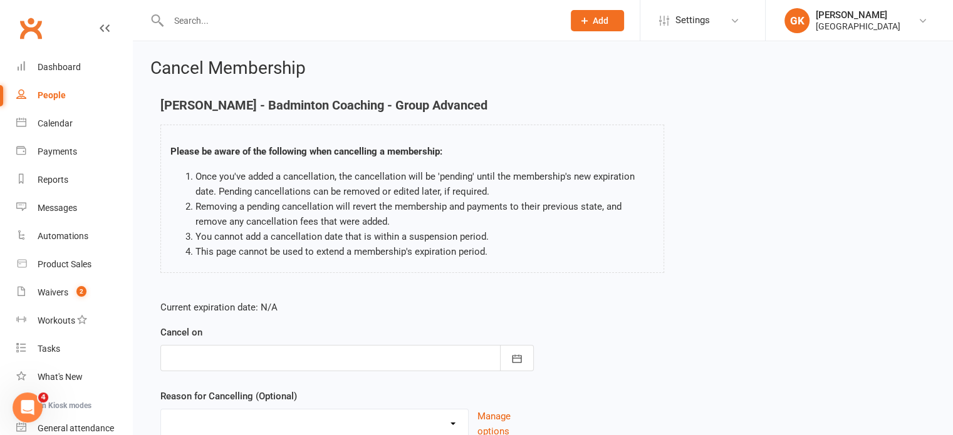
scroll to position [105, 0]
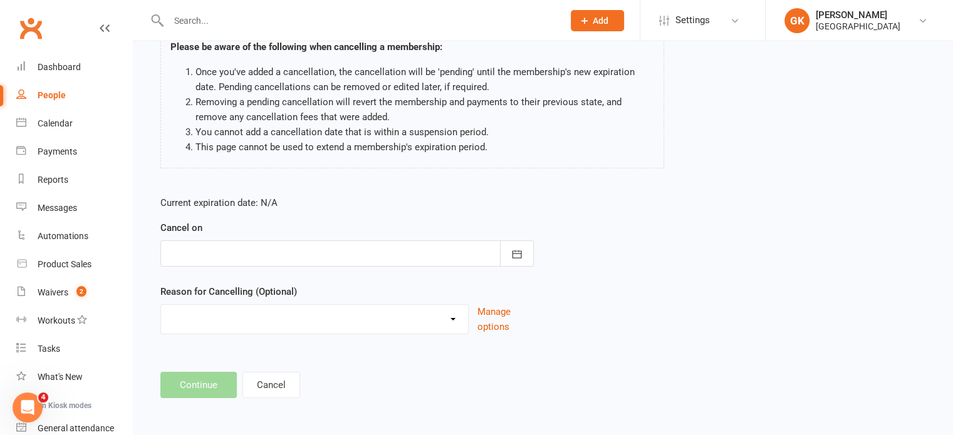
click at [312, 251] on div at bounding box center [346, 254] width 373 height 26
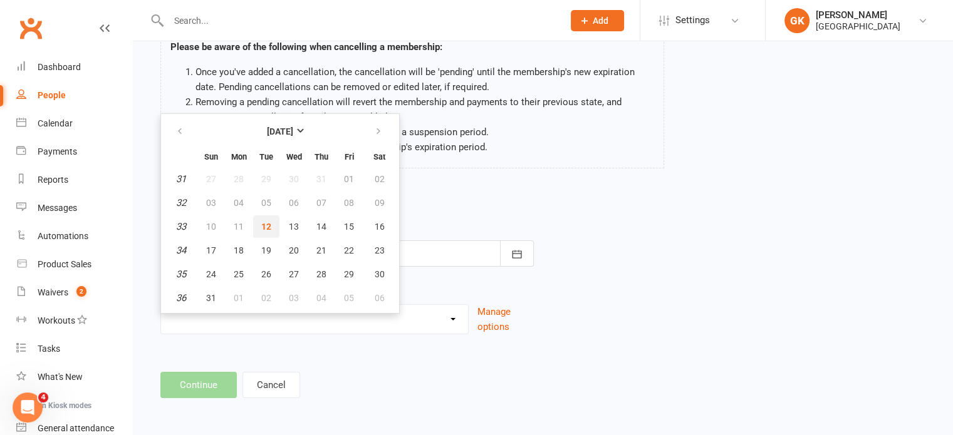
click at [264, 230] on button "12" at bounding box center [266, 227] width 26 height 23
type input "[DATE]"
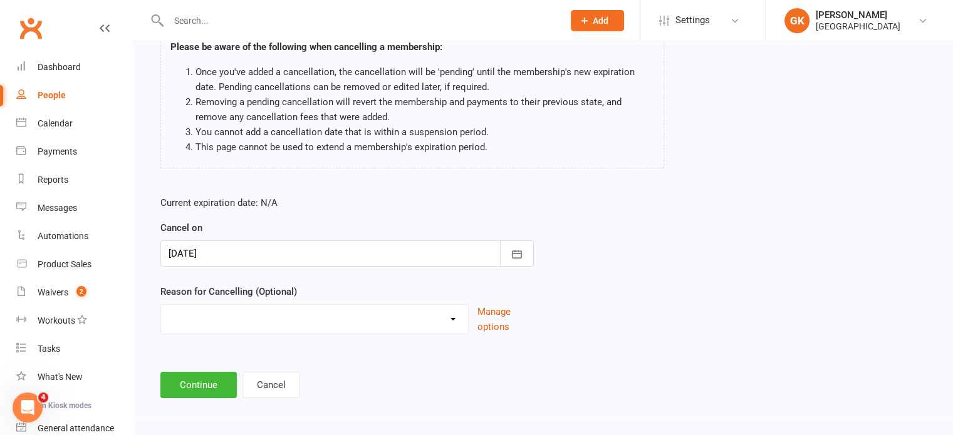
click at [233, 323] on select "Coaches Request Coach Request Customer requested via email to cancel End Of Sum…" at bounding box center [314, 317] width 307 height 25
select select "9"
click at [161, 305] on select "Coaches Request Coach Request Customer requested via email to cancel End Of Sum…" at bounding box center [314, 317] width 307 height 25
click at [200, 384] on button "Continue" at bounding box center [198, 385] width 76 height 26
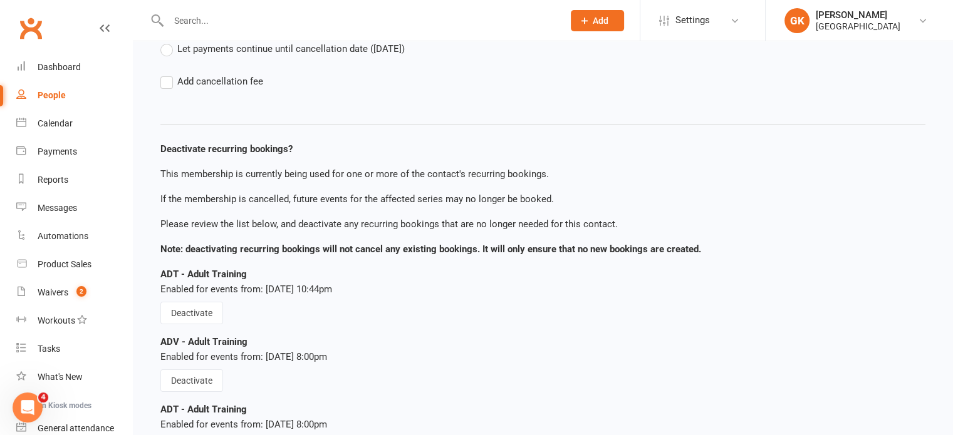
scroll to position [237, 0]
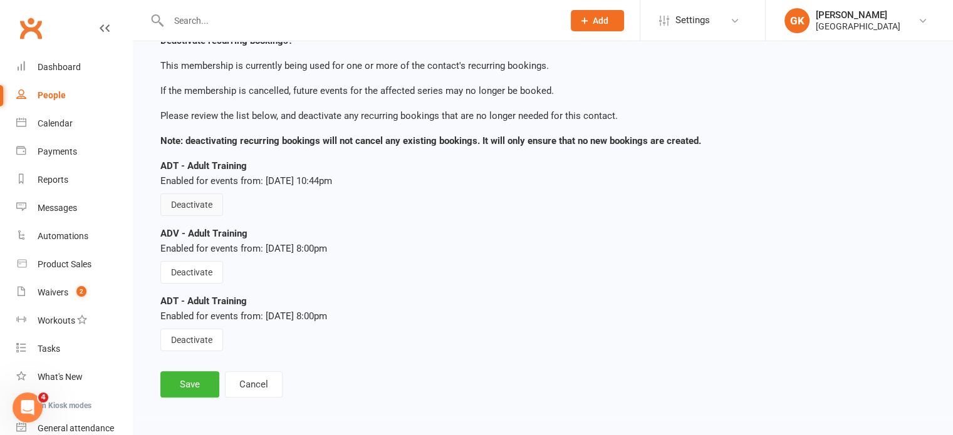
click at [176, 198] on button "Deactivate" at bounding box center [191, 205] width 63 height 23
click at [213, 275] on button "Deactivate" at bounding box center [191, 272] width 63 height 23
click at [208, 330] on button "Deactivate" at bounding box center [191, 340] width 63 height 23
click at [177, 391] on button "Save" at bounding box center [189, 384] width 59 height 26
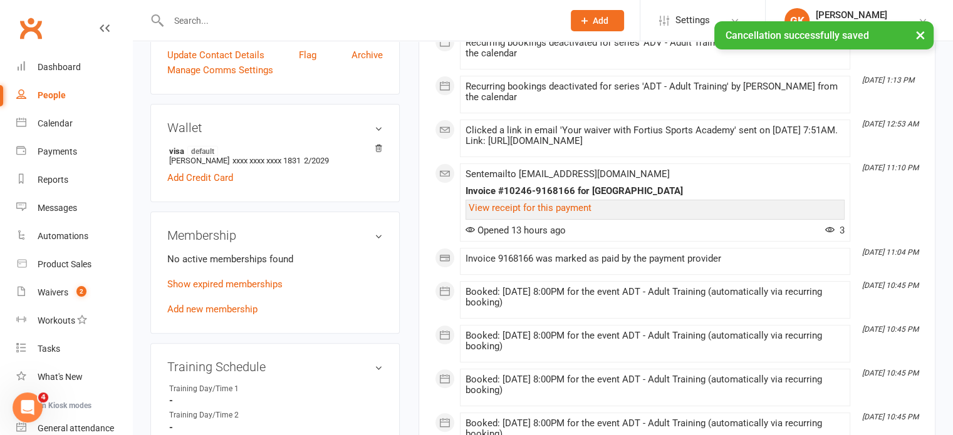
scroll to position [316, 0]
click at [221, 308] on link "Add new membership" at bounding box center [212, 308] width 90 height 11
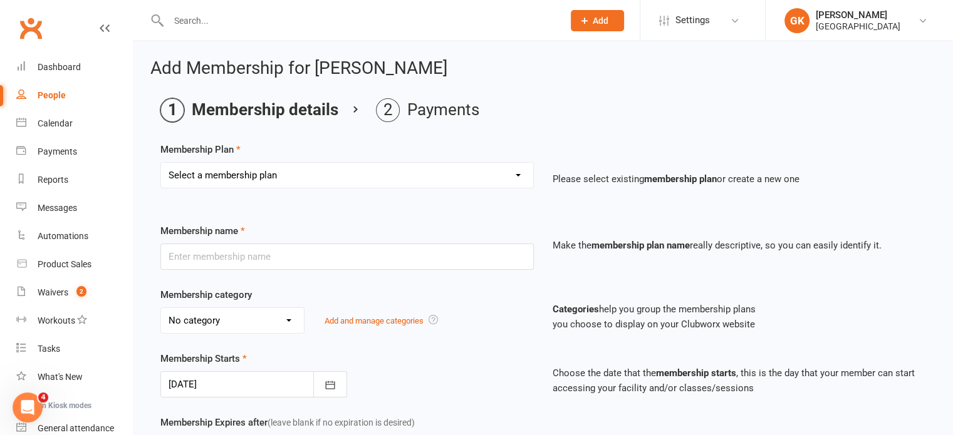
click at [430, 170] on select "Select a membership plan Create new Membership Plan Badminton - Adult Annual Me…" at bounding box center [347, 175] width 372 height 25
select select "65"
click at [161, 163] on select "Select a membership plan Create new Membership Plan Badminton - Adult Annual Me…" at bounding box center [347, 175] width 372 height 25
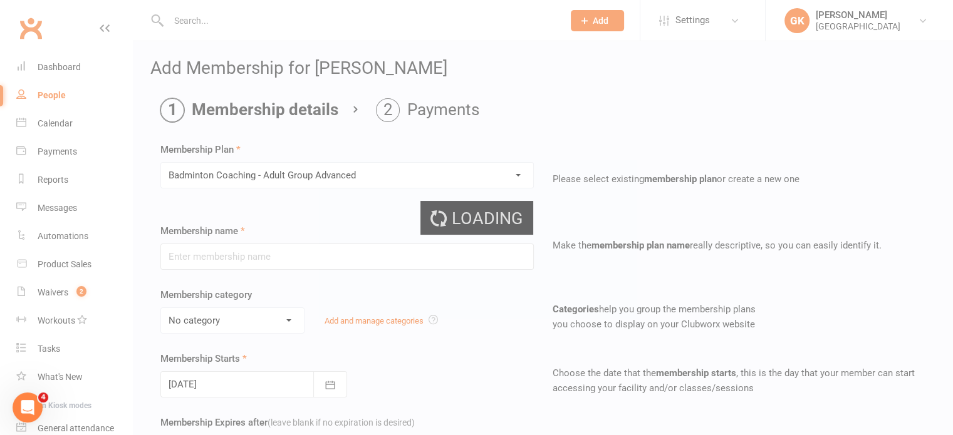
type input "Badminton Coaching - Adult Group Advanced"
select select "2"
type input "0"
type input "[DATE]"
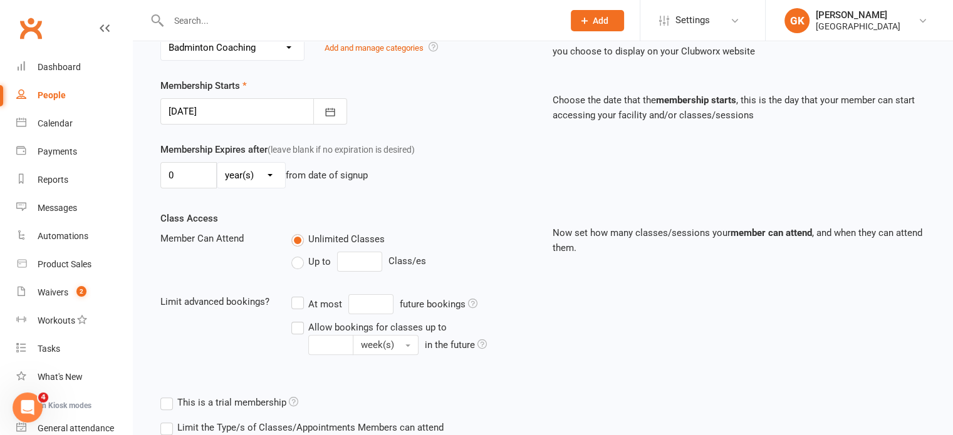
scroll to position [407, 0]
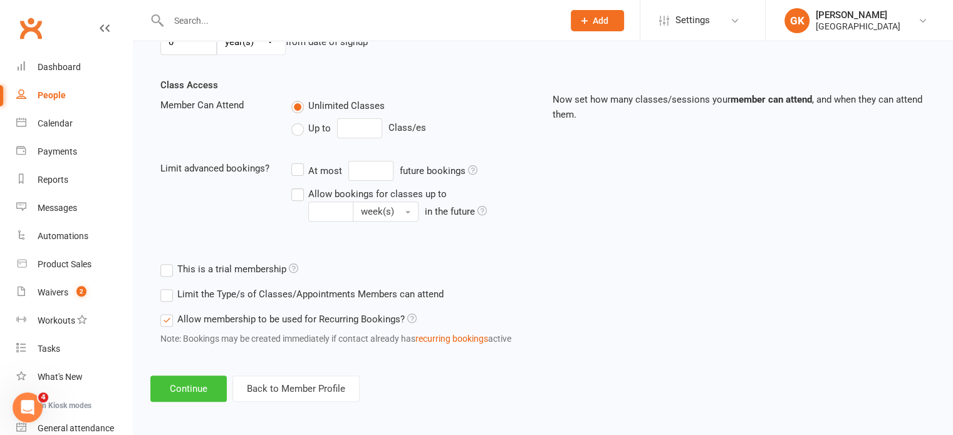
click at [184, 384] on button "Continue" at bounding box center [188, 389] width 76 height 26
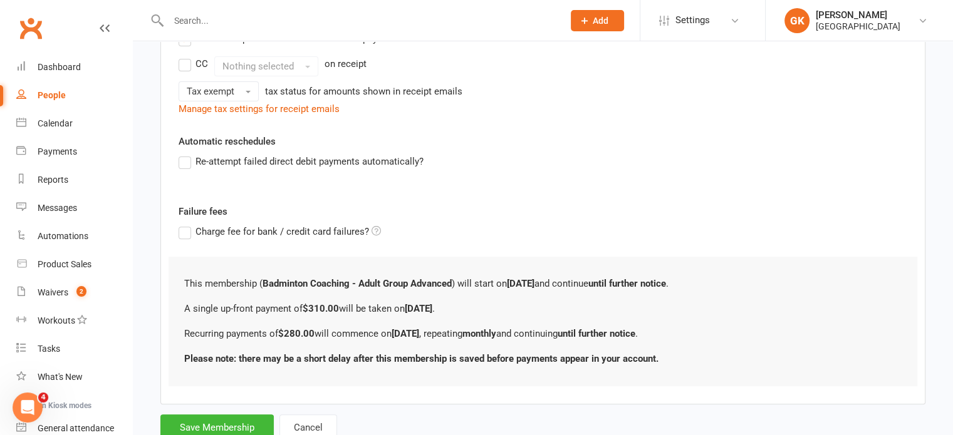
scroll to position [0, 0]
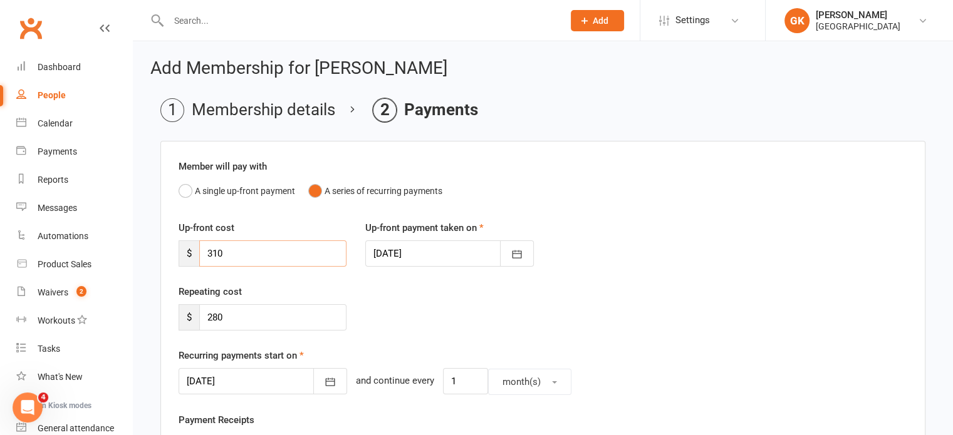
drag, startPoint x: 254, startPoint y: 256, endPoint x: 187, endPoint y: 253, distance: 66.5
click at [187, 253] on div "$ 310" at bounding box center [263, 254] width 168 height 26
type input "0"
type input "25"
click at [511, 251] on icon "button" at bounding box center [517, 254] width 13 height 13
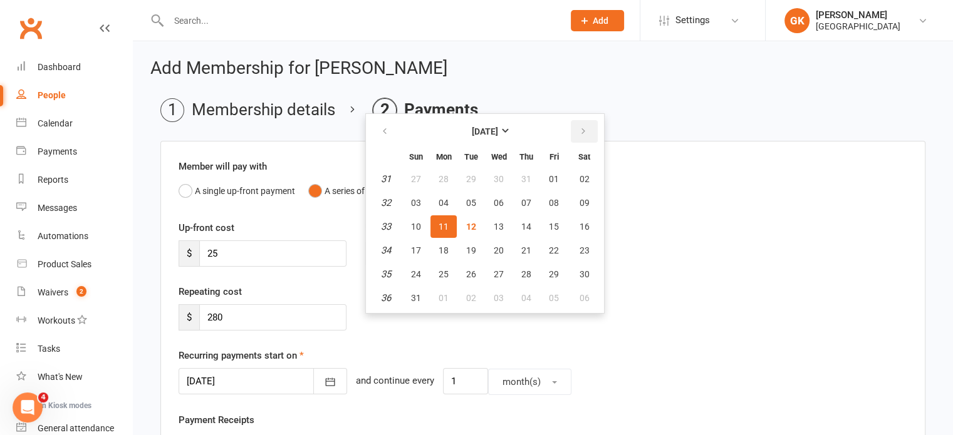
click at [582, 129] on icon "button" at bounding box center [583, 132] width 9 height 10
click at [439, 175] on span "01" at bounding box center [444, 179] width 10 height 10
type input "[DATE]"
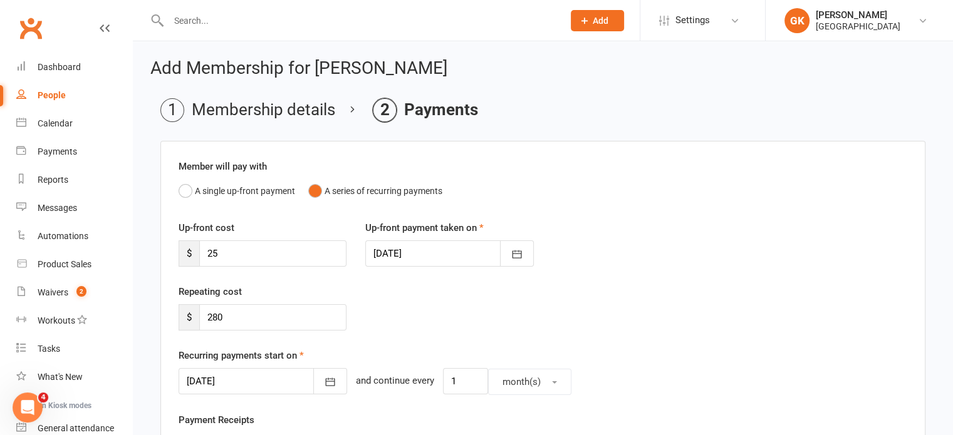
click at [408, 326] on div "Repeating cost $ 280" at bounding box center [542, 316] width 747 height 64
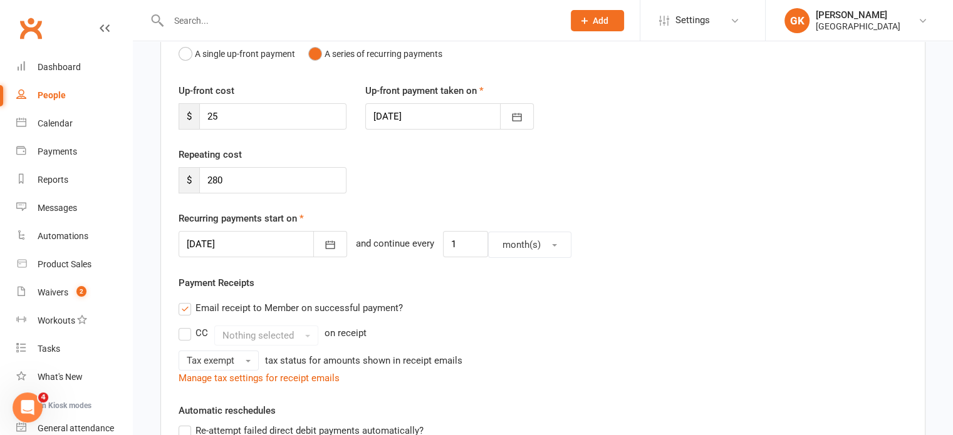
scroll to position [138, 0]
click at [326, 241] on icon "button" at bounding box center [330, 245] width 9 height 8
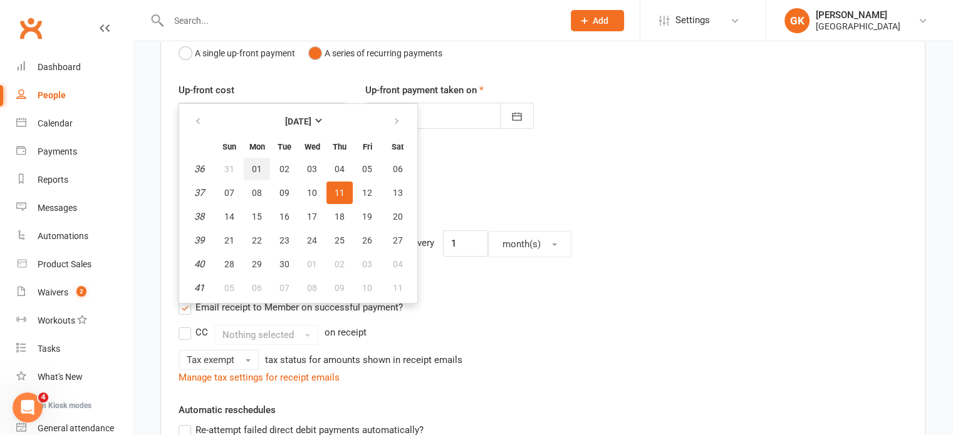
click at [252, 164] on span "01" at bounding box center [257, 169] width 10 height 10
type input "[DATE]"
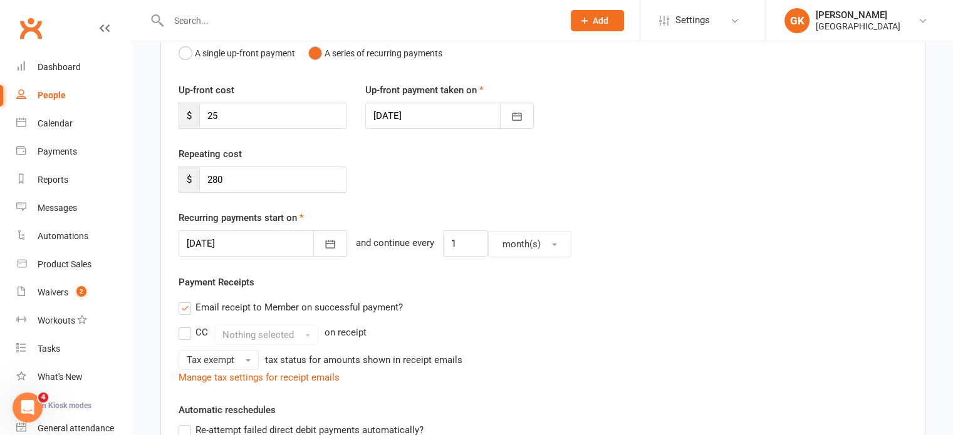
click at [456, 179] on div "Repeating cost $ 280" at bounding box center [542, 179] width 747 height 64
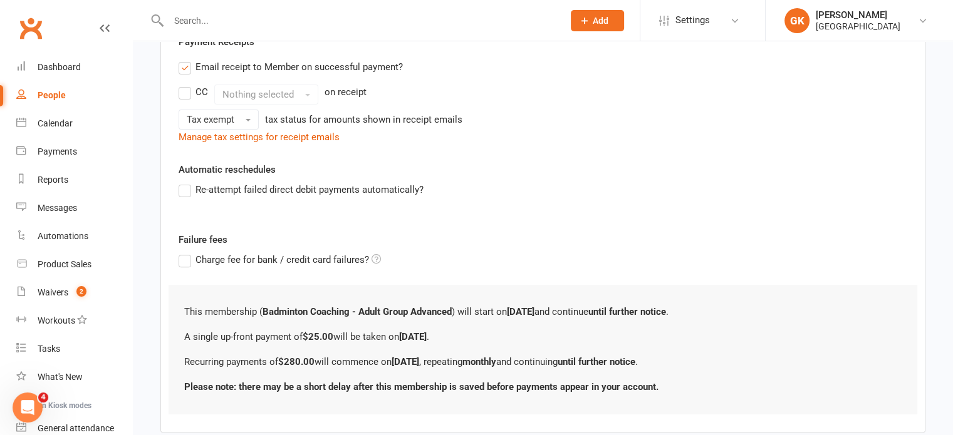
scroll to position [449, 0]
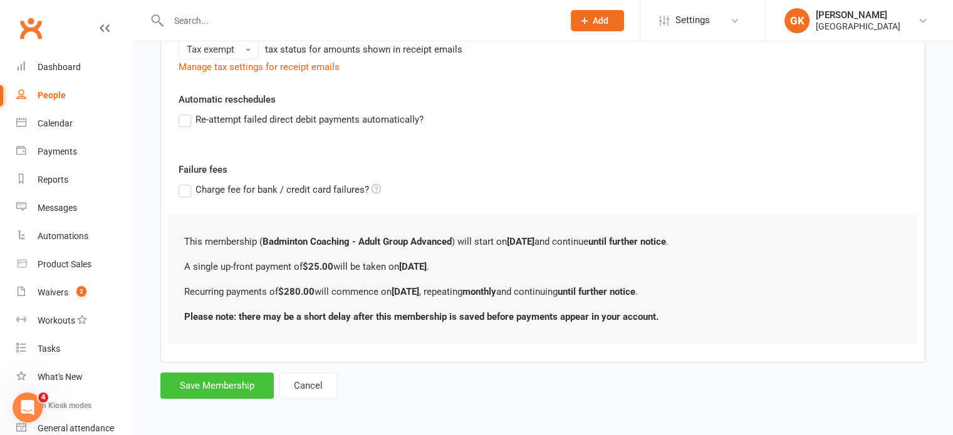
click at [221, 384] on button "Save Membership" at bounding box center [216, 386] width 113 height 26
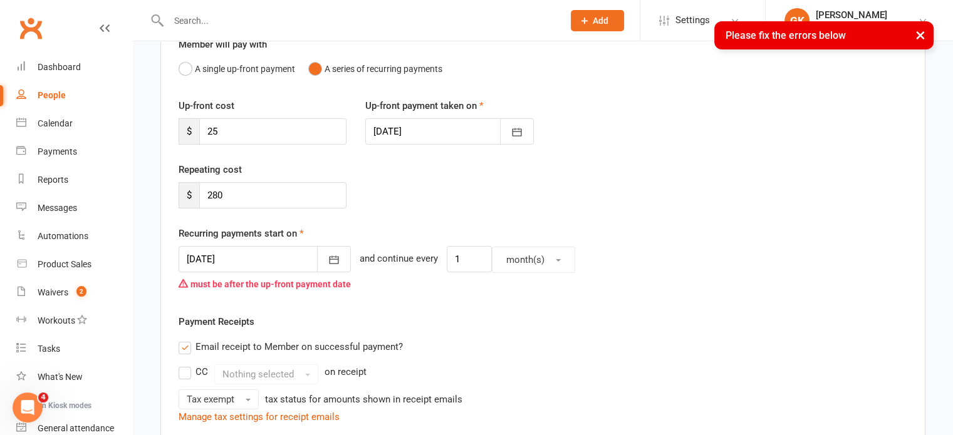
scroll to position [120, 0]
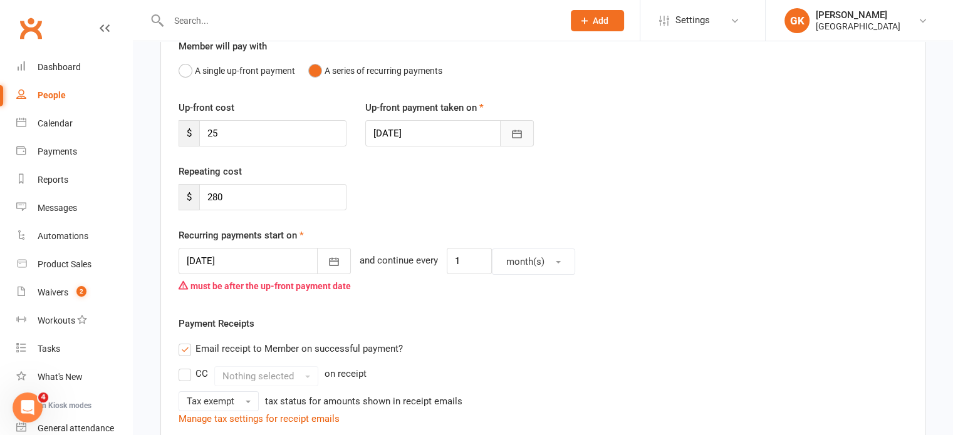
click at [511, 132] on icon "button" at bounding box center [517, 134] width 13 height 13
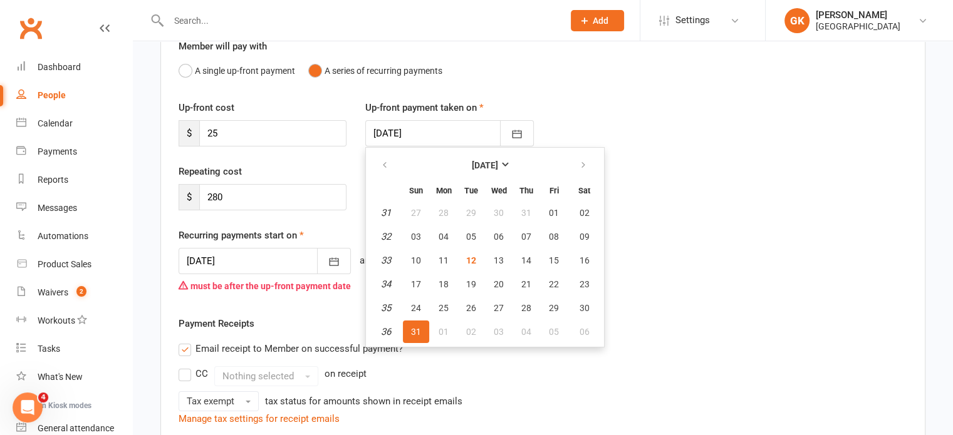
click at [418, 321] on button "31" at bounding box center [416, 332] width 26 height 23
type input "[DATE]"
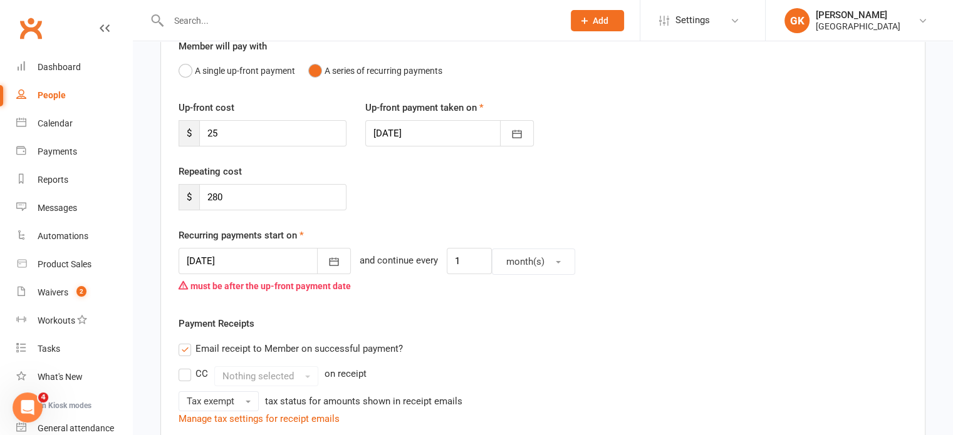
click at [445, 308] on div "Member will pay with A single up-front payment A series of recurring payments U…" at bounding box center [542, 368] width 765 height 694
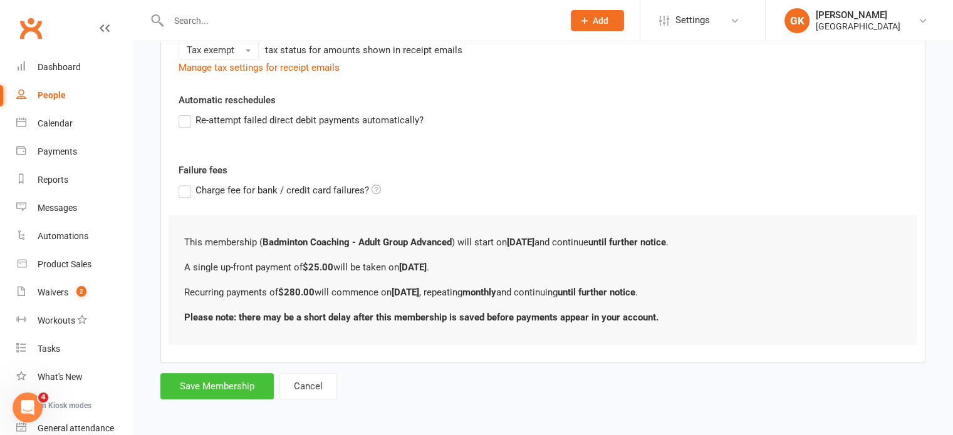
click at [236, 382] on button "Save Membership" at bounding box center [216, 386] width 113 height 26
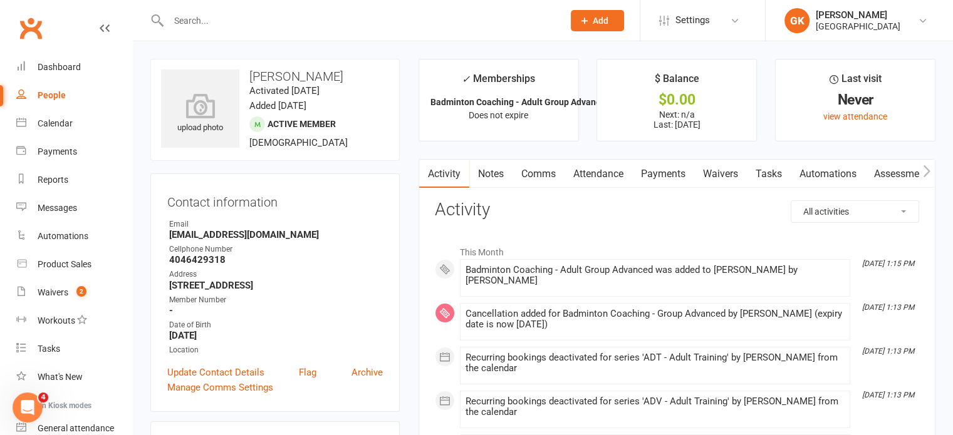
click at [556, 175] on link "Comms" at bounding box center [538, 174] width 52 height 29
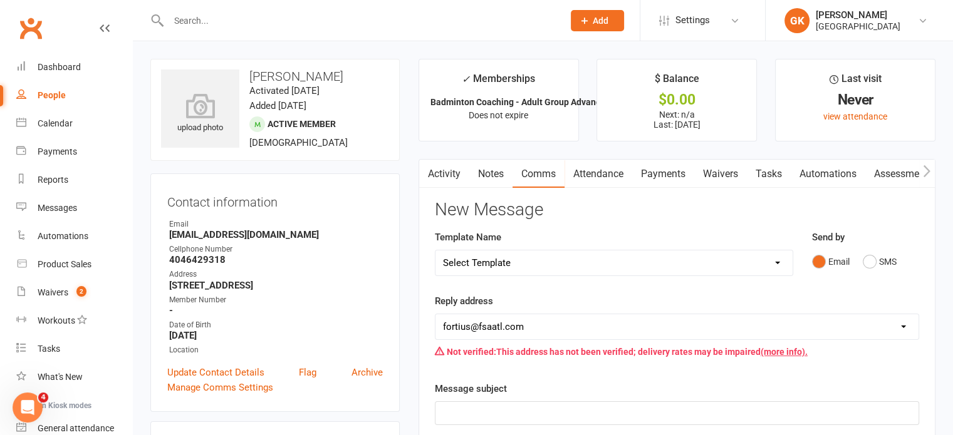
click at [573, 266] on select "Select Template [Email] Badminton Court Schedule [SMS] [Default template - revi…" at bounding box center [613, 263] width 357 height 25
click at [672, 177] on link "Payments" at bounding box center [663, 174] width 62 height 29
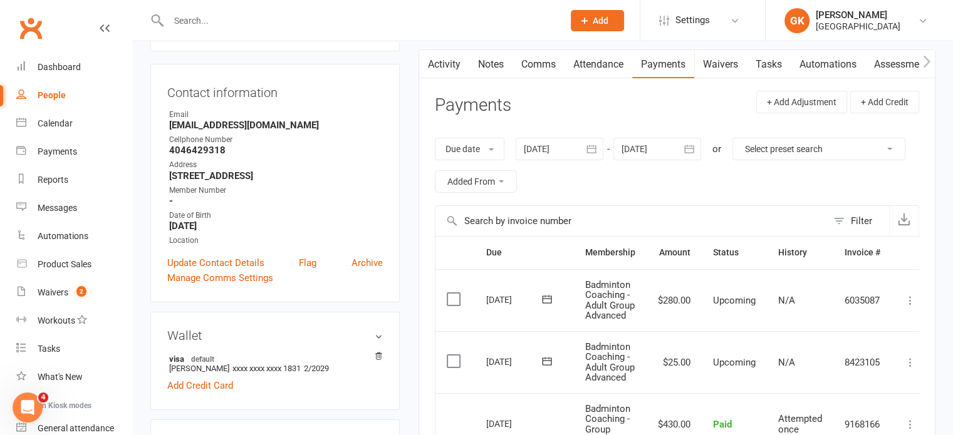
scroll to position [109, 0]
click at [541, 149] on div at bounding box center [560, 149] width 88 height 23
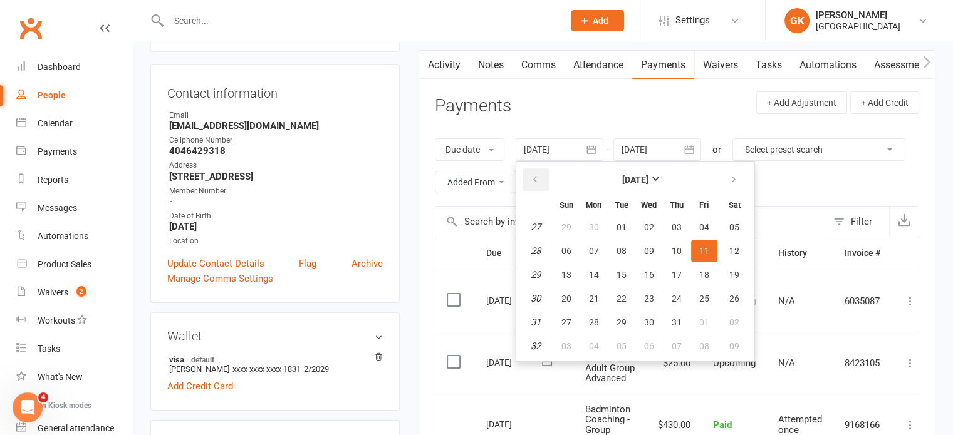
click at [542, 181] on button "button" at bounding box center [535, 180] width 27 height 23
click at [673, 222] on span "01" at bounding box center [677, 227] width 10 height 10
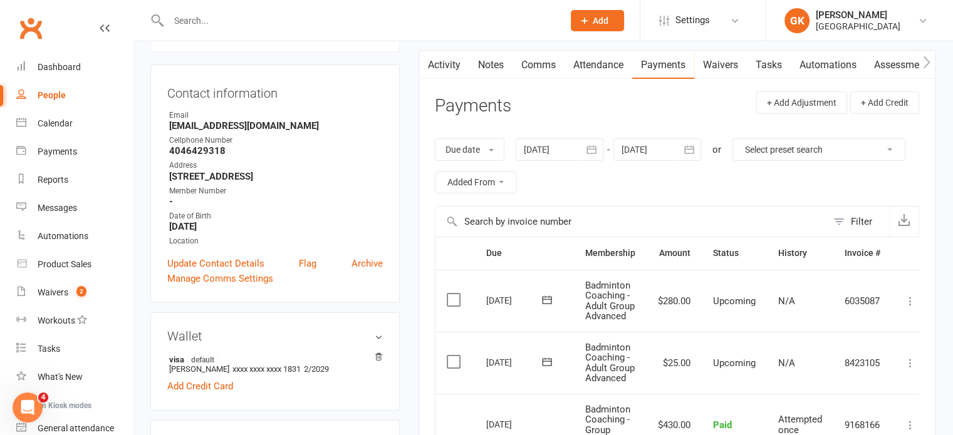
type input "[DATE]"
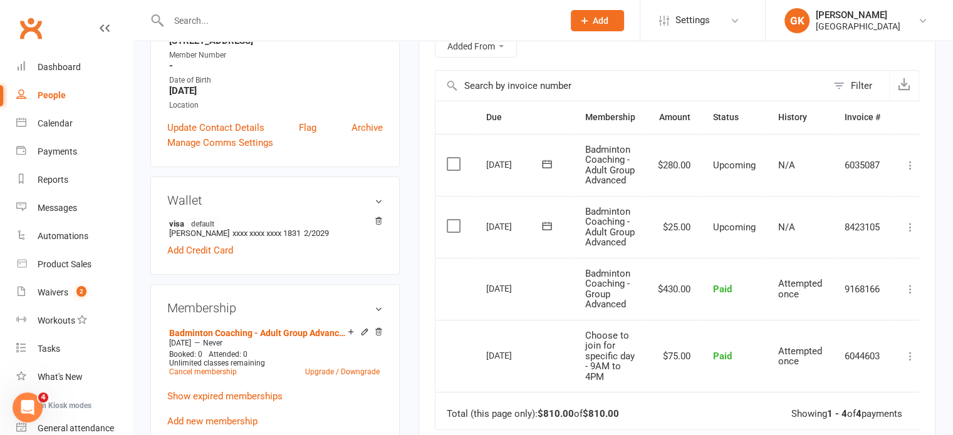
scroll to position [332, 0]
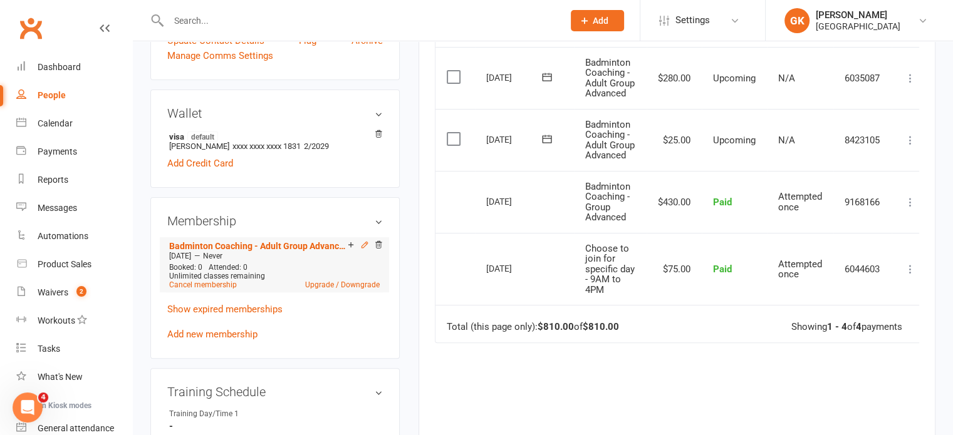
click at [361, 245] on icon at bounding box center [364, 245] width 9 height 9
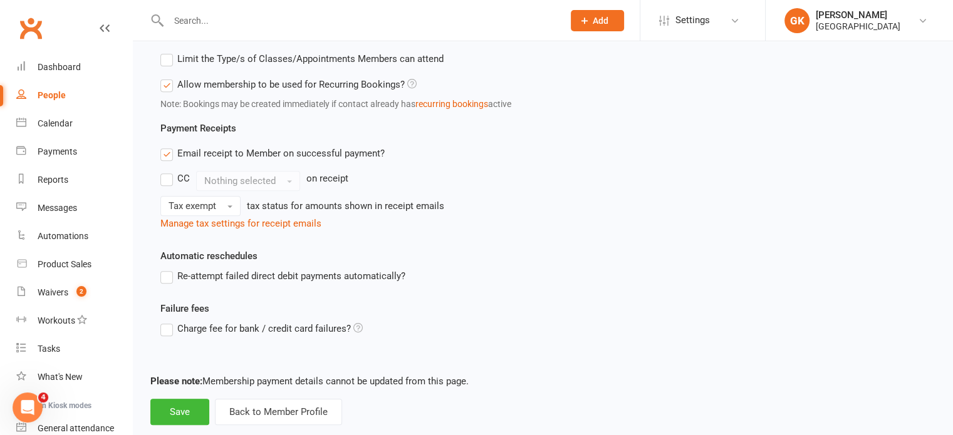
scroll to position [529, 0]
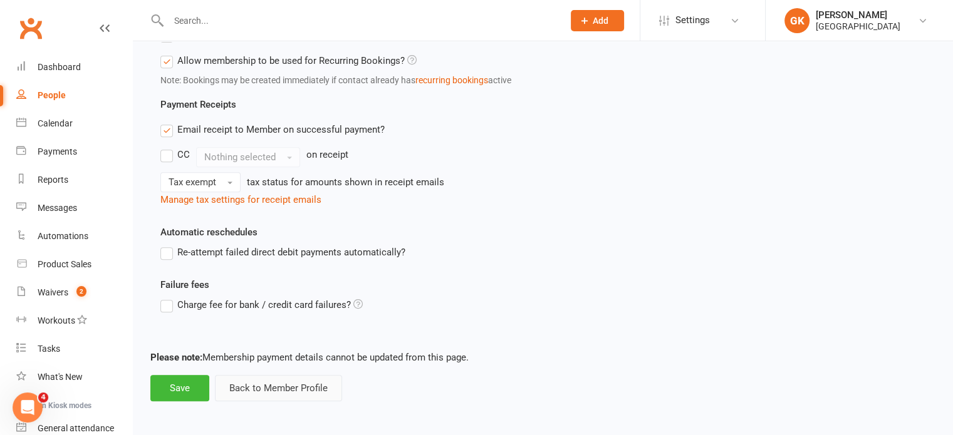
click at [298, 390] on button "Back to Member Profile" at bounding box center [278, 388] width 127 height 26
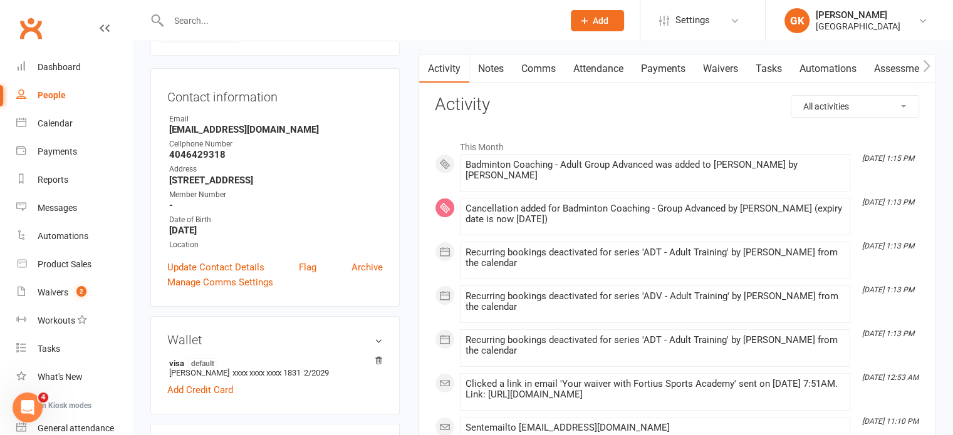
scroll to position [5, 0]
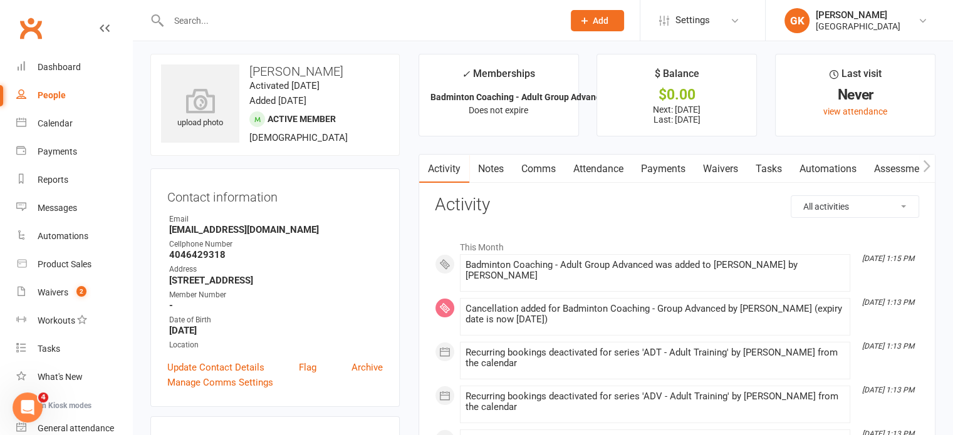
click at [677, 170] on link "Payments" at bounding box center [663, 169] width 62 height 29
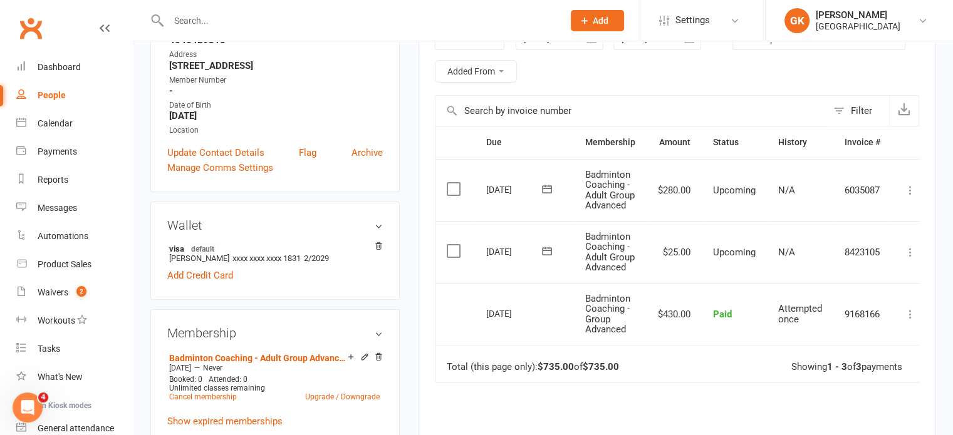
scroll to position [219, 0]
click at [910, 259] on icon at bounding box center [910, 253] width 13 height 13
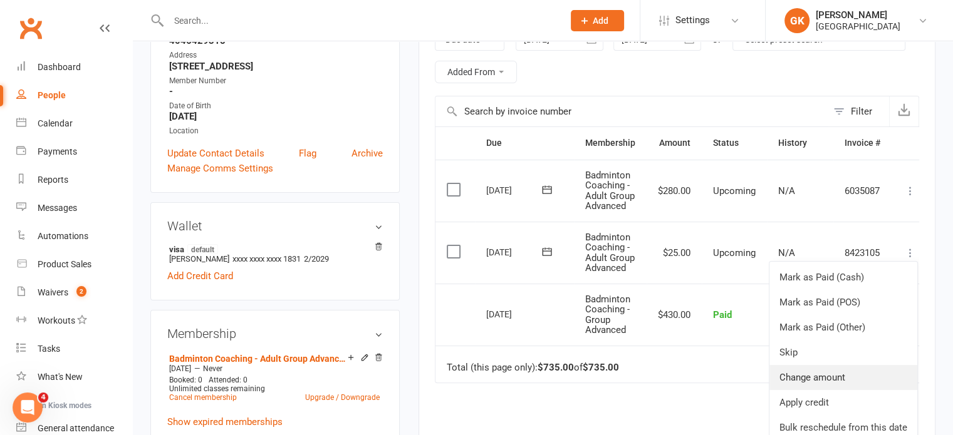
click at [814, 385] on link "Change amount" at bounding box center [843, 377] width 148 height 25
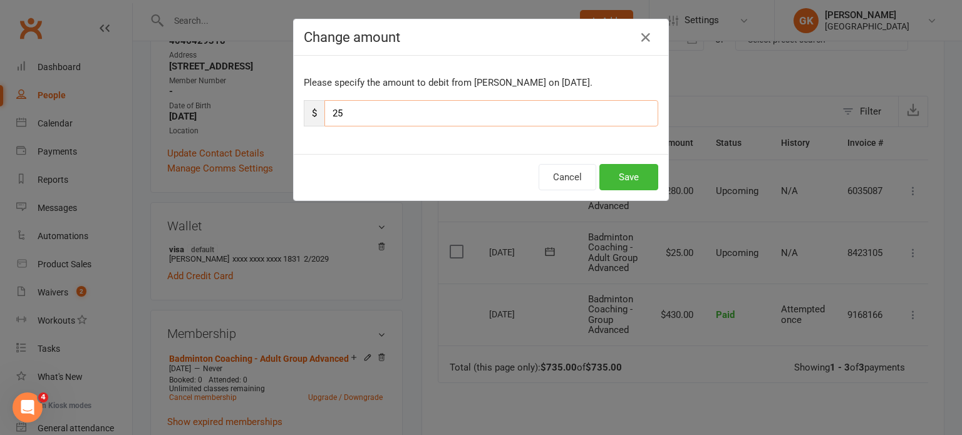
drag, startPoint x: 492, startPoint y: 113, endPoint x: 282, endPoint y: 120, distance: 210.0
click at [282, 120] on div "Change amount Please specify the amount to debit from [PERSON_NAME] on [DATE]. …" at bounding box center [481, 217] width 962 height 435
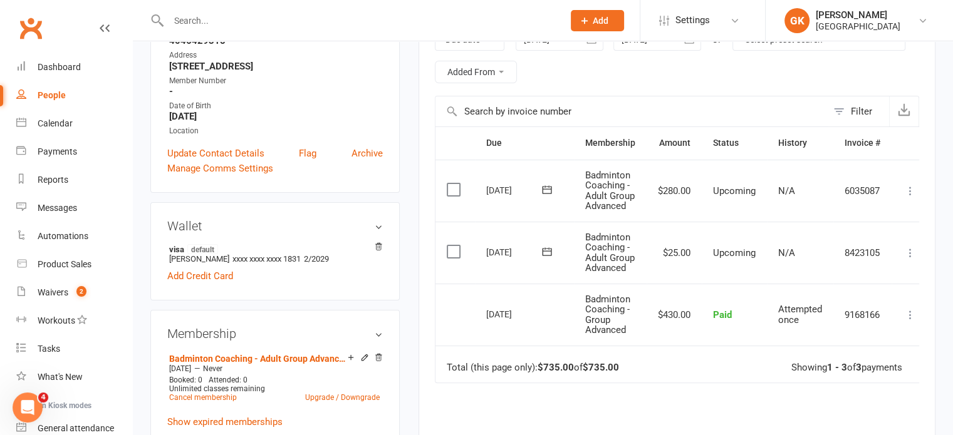
click at [911, 259] on icon at bounding box center [910, 253] width 13 height 13
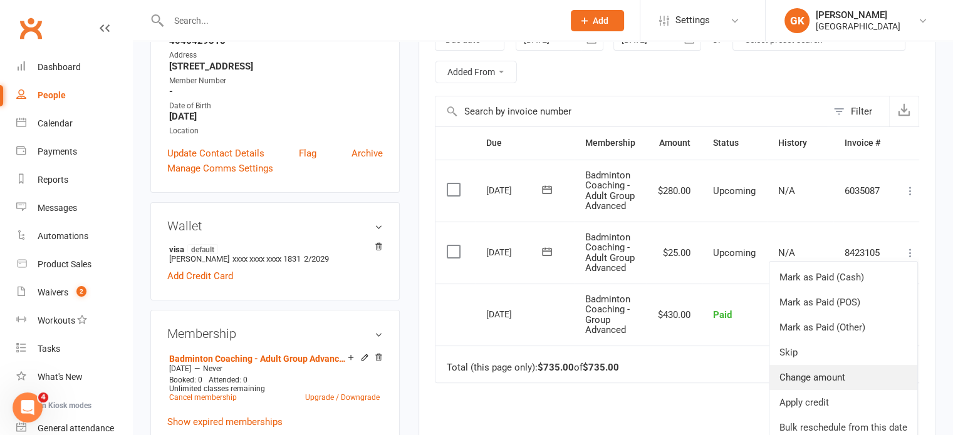
click at [821, 390] on link "Change amount" at bounding box center [843, 377] width 148 height 25
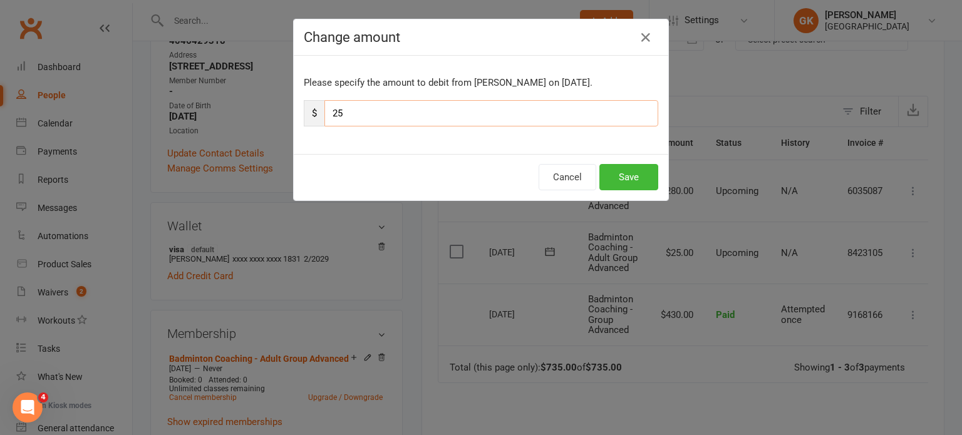
click at [487, 112] on input "25" at bounding box center [492, 113] width 334 height 26
type input "2"
type input "55"
click at [634, 178] on button "Save" at bounding box center [629, 177] width 59 height 26
